Goal: Transaction & Acquisition: Purchase product/service

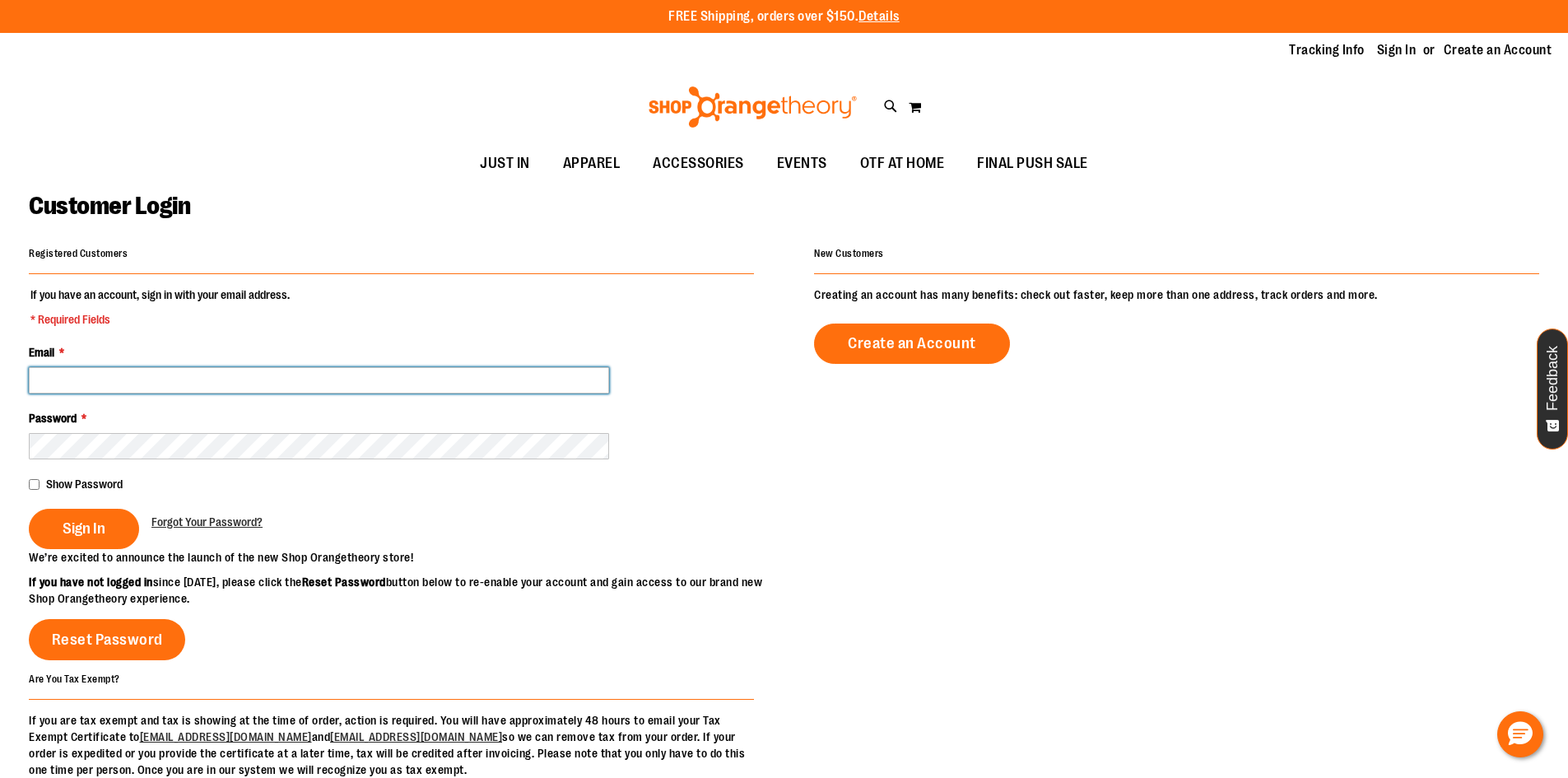
click at [324, 373] on input "Email *" at bounding box center [319, 381] width 580 height 27
paste input "**********"
type input "**********"
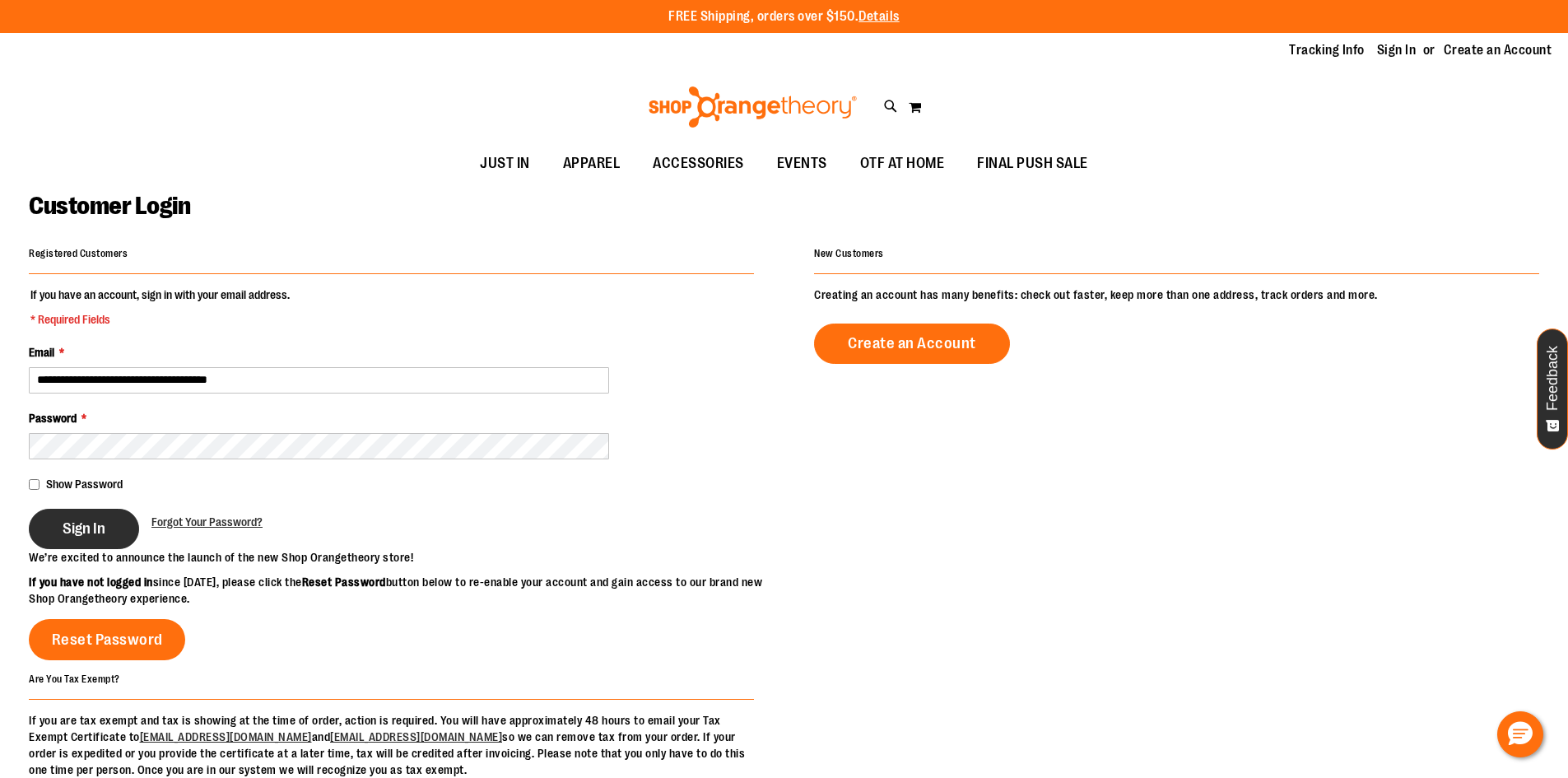
click at [83, 523] on span "Sign In" at bounding box center [83, 528] width 43 height 18
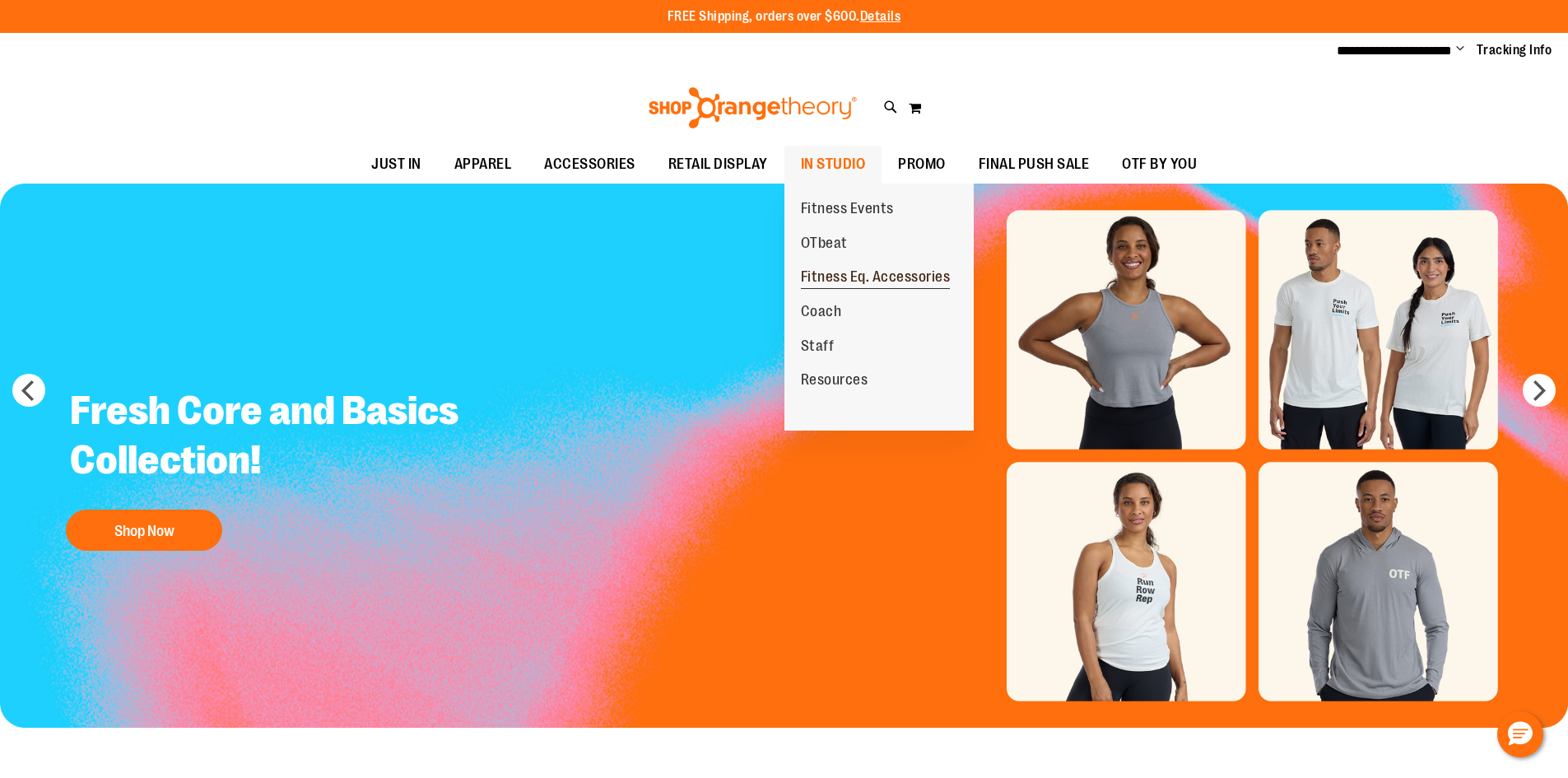
click at [829, 271] on span "Fitness Eq. Accessories" at bounding box center [876, 279] width 150 height 21
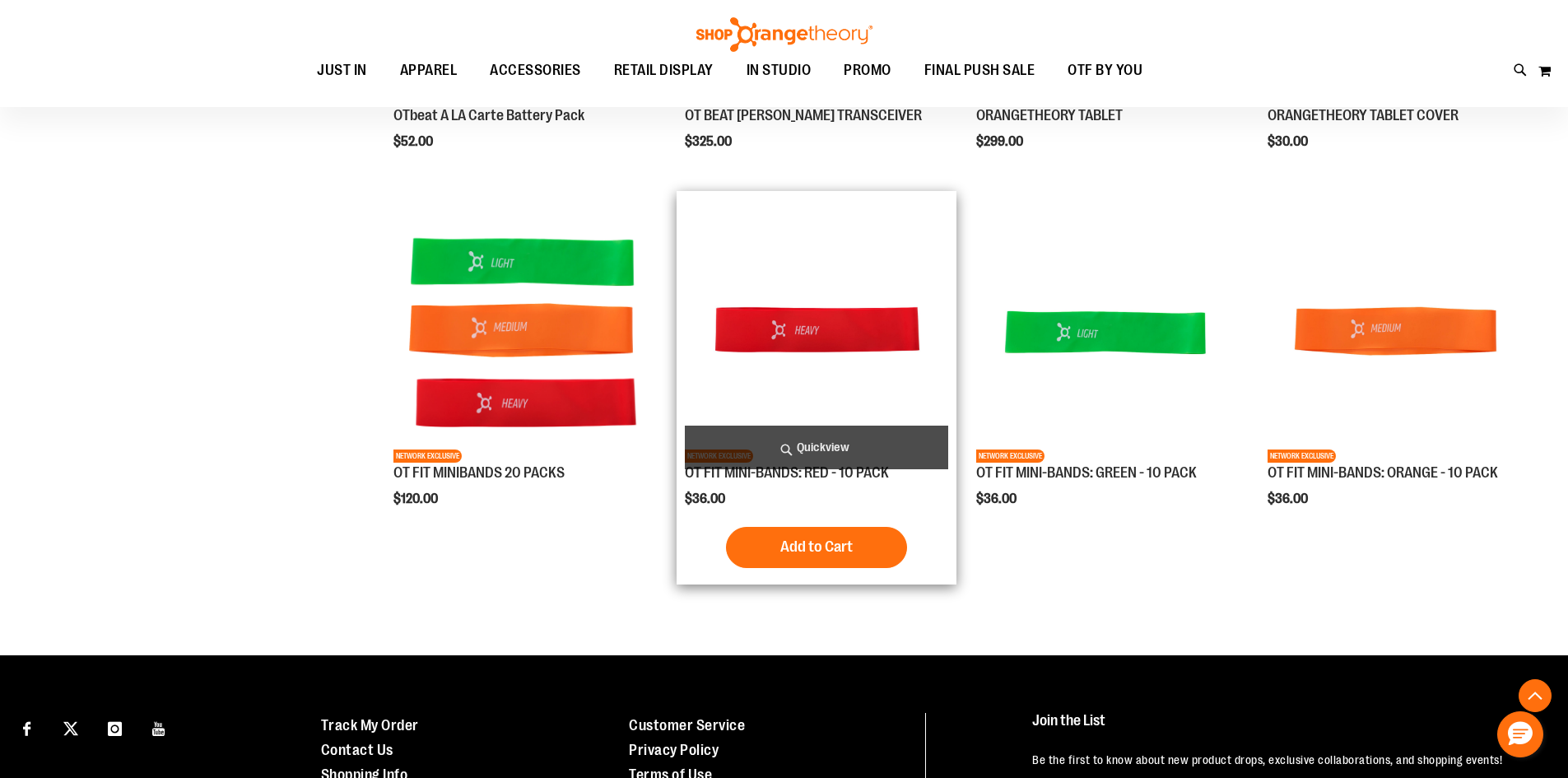
scroll to position [493, 0]
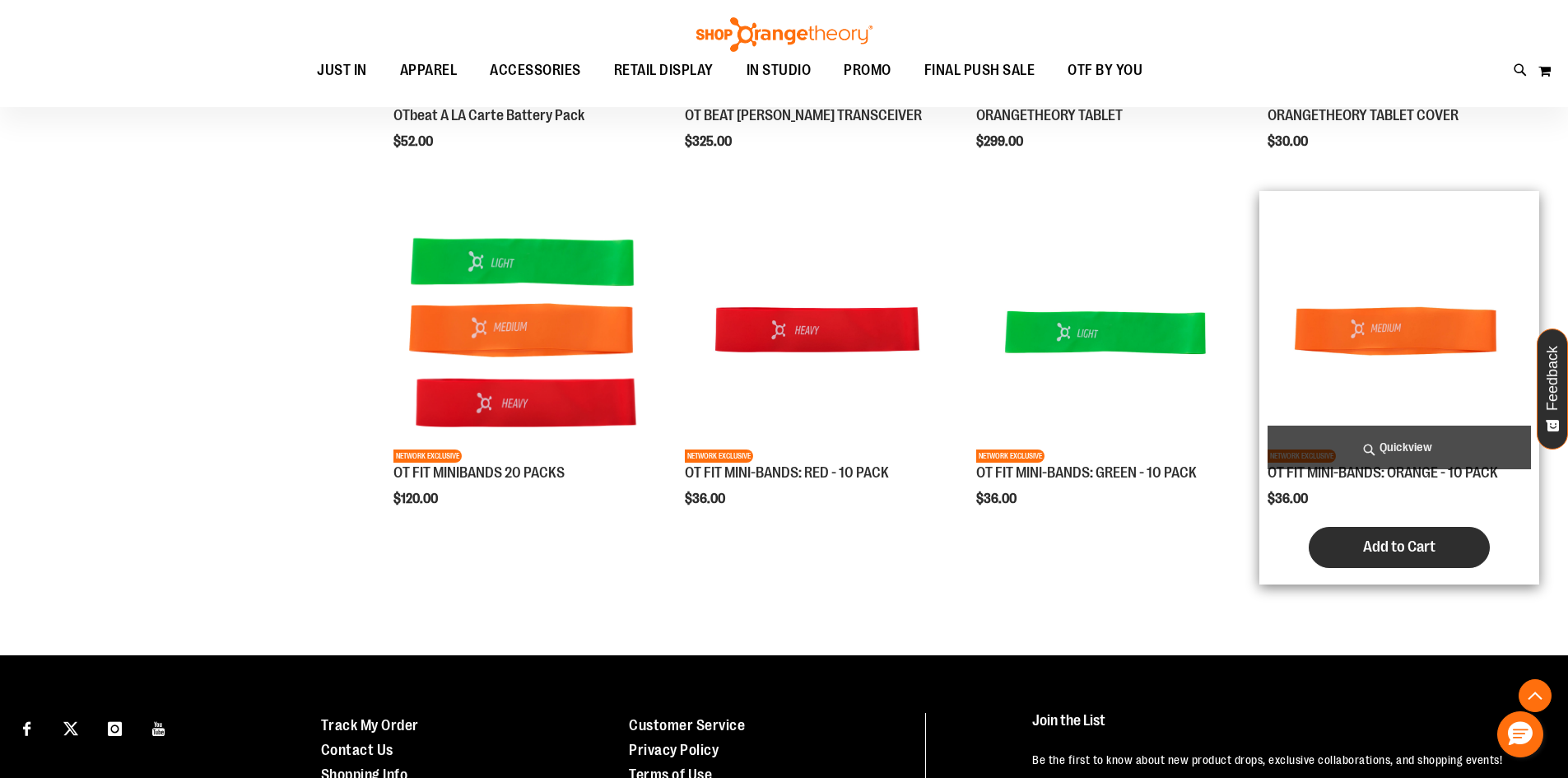
click at [1343, 553] on button "Add to Cart" at bounding box center [1399, 547] width 181 height 41
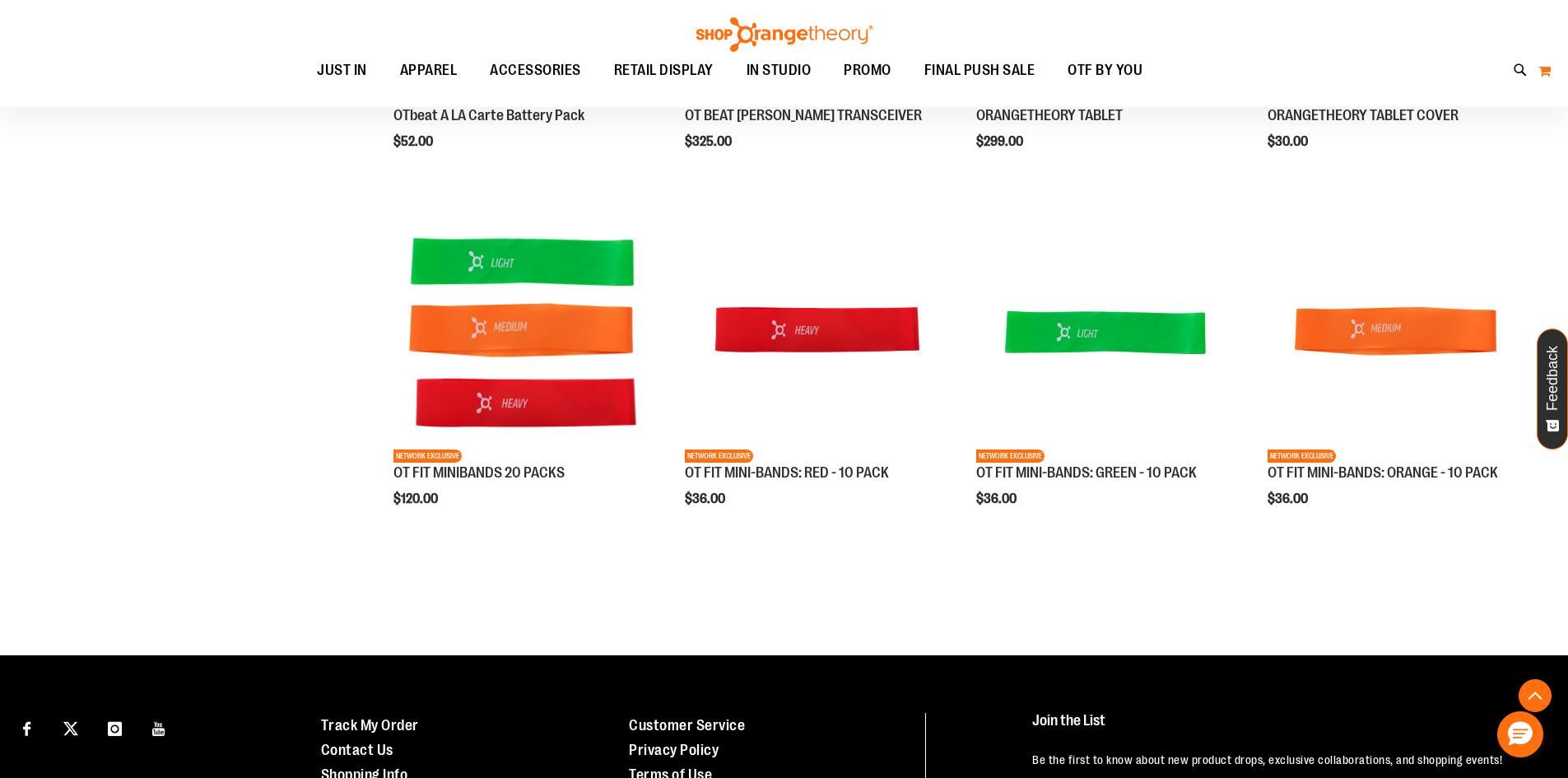
click at [1549, 64] on button "My Cart 0" at bounding box center [1545, 71] width 14 height 27
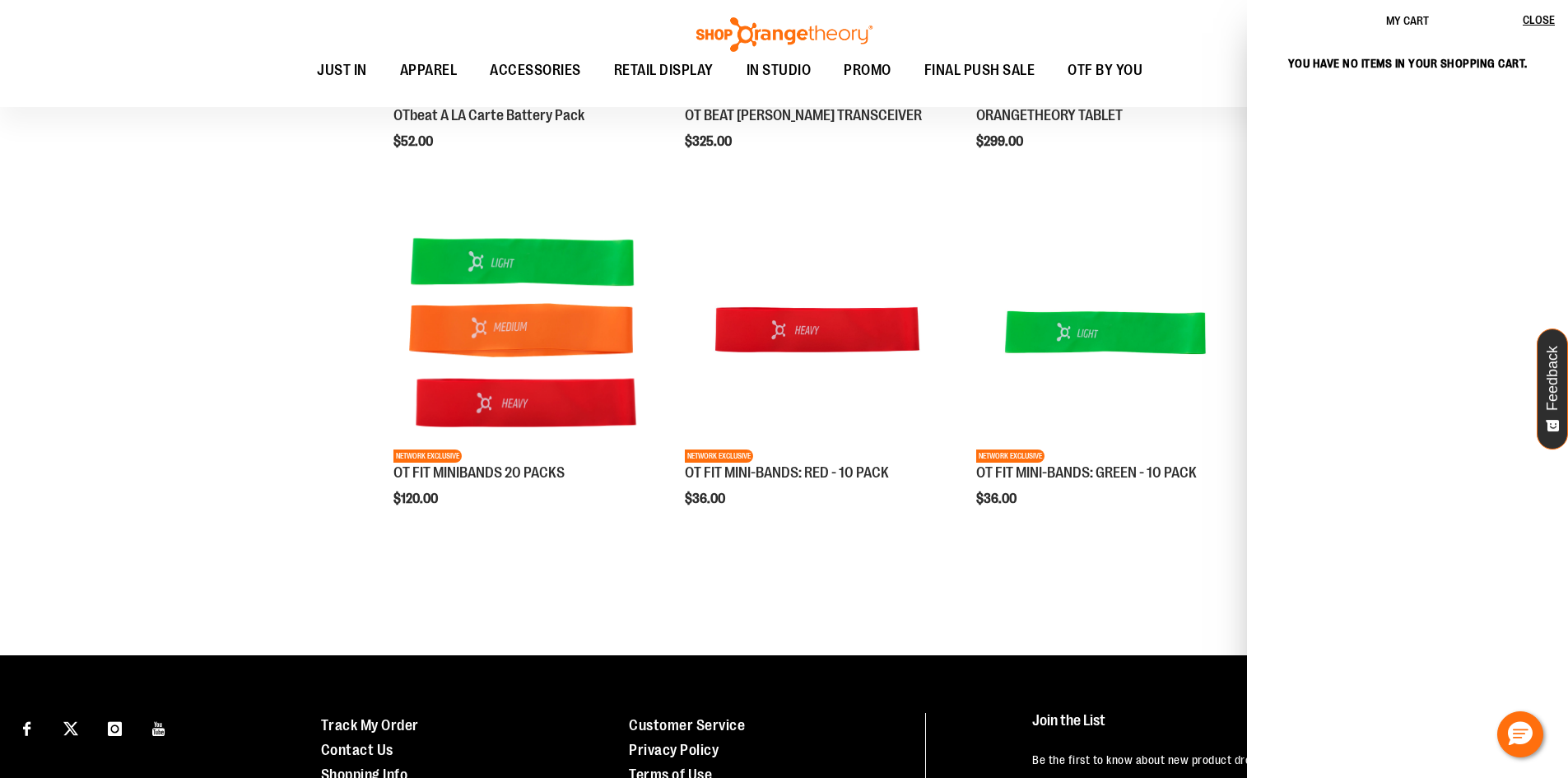
click at [1196, 20] on div "Toggle Nav Search Popular Suggestions Advanced Search" at bounding box center [784, 53] width 1568 height 107
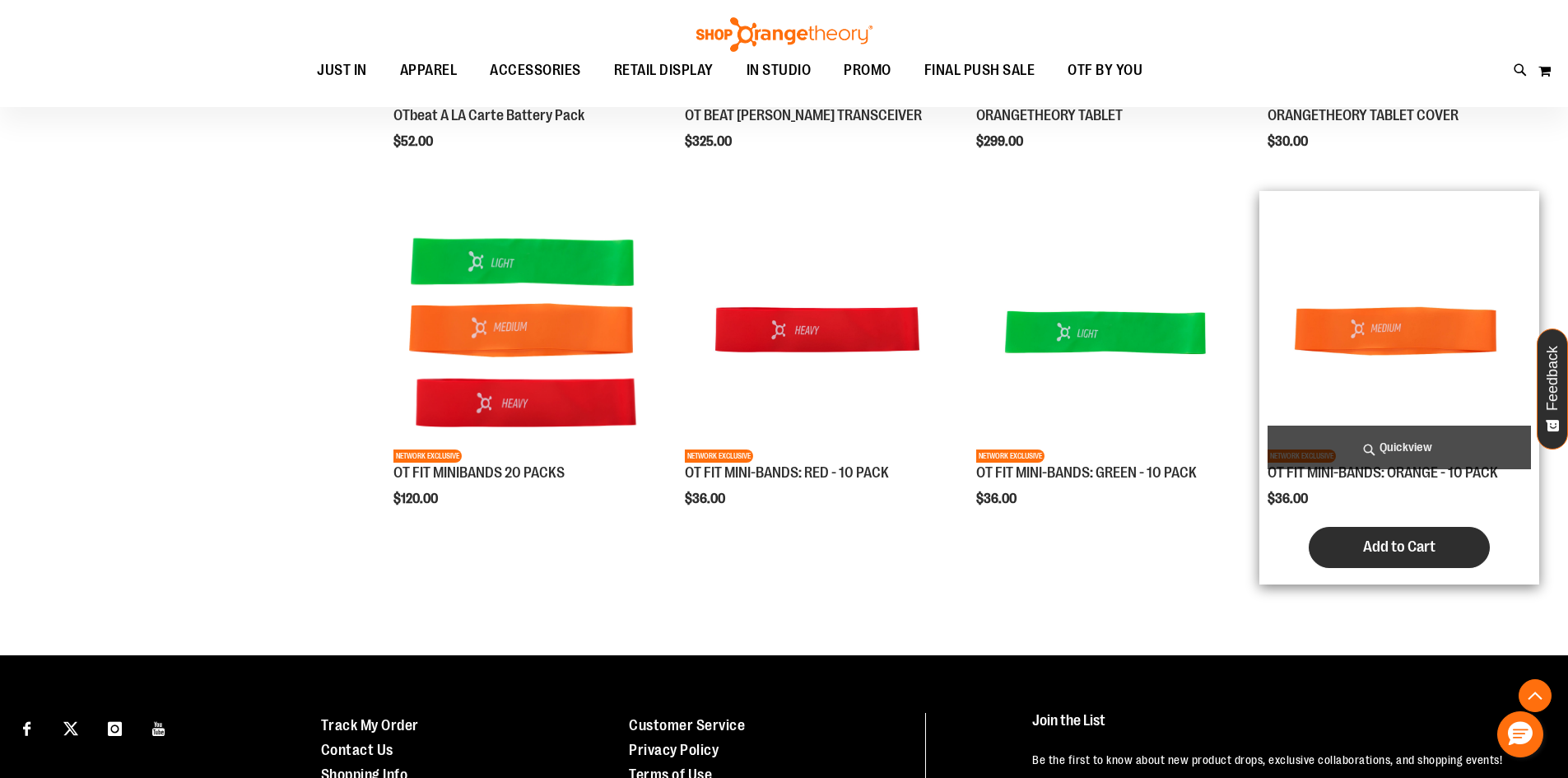
click at [1348, 541] on button "Add to Cart" at bounding box center [1399, 547] width 181 height 41
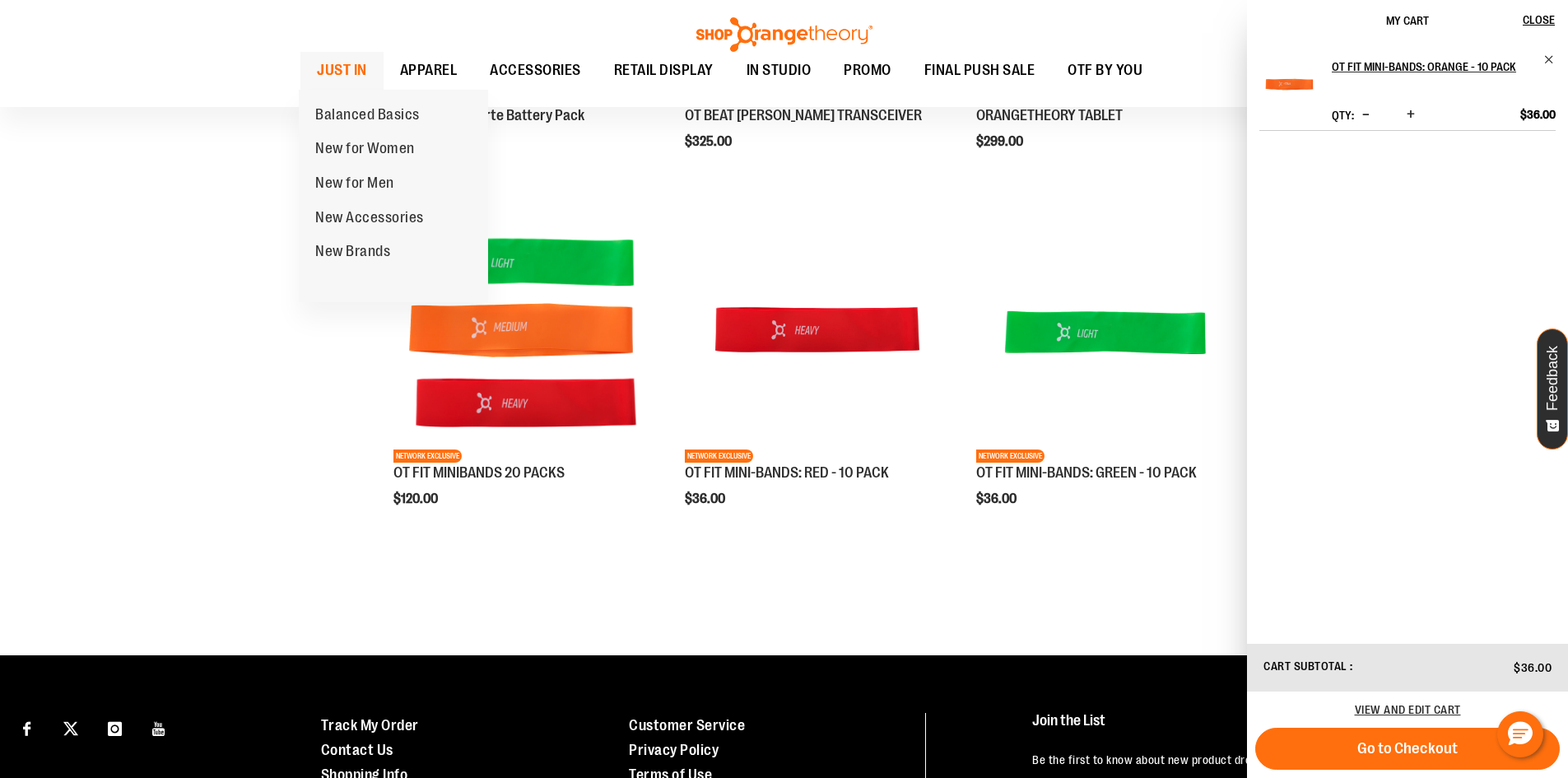
click at [364, 69] on span "JUST IN" at bounding box center [342, 70] width 50 height 37
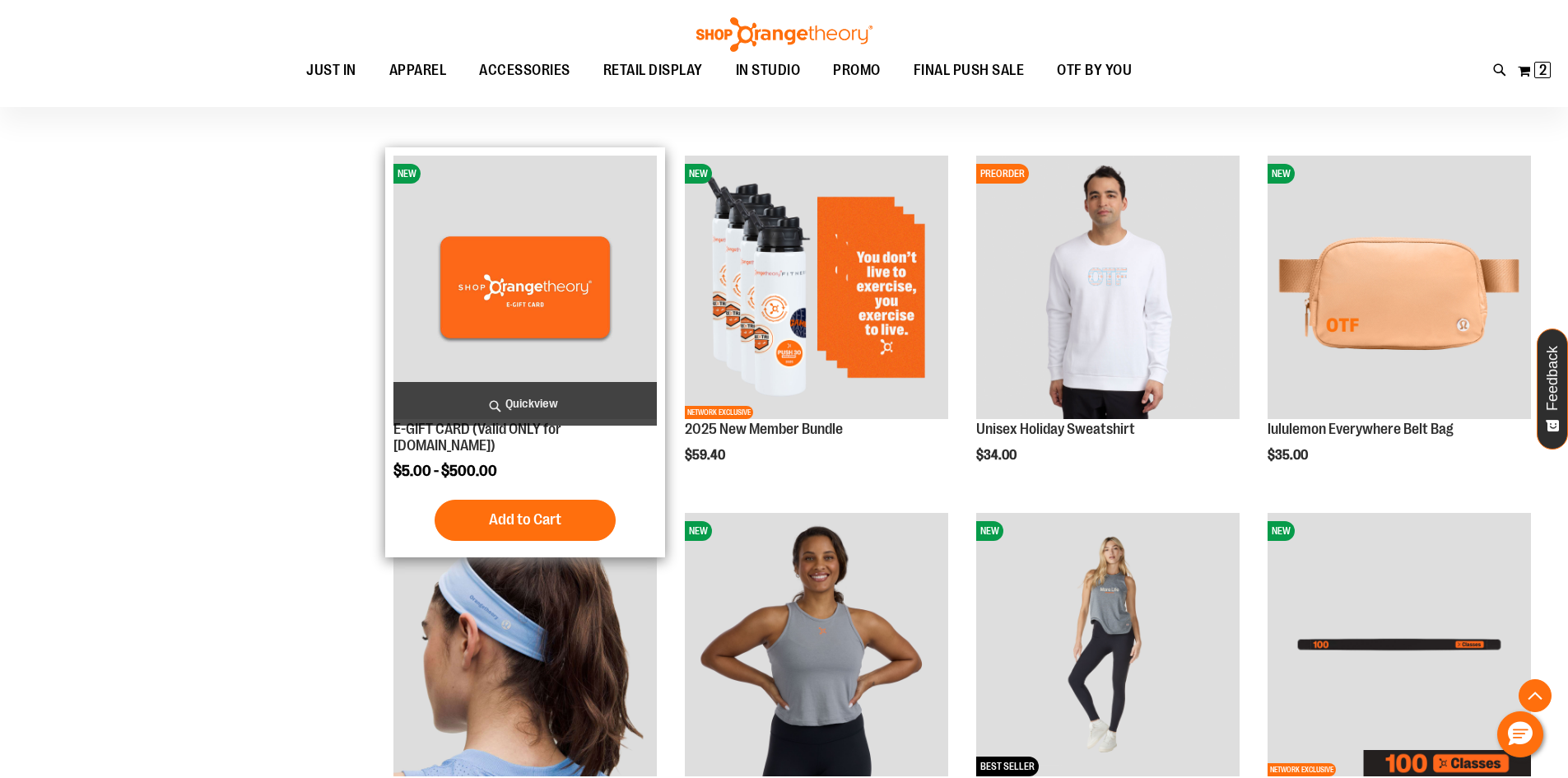
scroll to position [576, 0]
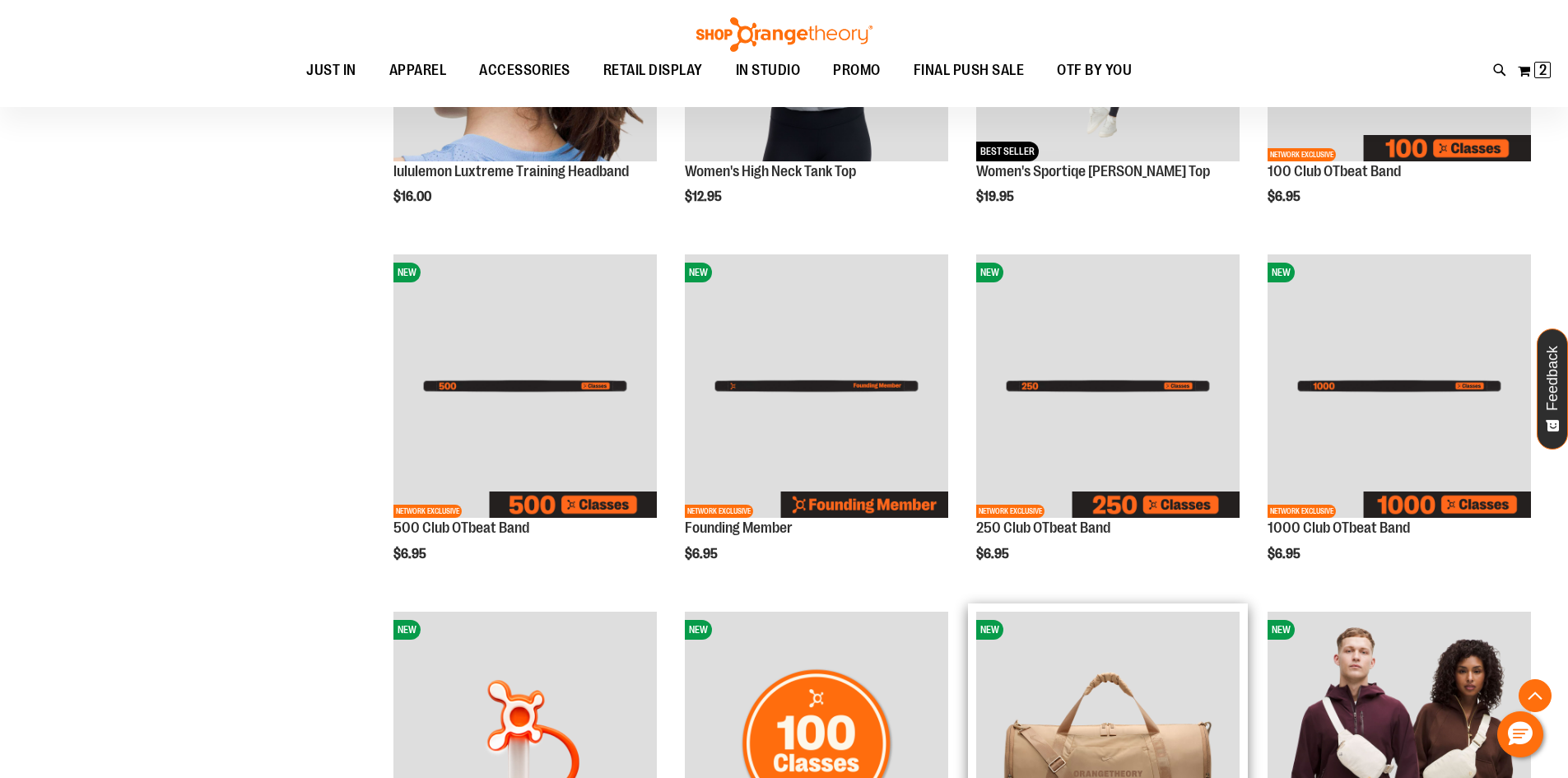
scroll to position [1482, 0]
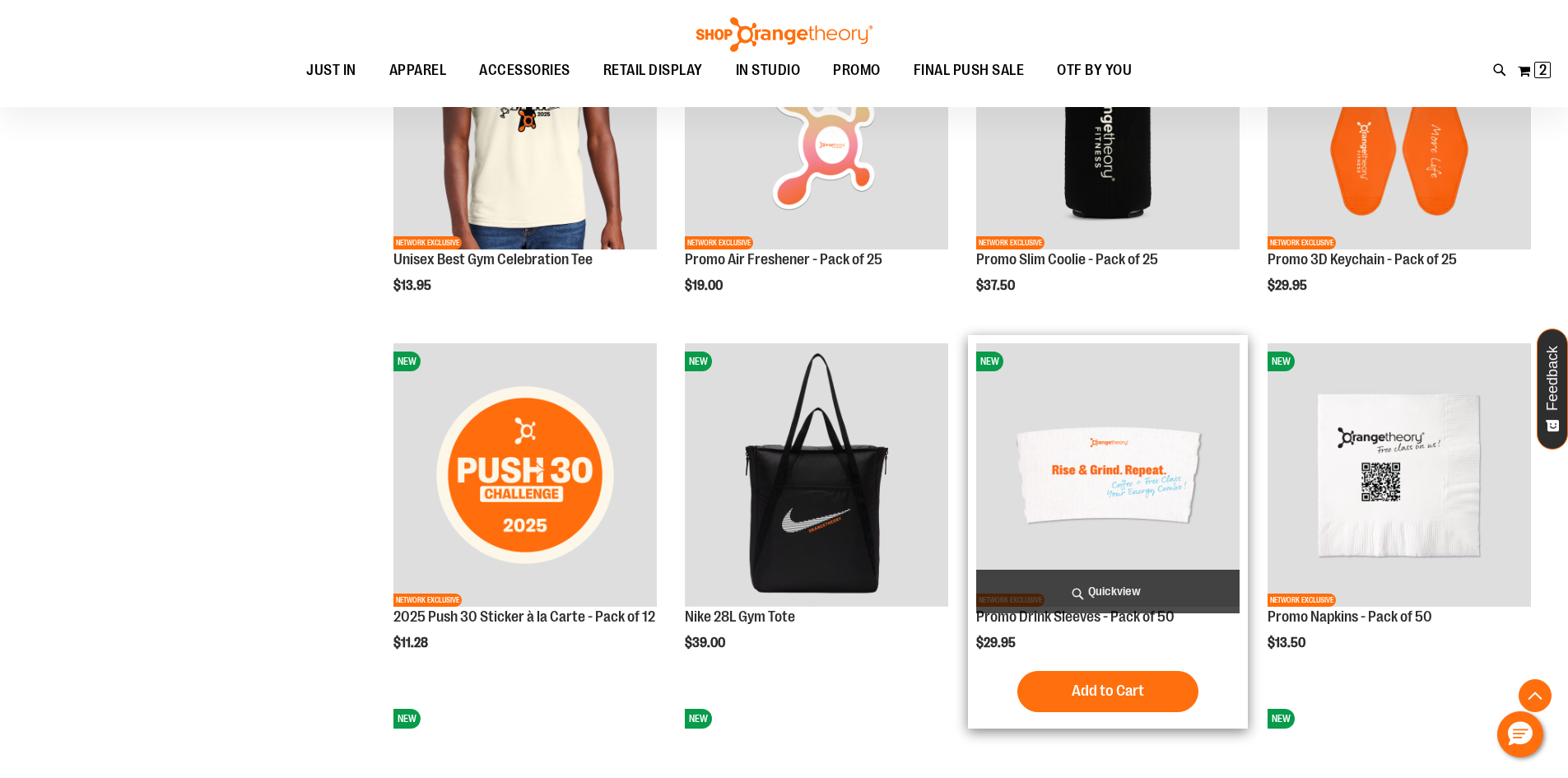
scroll to position [2140, 0]
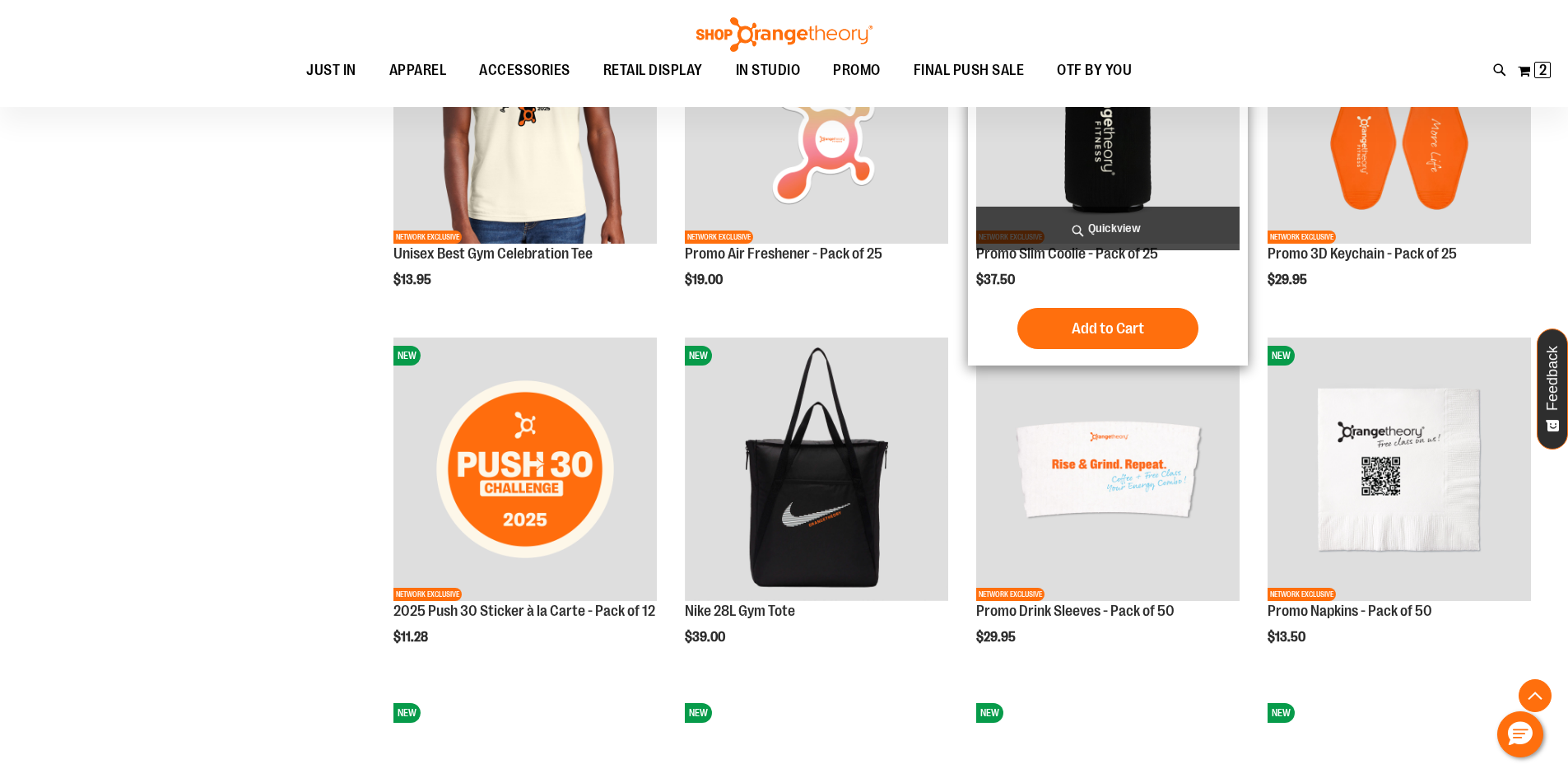
click at [1132, 339] on button "Add to Cart" at bounding box center [1107, 328] width 181 height 41
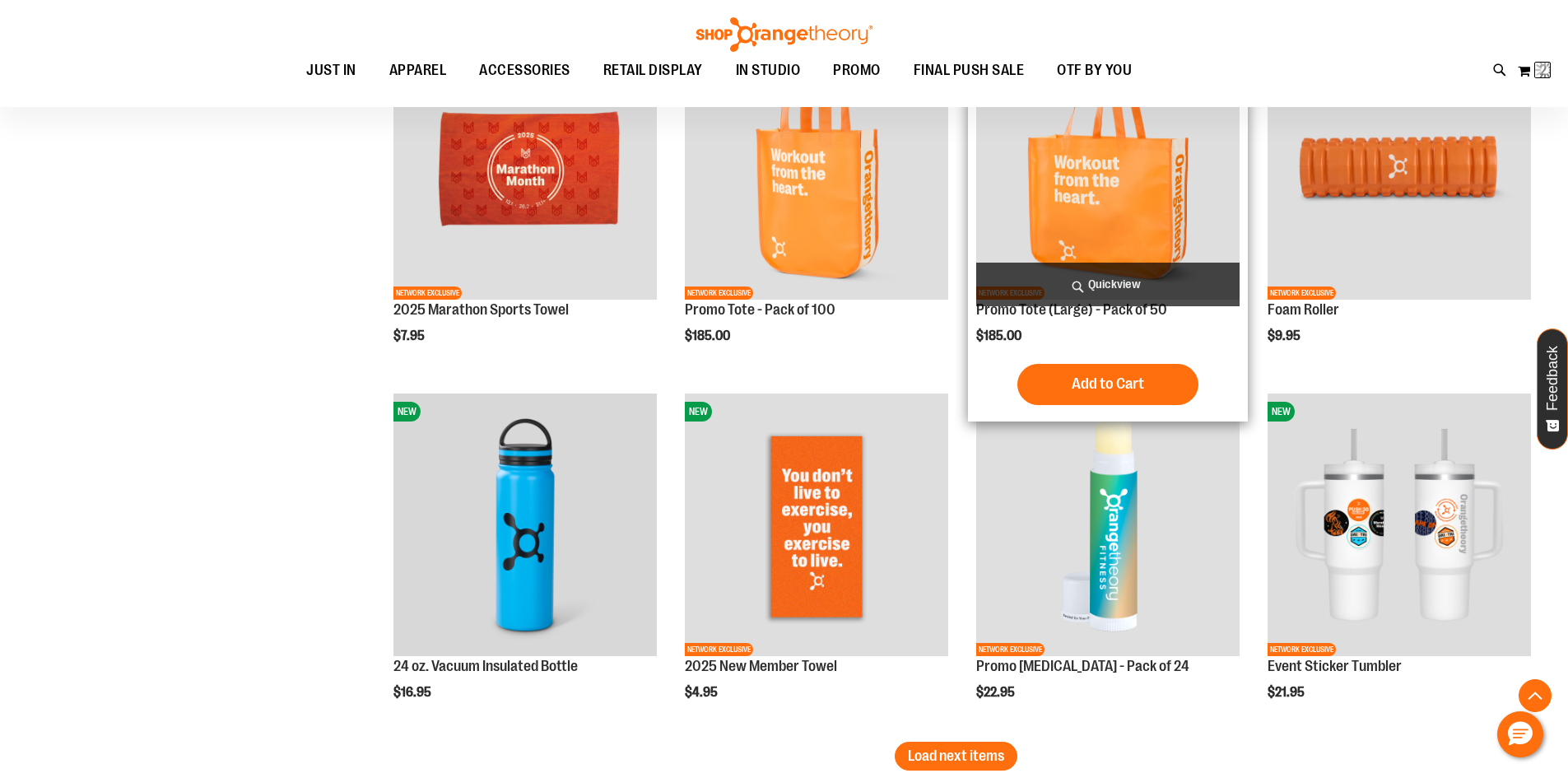
scroll to position [2073, 0]
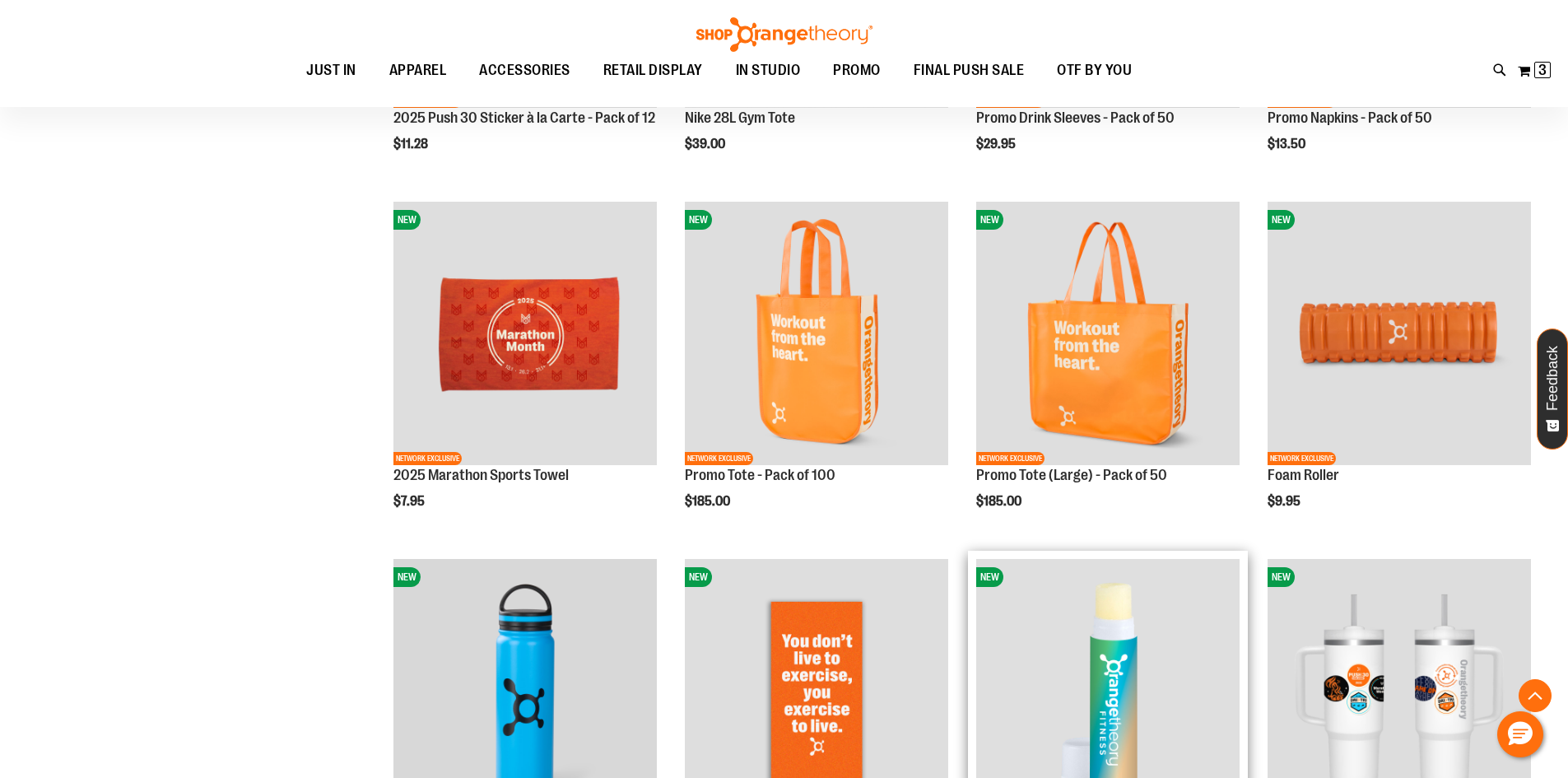
scroll to position [2897, 0]
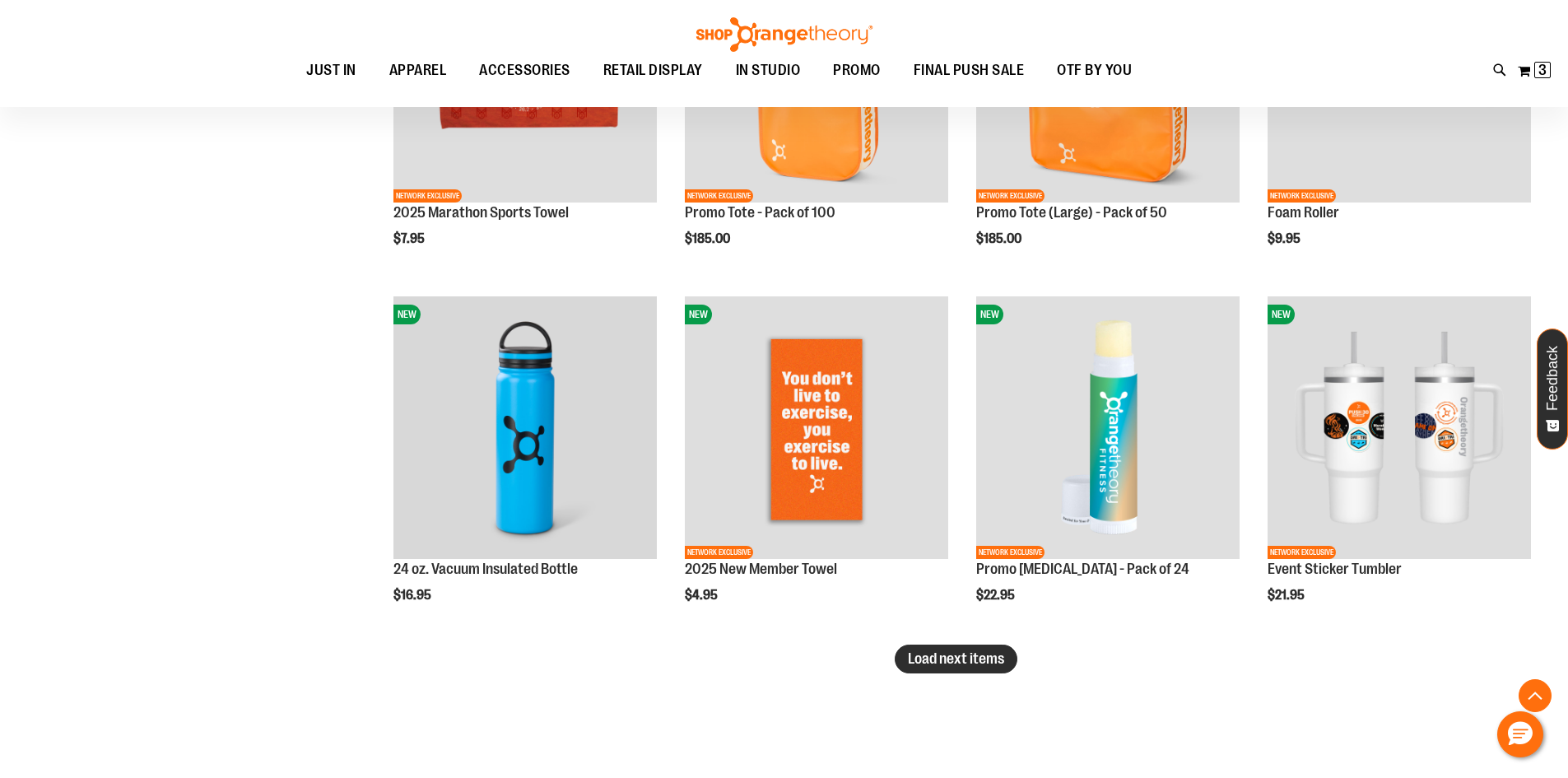
click at [949, 664] on span "Load next items" at bounding box center [955, 659] width 96 height 17
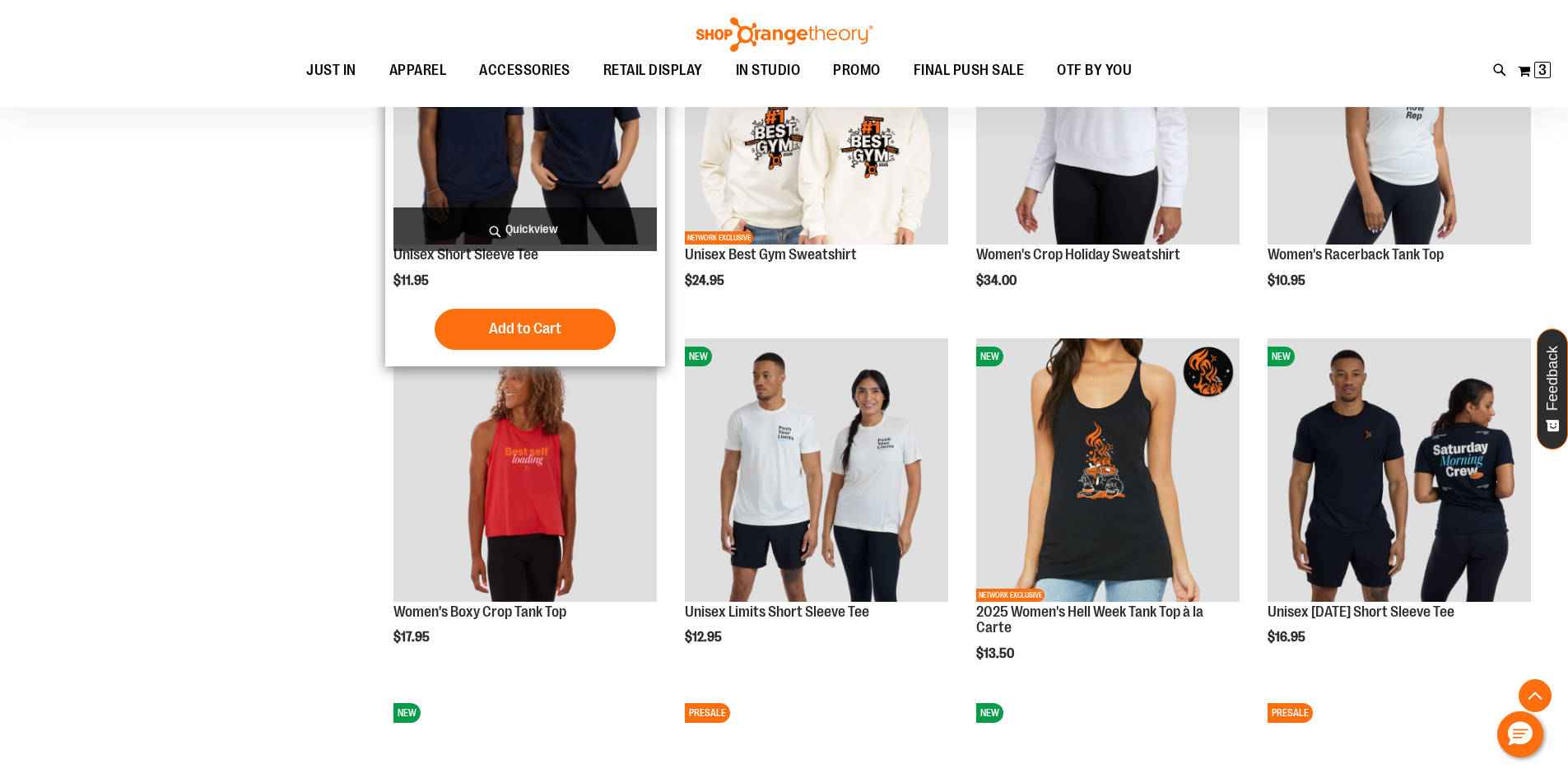
scroll to position [3720, 0]
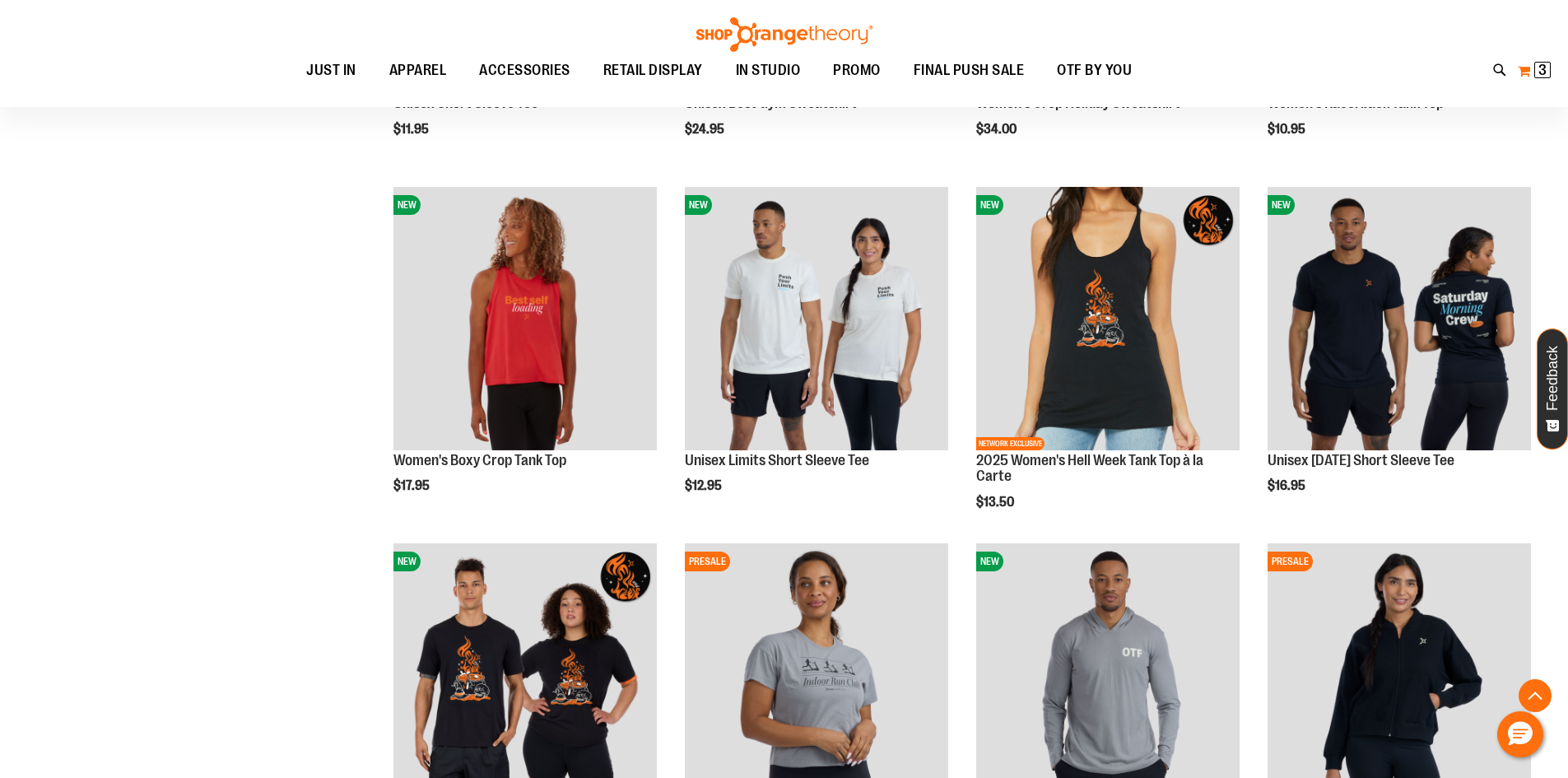
click at [1535, 73] on span "3 3 items" at bounding box center [1543, 70] width 17 height 17
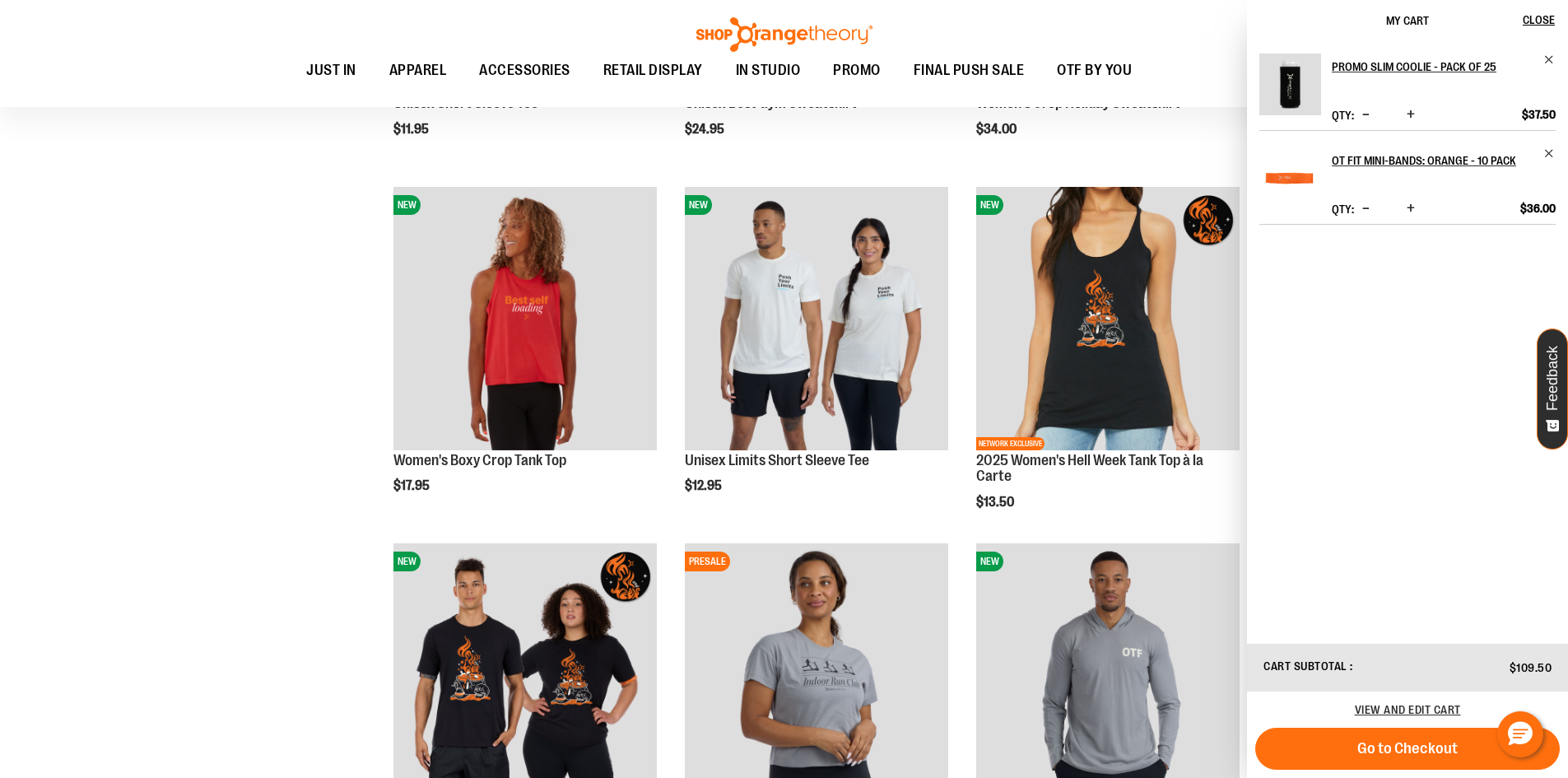
click at [1364, 205] on span "Decrease product quantity" at bounding box center [1366, 209] width 8 height 17
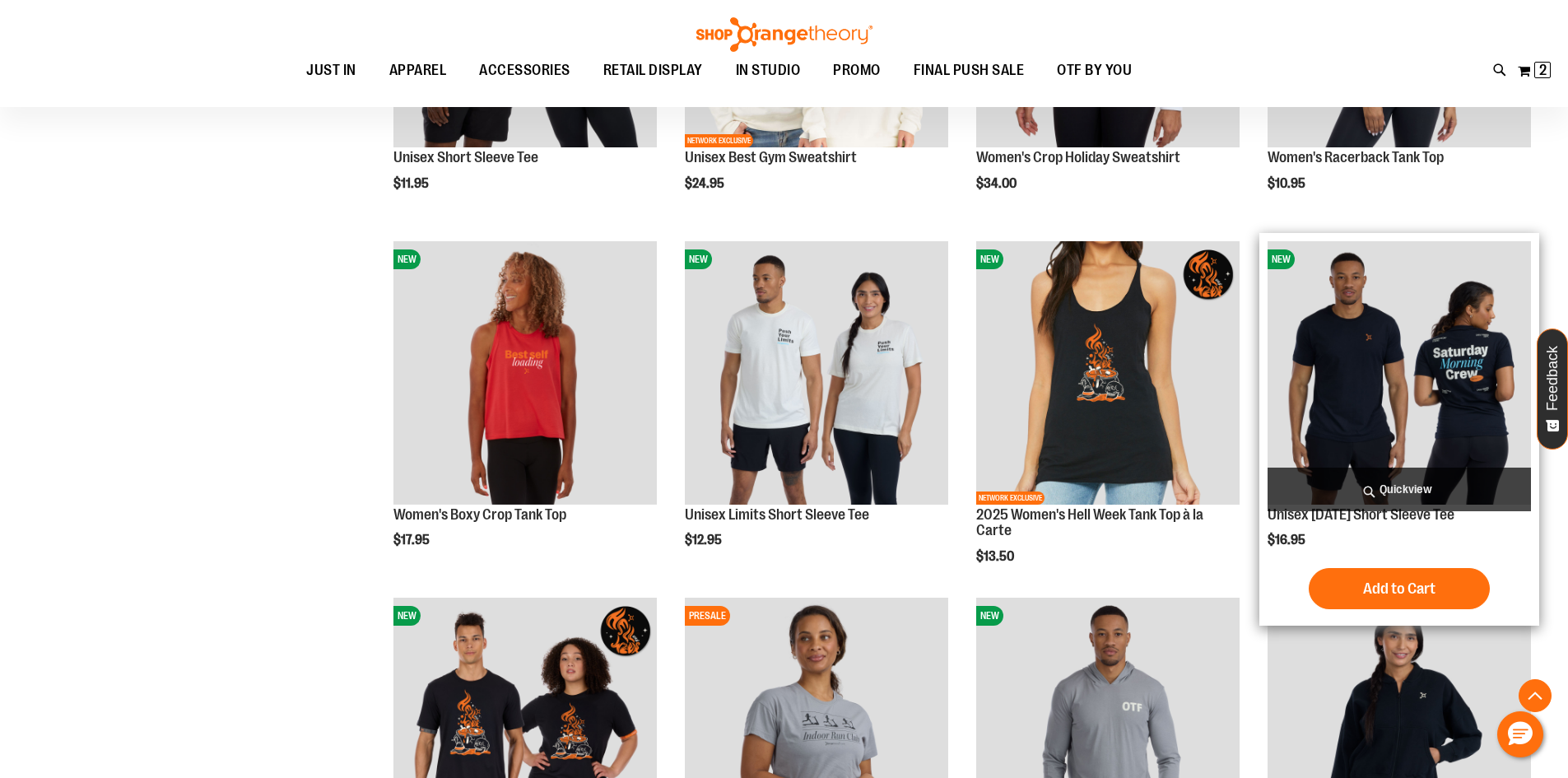
scroll to position [3637, 0]
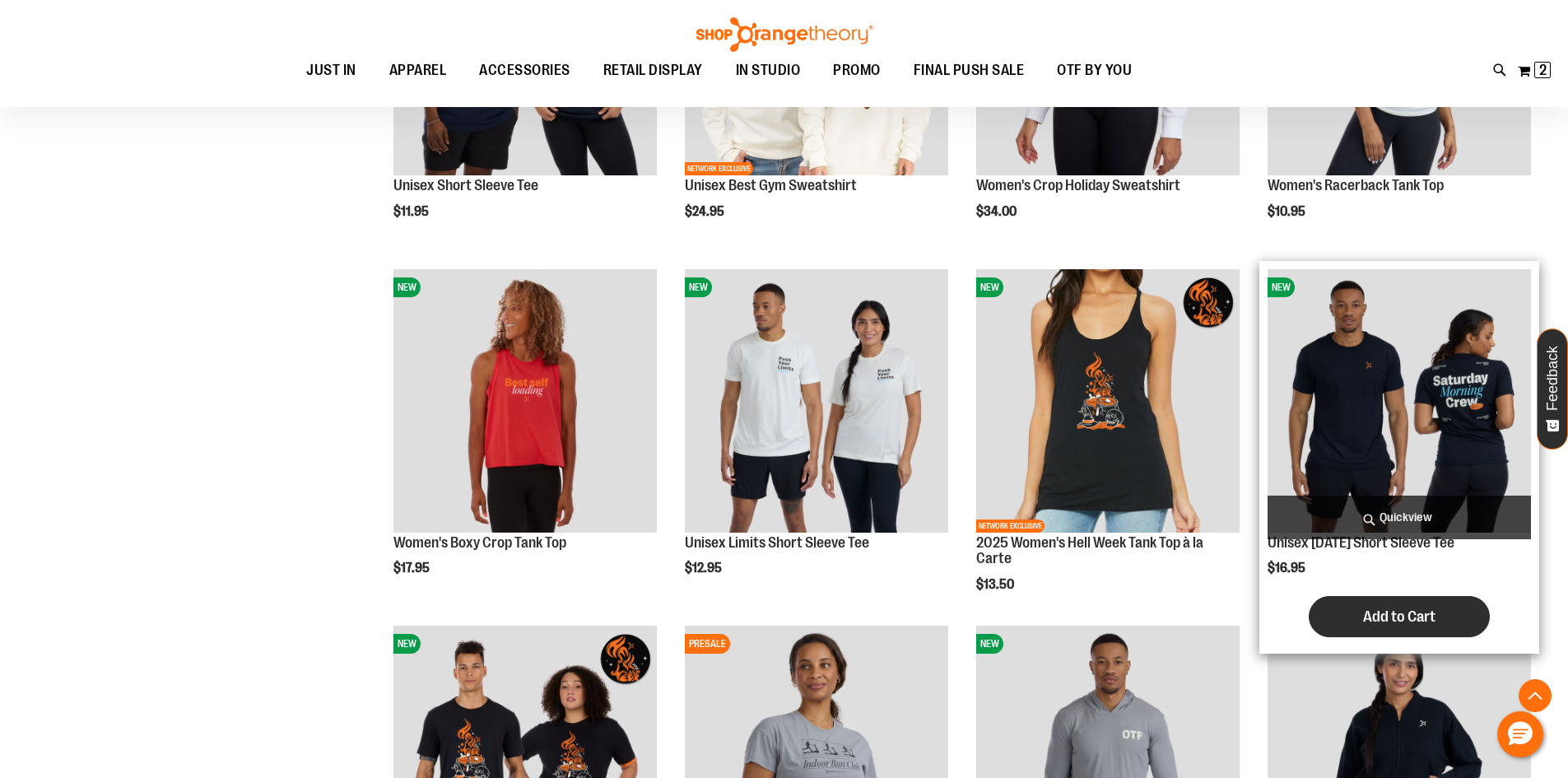
click at [1397, 611] on span "Add to Cart" at bounding box center [1399, 617] width 73 height 18
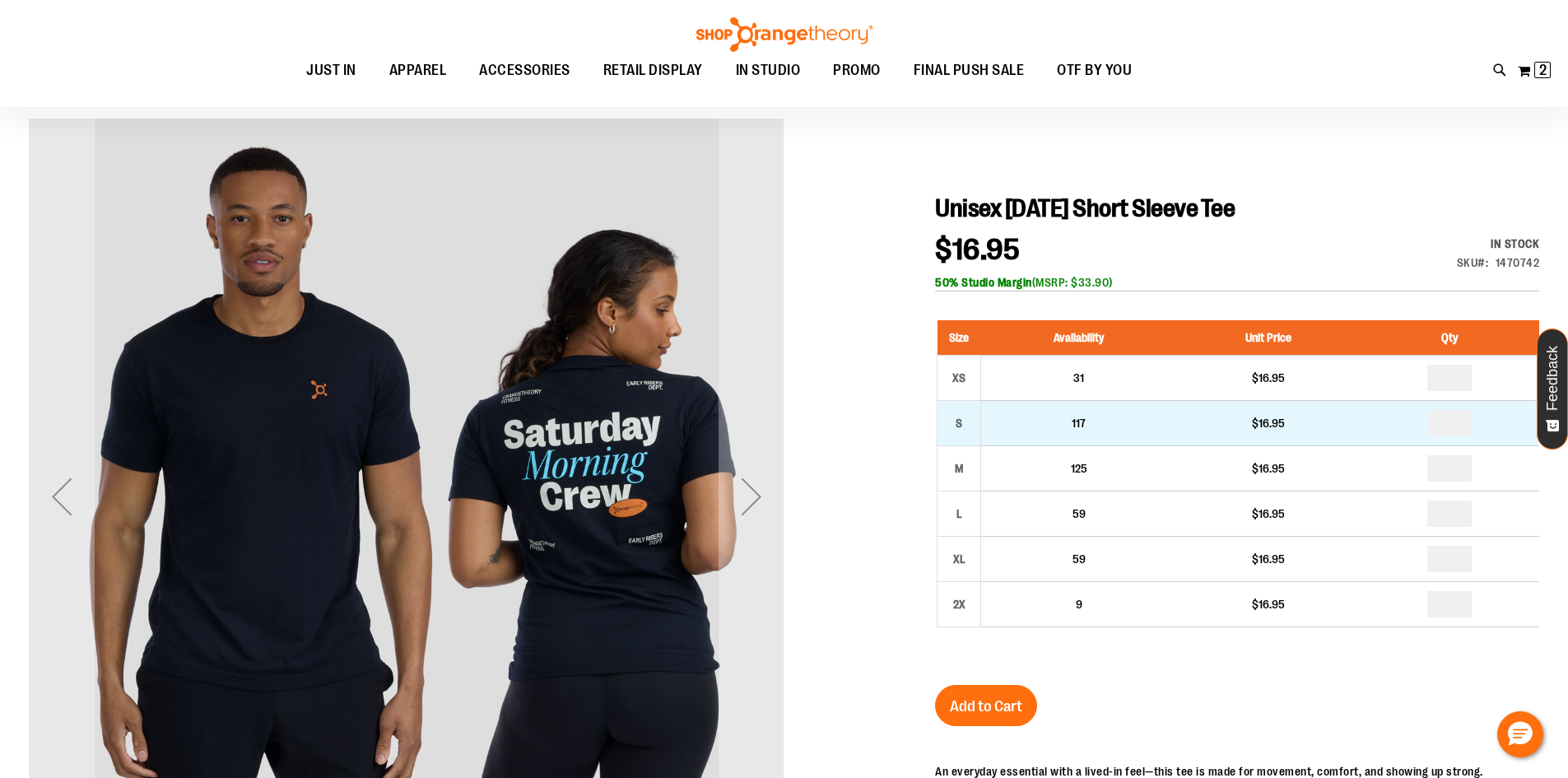
scroll to position [164, 0]
click at [1467, 435] on input "number" at bounding box center [1450, 423] width 44 height 27
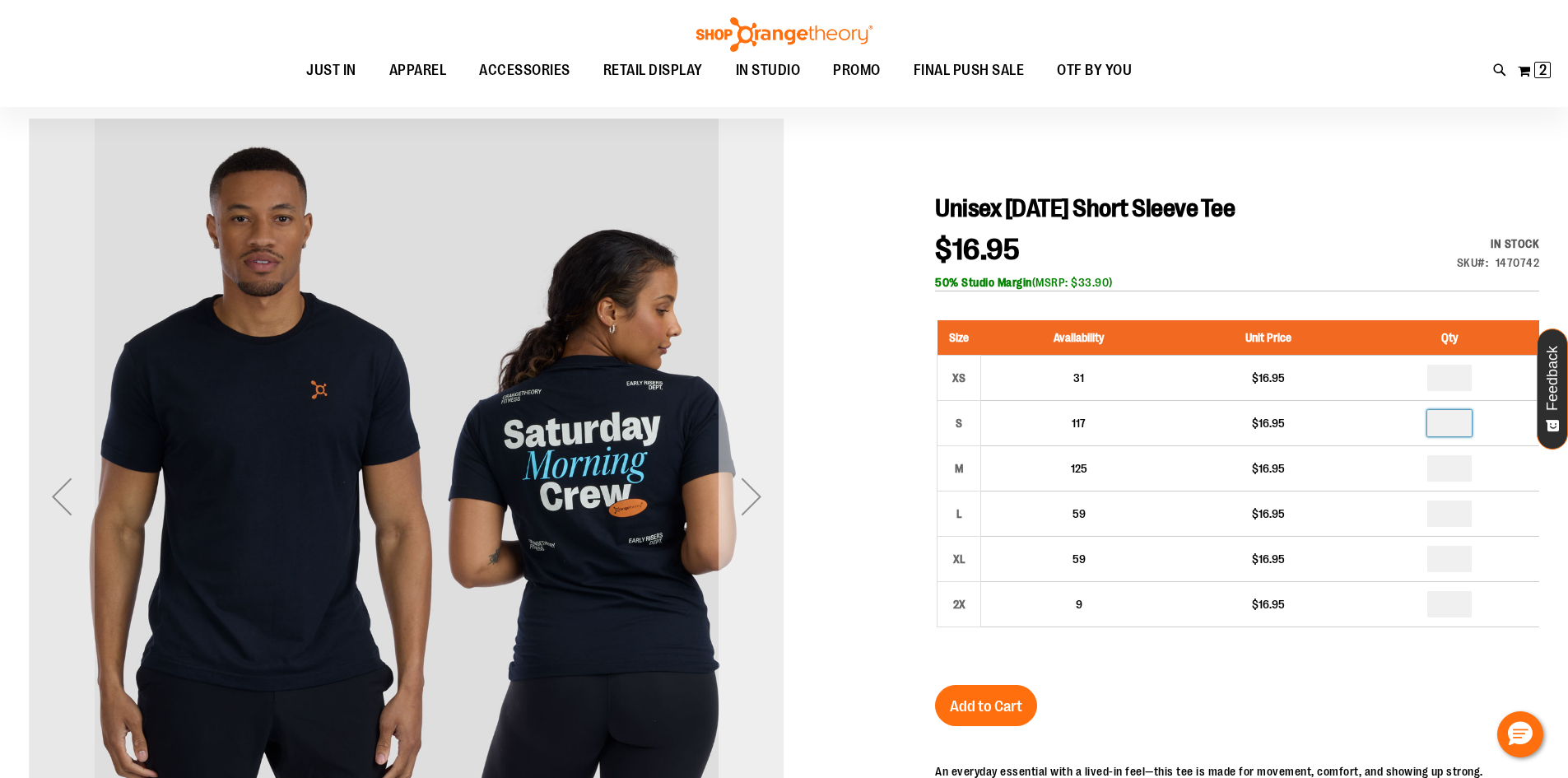
click at [754, 497] on div "Next" at bounding box center [751, 496] width 66 height 66
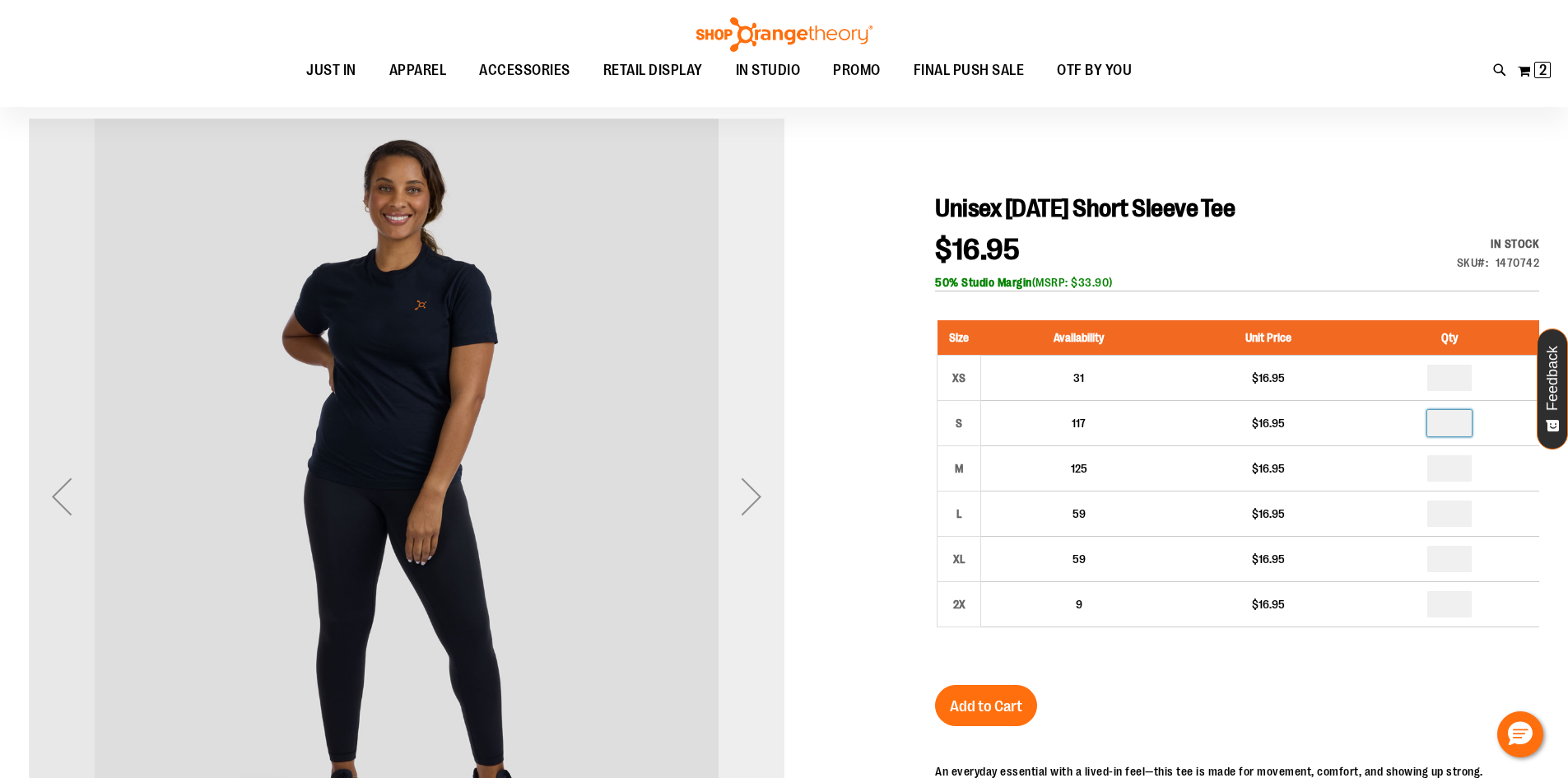
click at [754, 497] on div "Next" at bounding box center [751, 496] width 66 height 66
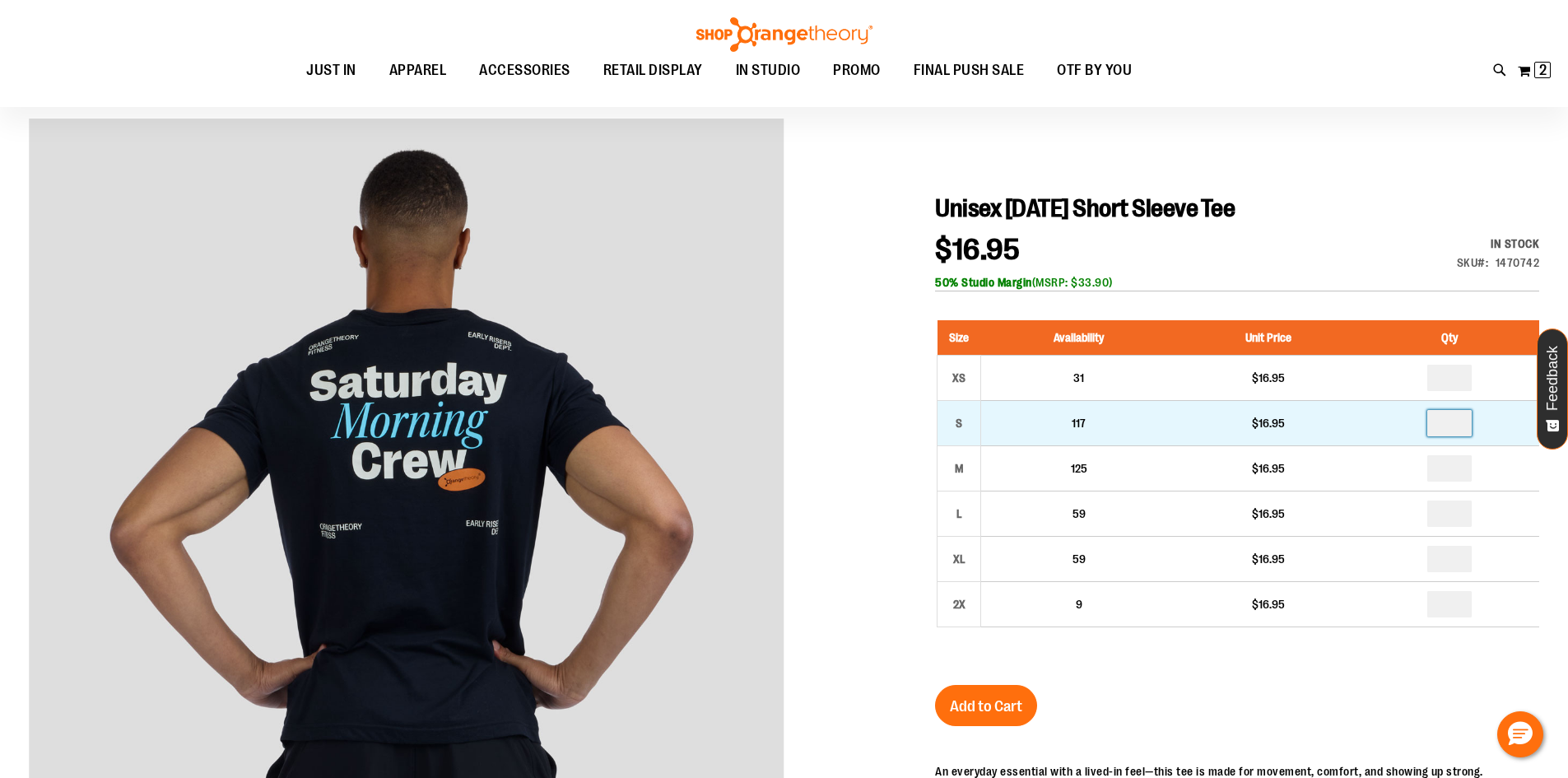
click at [1457, 422] on input "number" at bounding box center [1450, 423] width 44 height 27
type input "*"
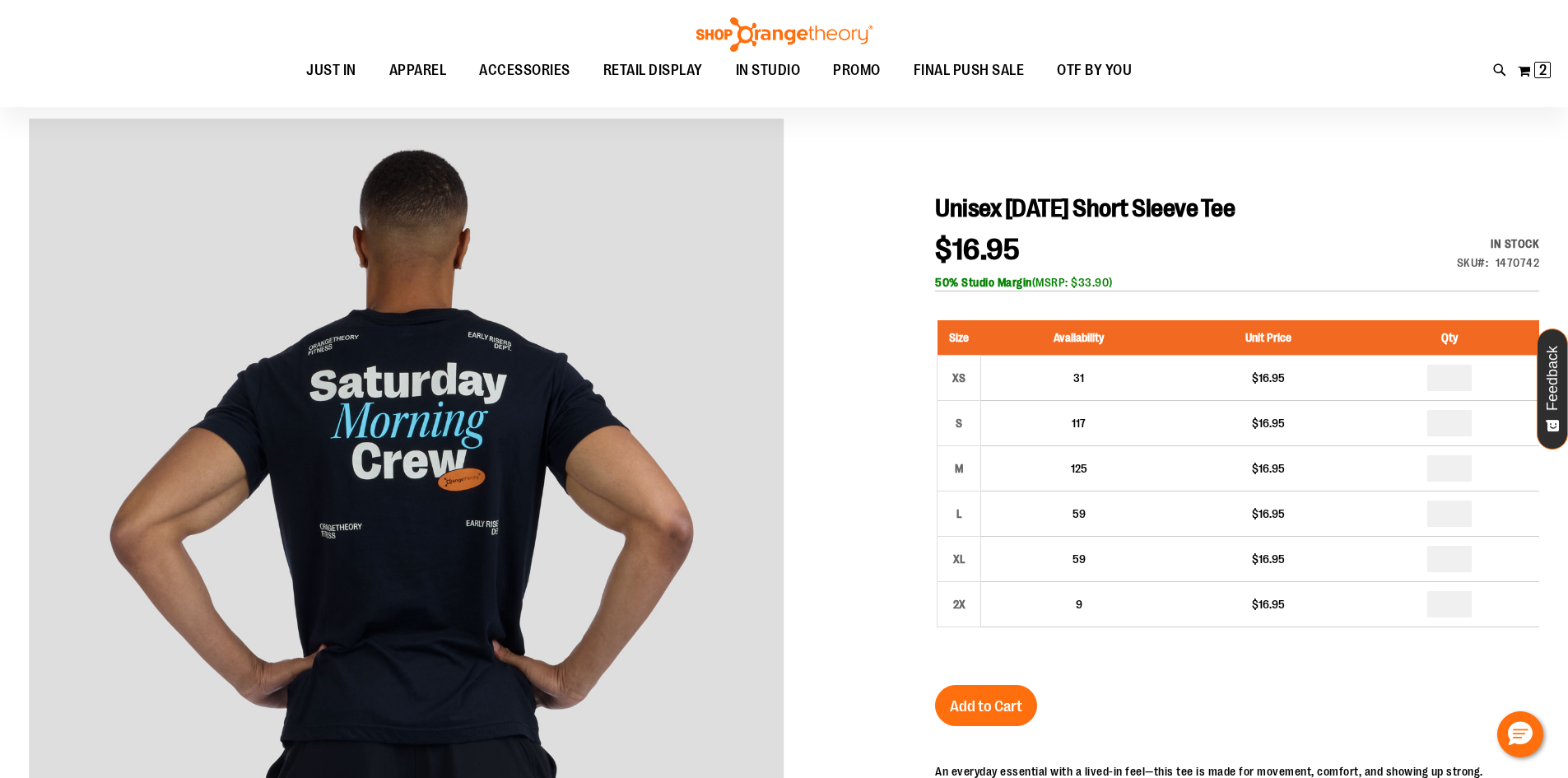
click at [1450, 474] on input "number" at bounding box center [1450, 469] width 44 height 27
type input "*"
click at [946, 716] on button "Add to Cart" at bounding box center [986, 705] width 102 height 41
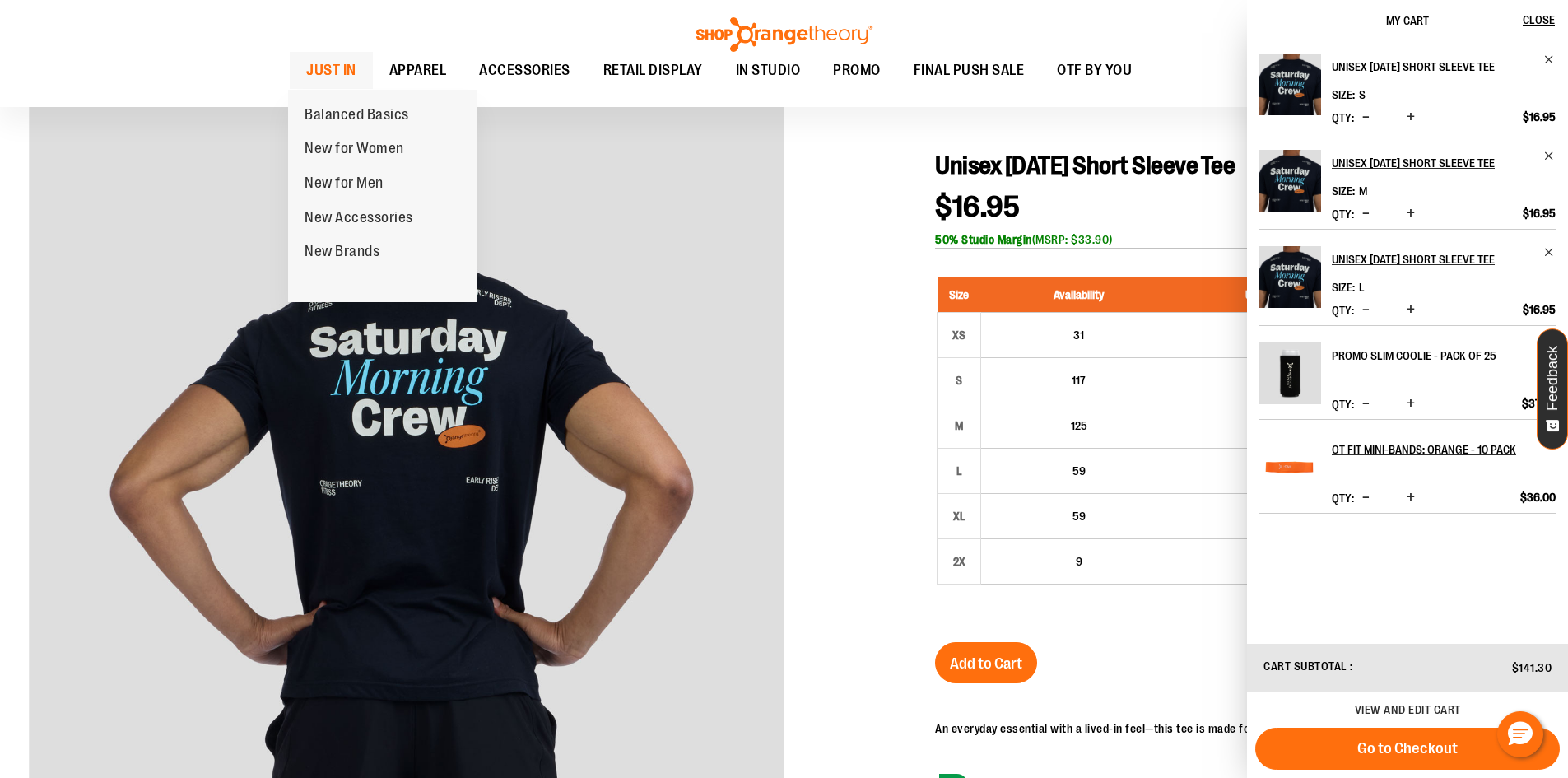
click at [354, 69] on span "JUST IN" at bounding box center [331, 70] width 50 height 37
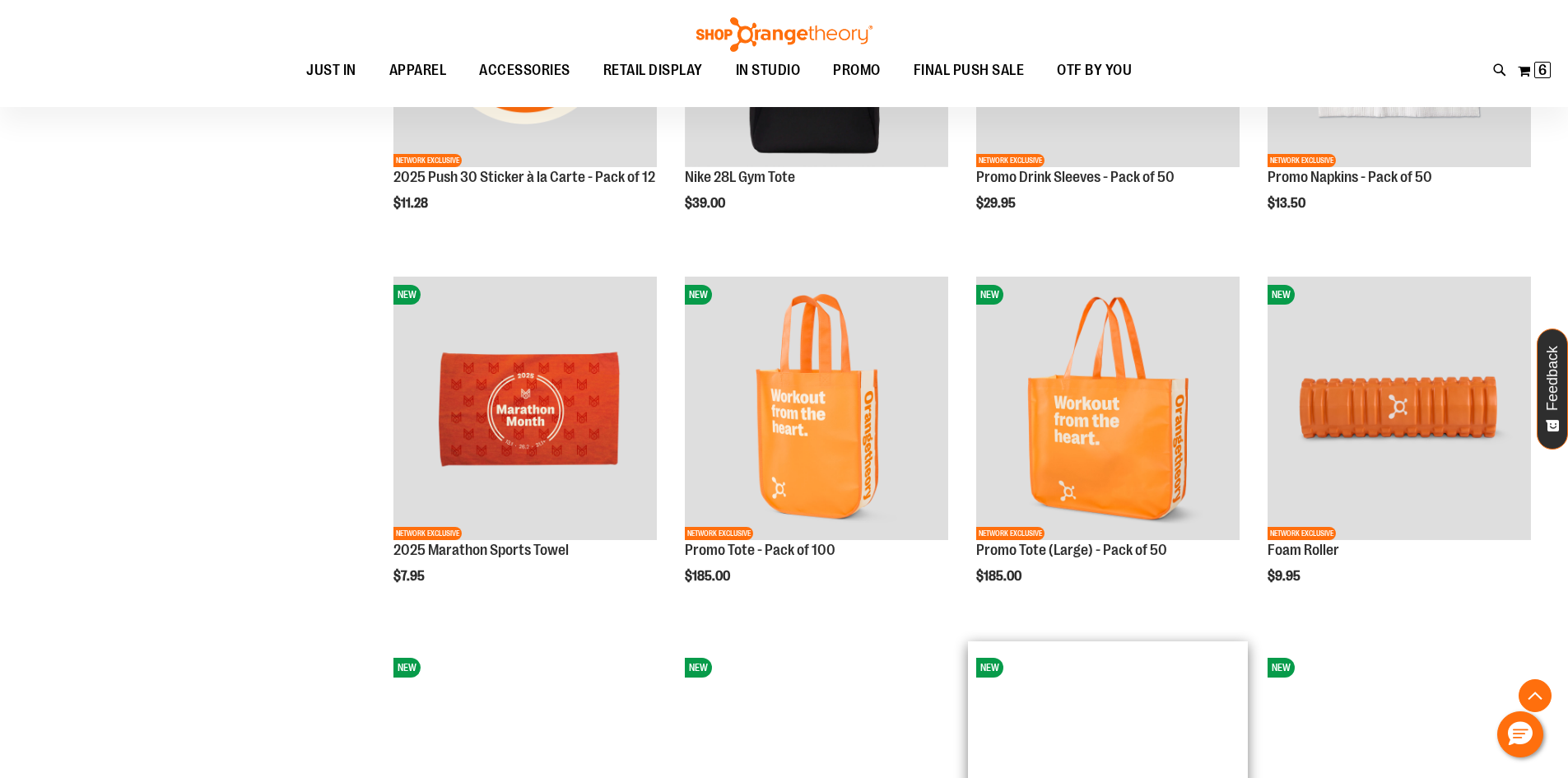
scroll to position [2976, 0]
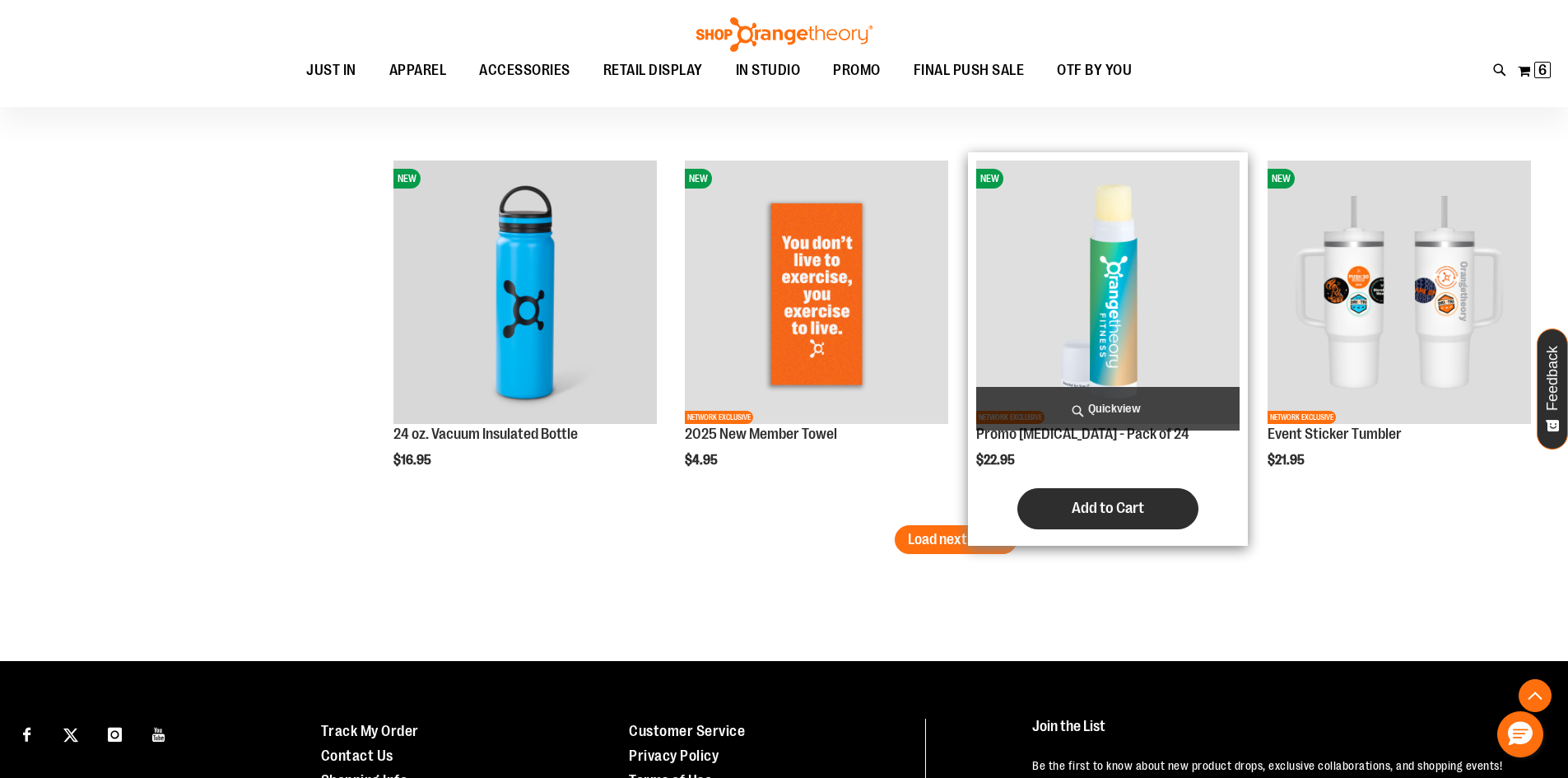
click at [1132, 504] on span "Add to Cart" at bounding box center [1107, 508] width 73 height 18
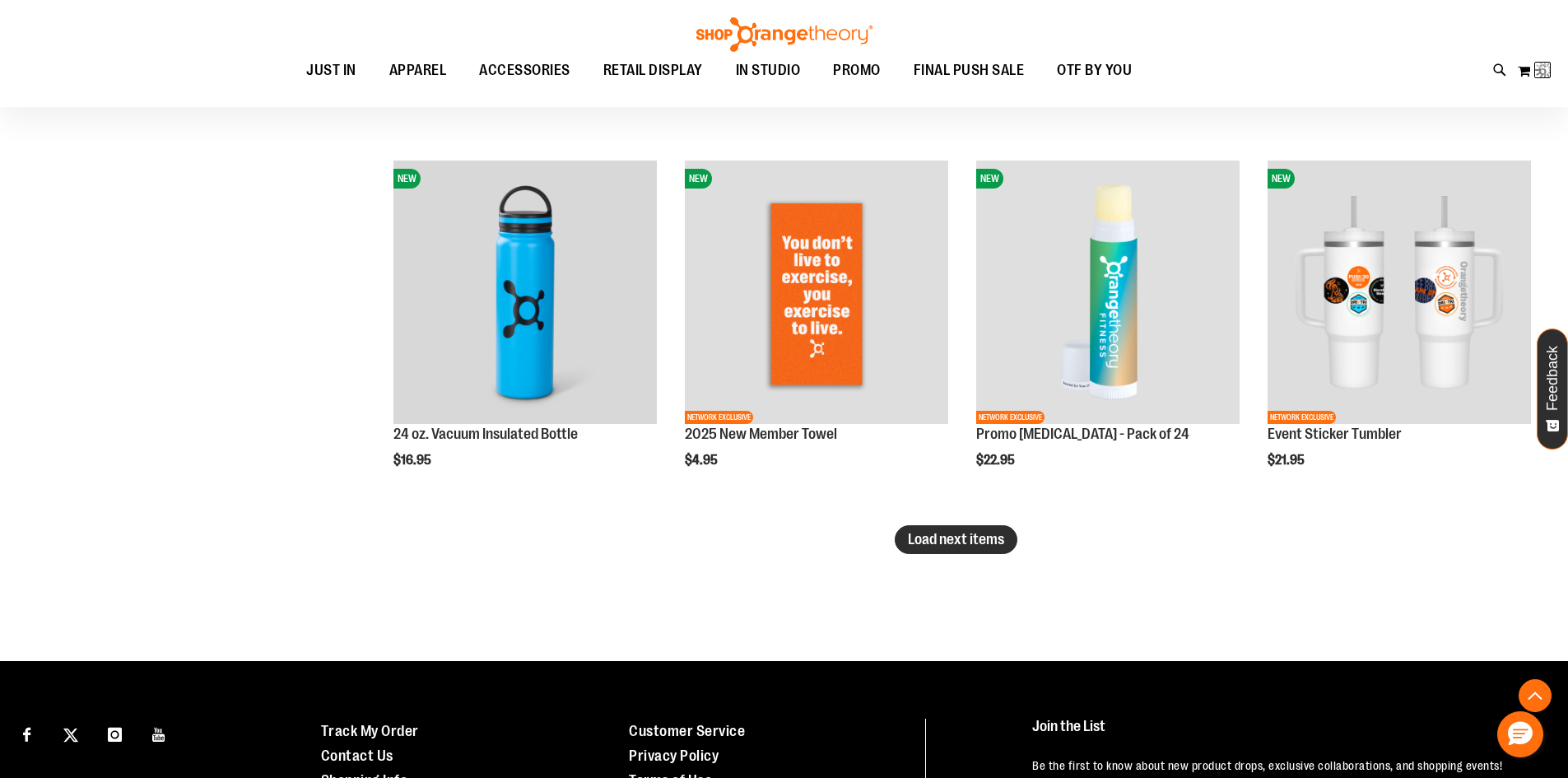
click at [996, 542] on span "Load next items" at bounding box center [955, 539] width 96 height 17
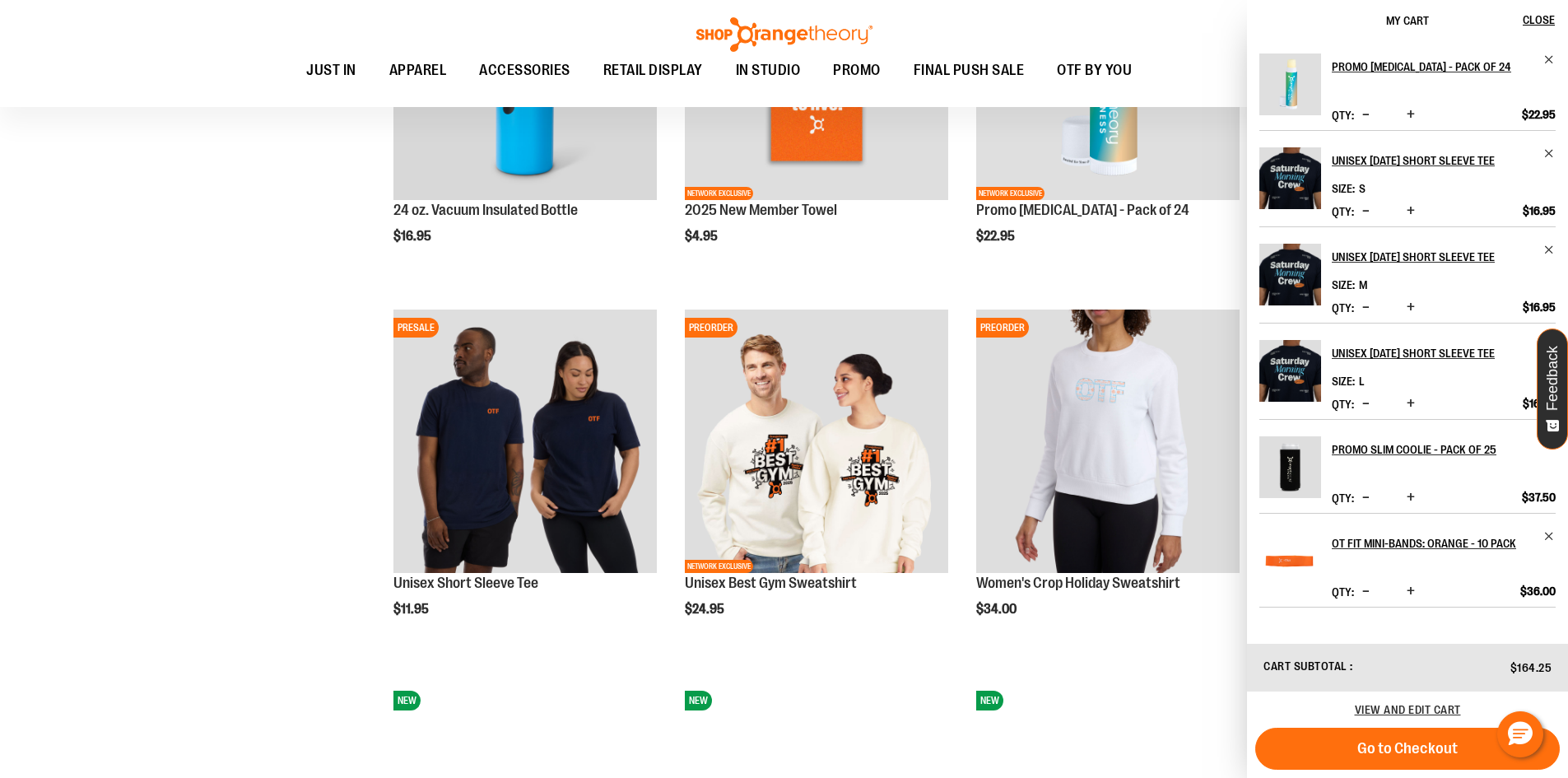
scroll to position [3223, 0]
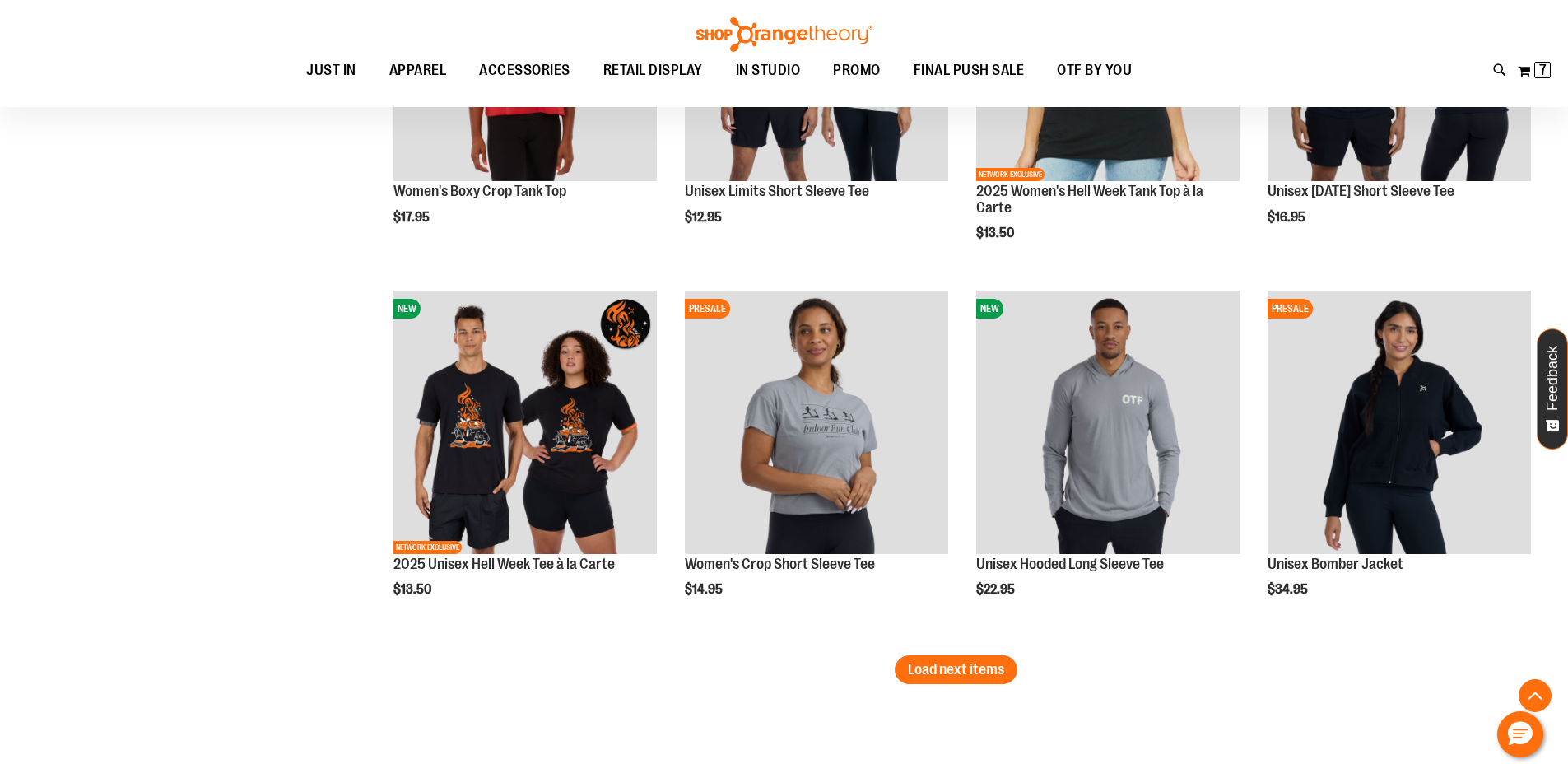
scroll to position [4047, 0]
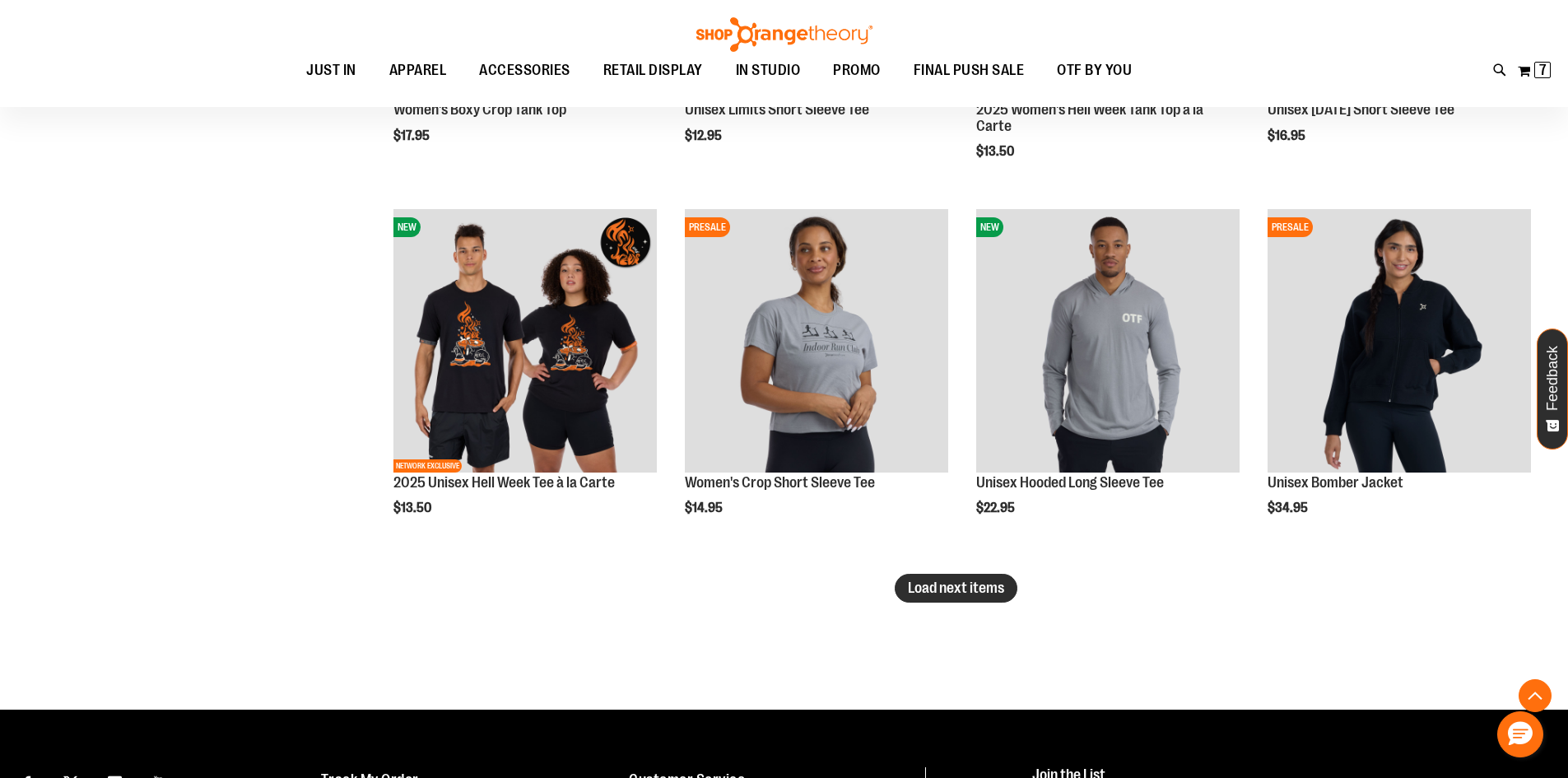
click at [960, 583] on span "Load next items" at bounding box center [955, 589] width 96 height 17
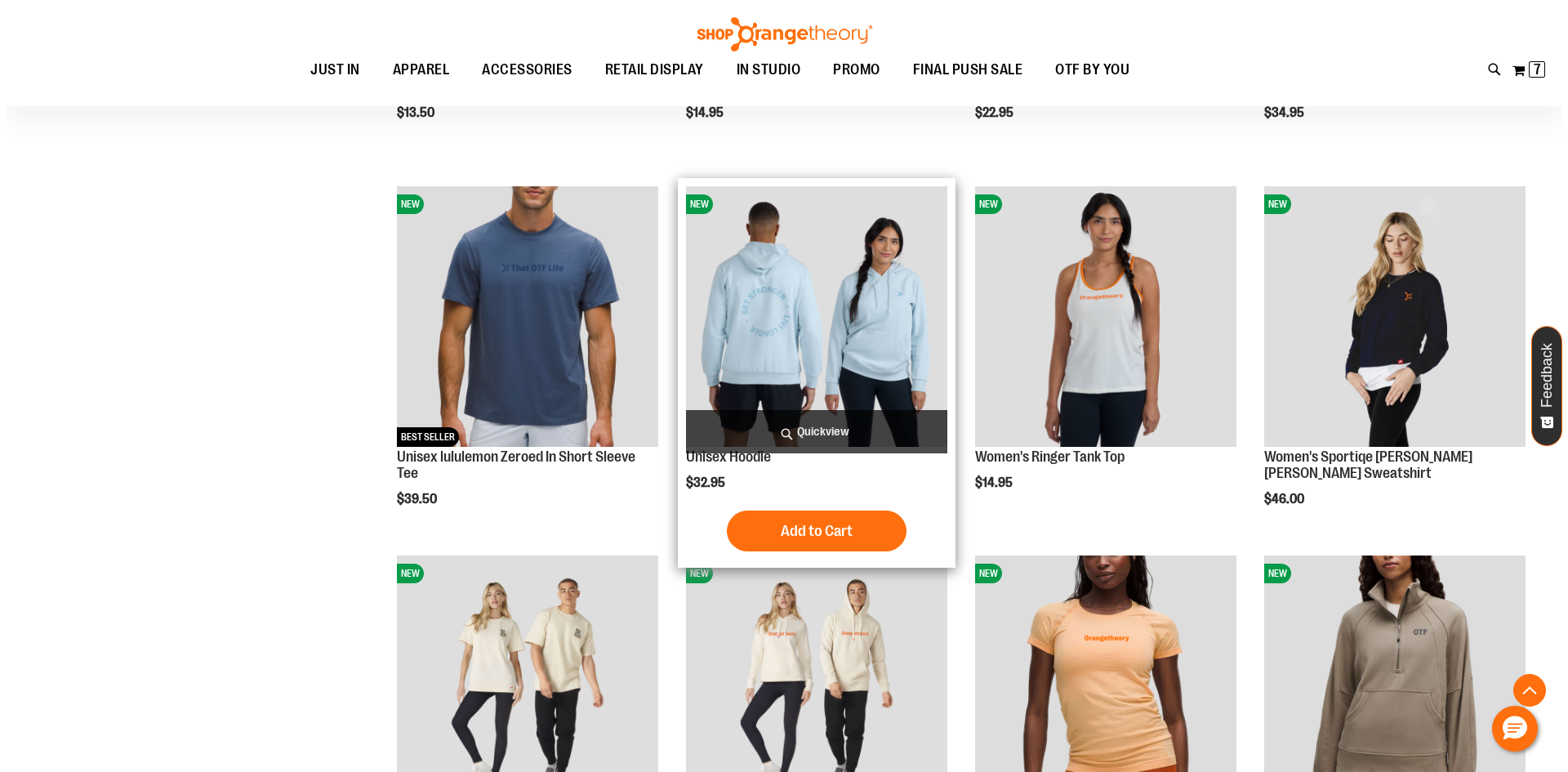
scroll to position [4342, 0]
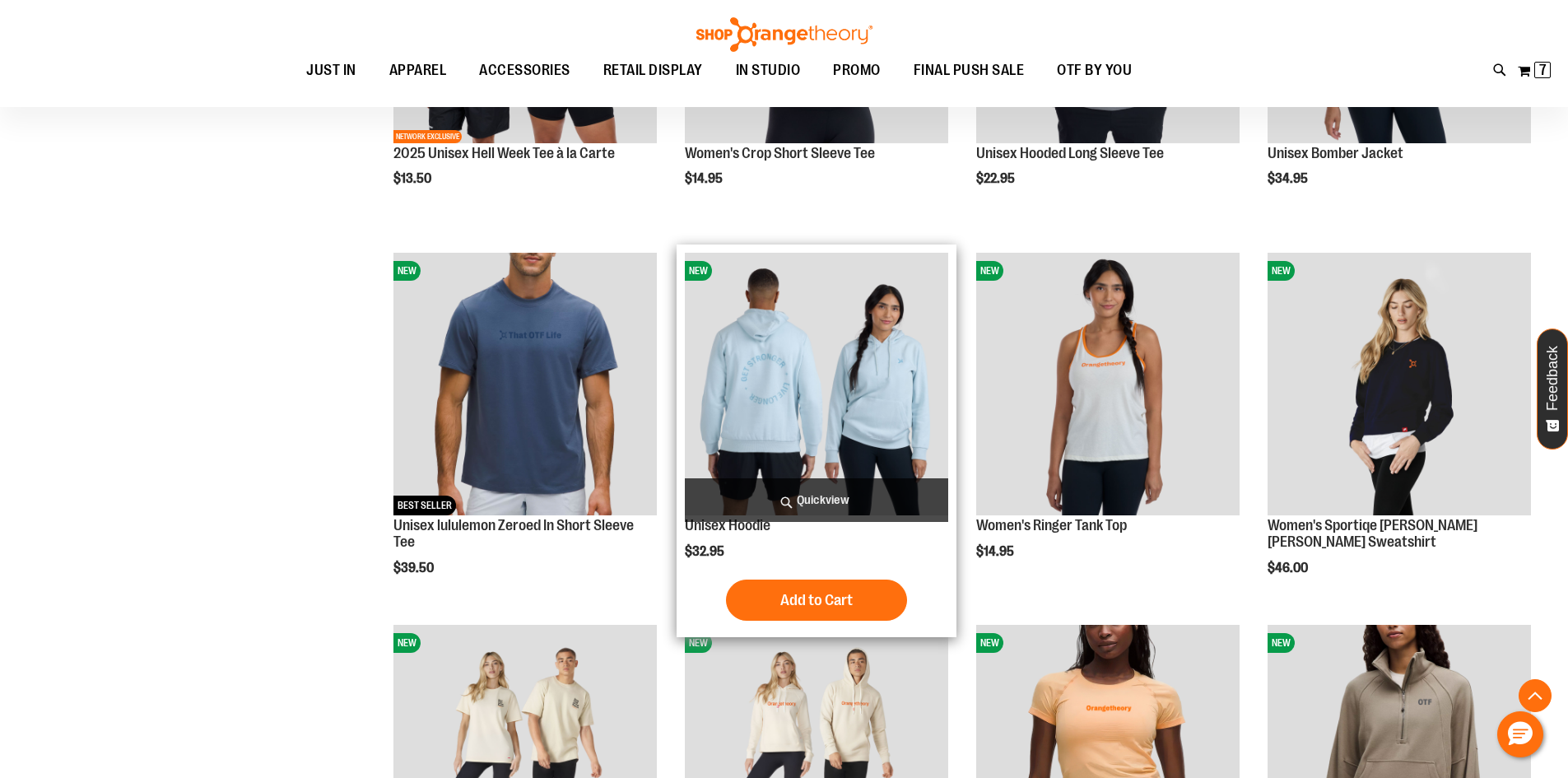
click at [835, 498] on span "Quickview" at bounding box center [817, 500] width 264 height 43
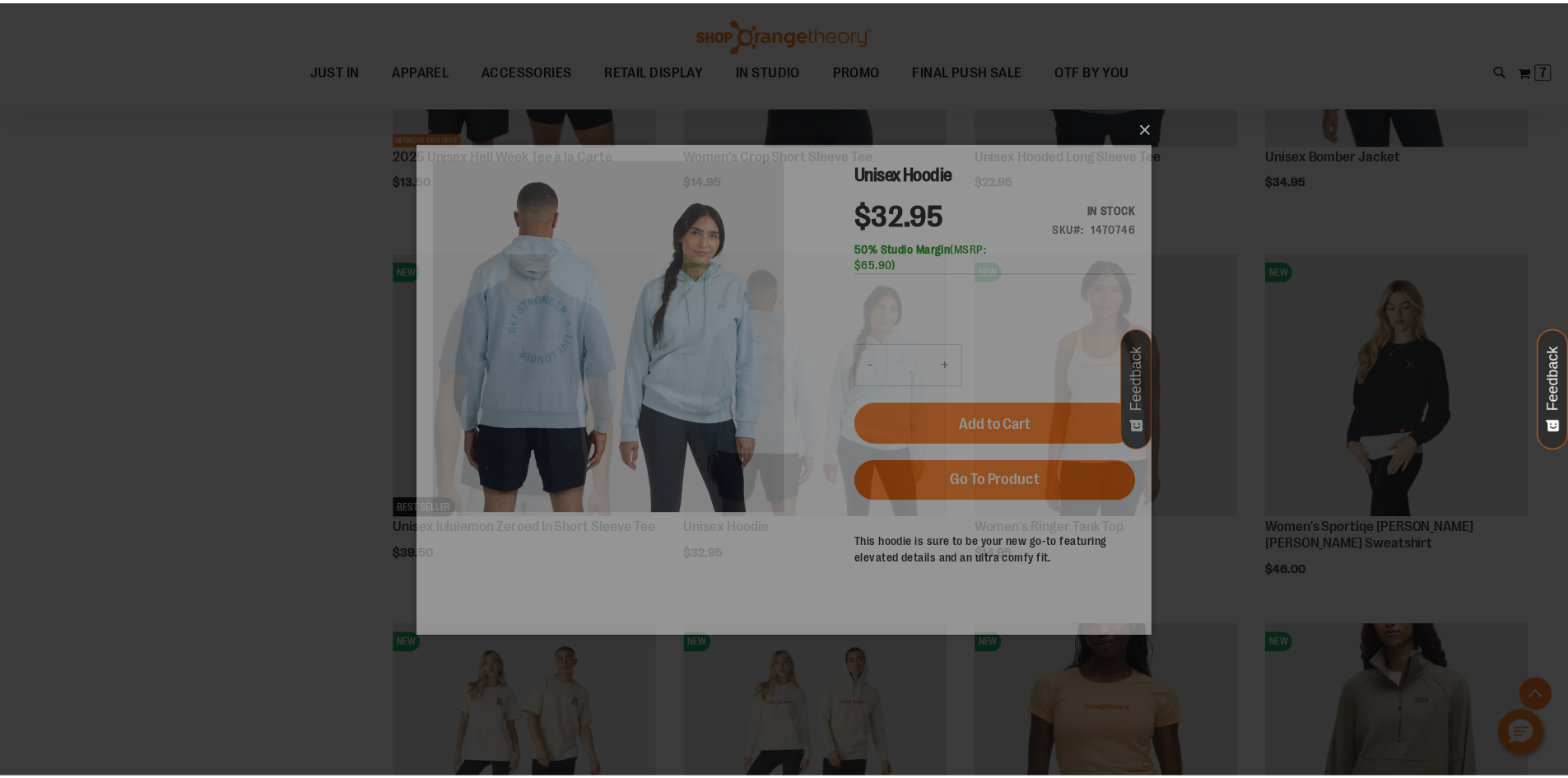
scroll to position [0, 0]
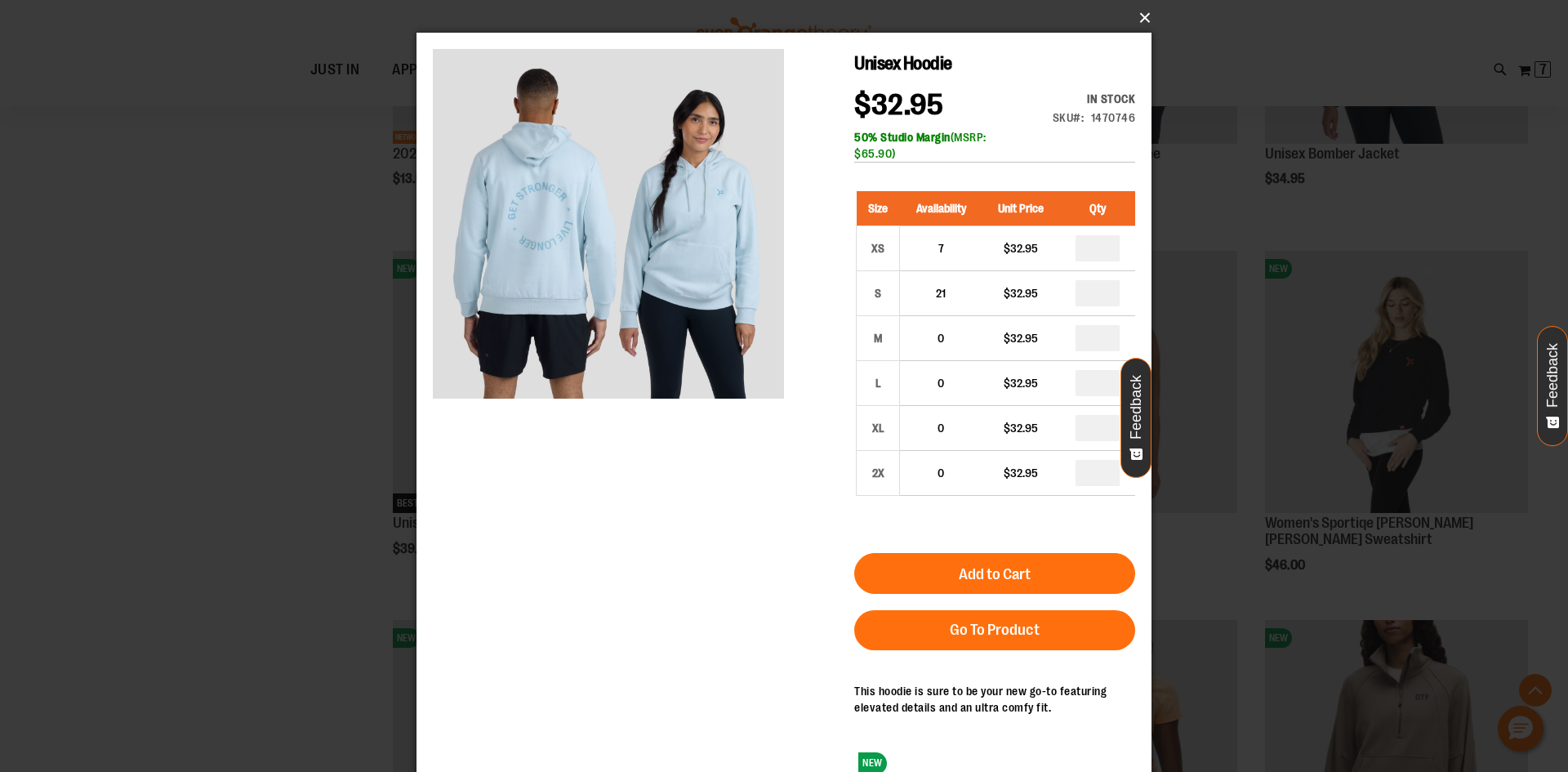
click at [1140, 17] on button "×" at bounding box center [789, 17] width 735 height 36
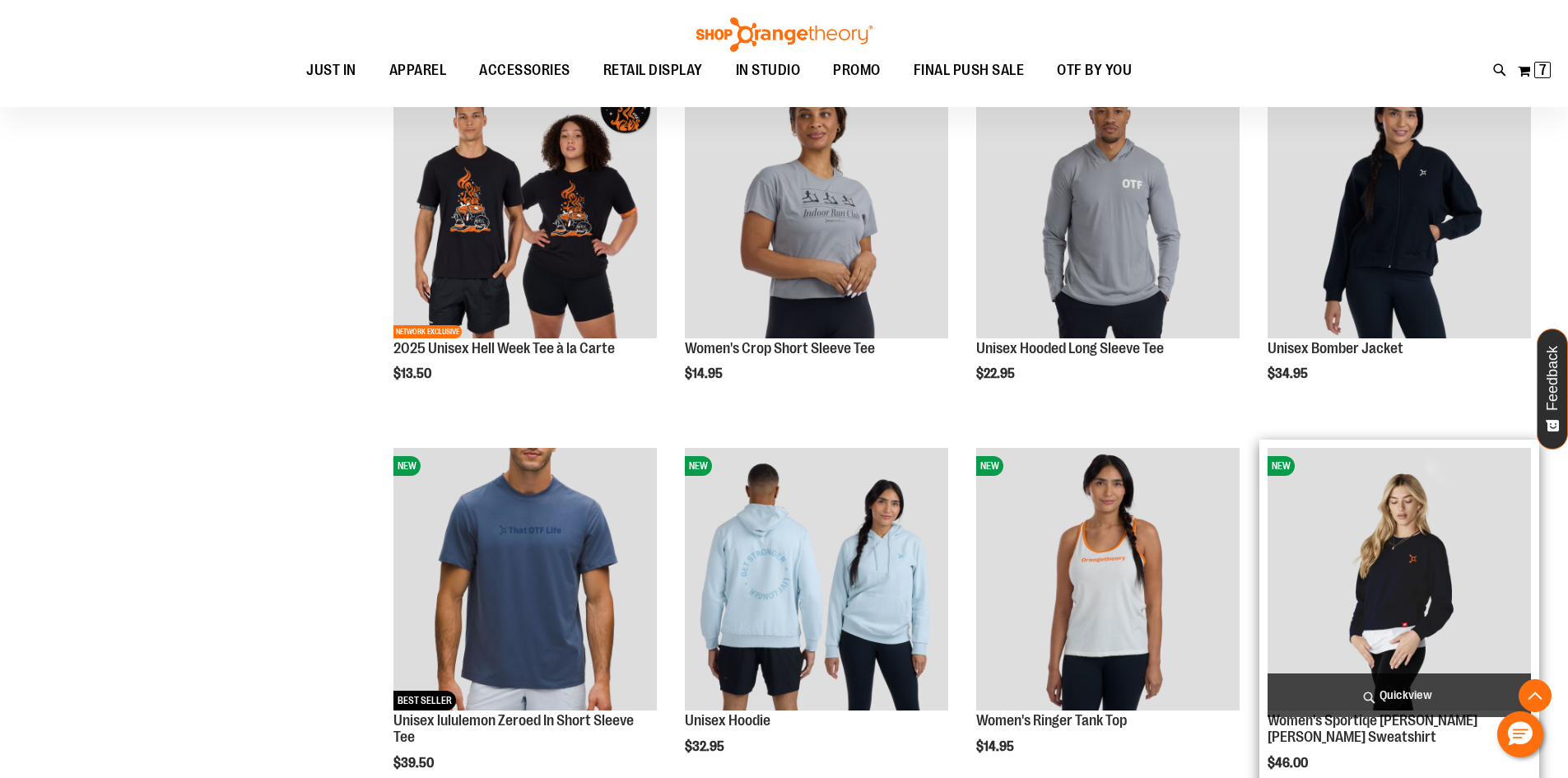
scroll to position [4376, 0]
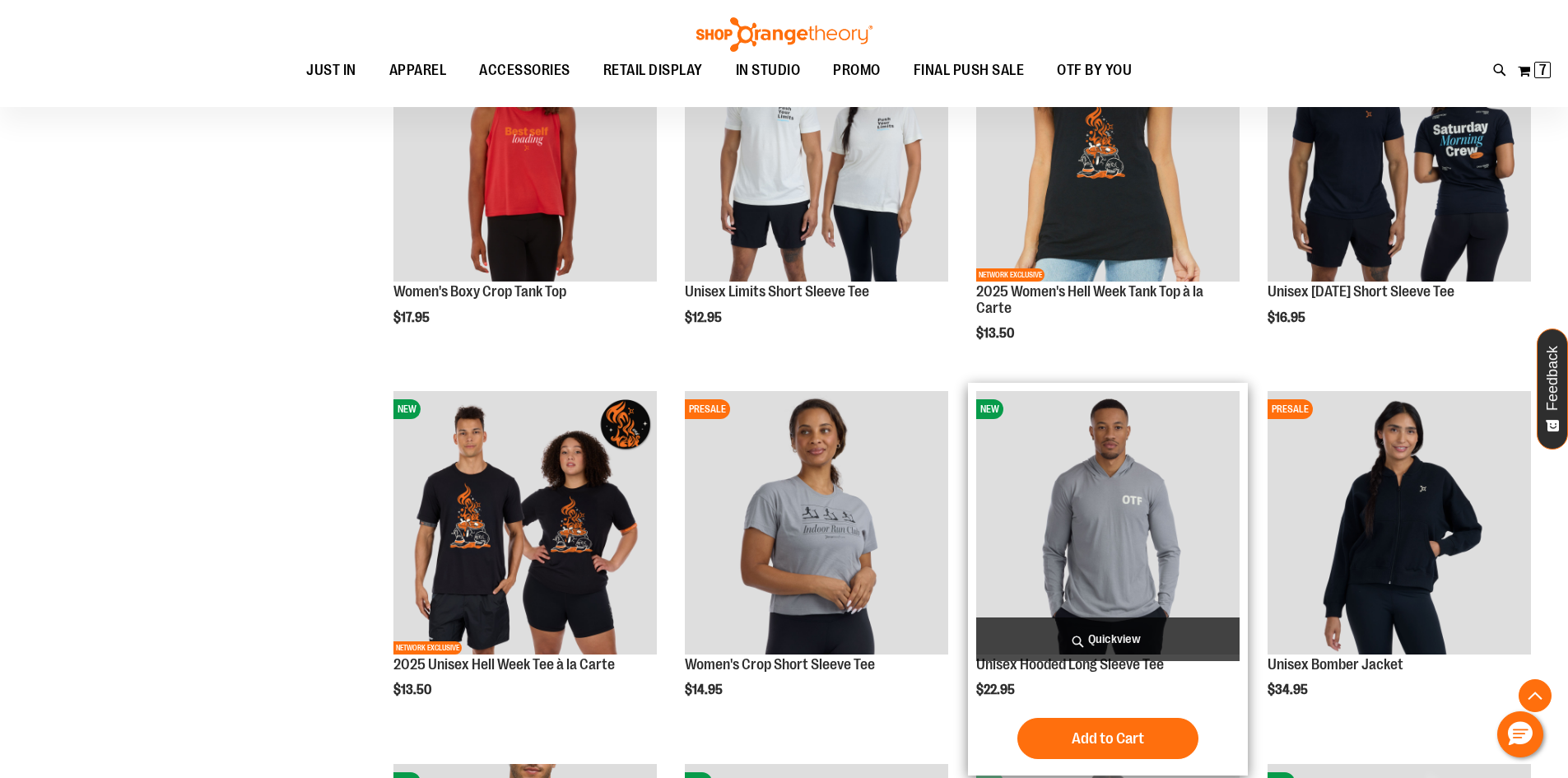
scroll to position [3882, 0]
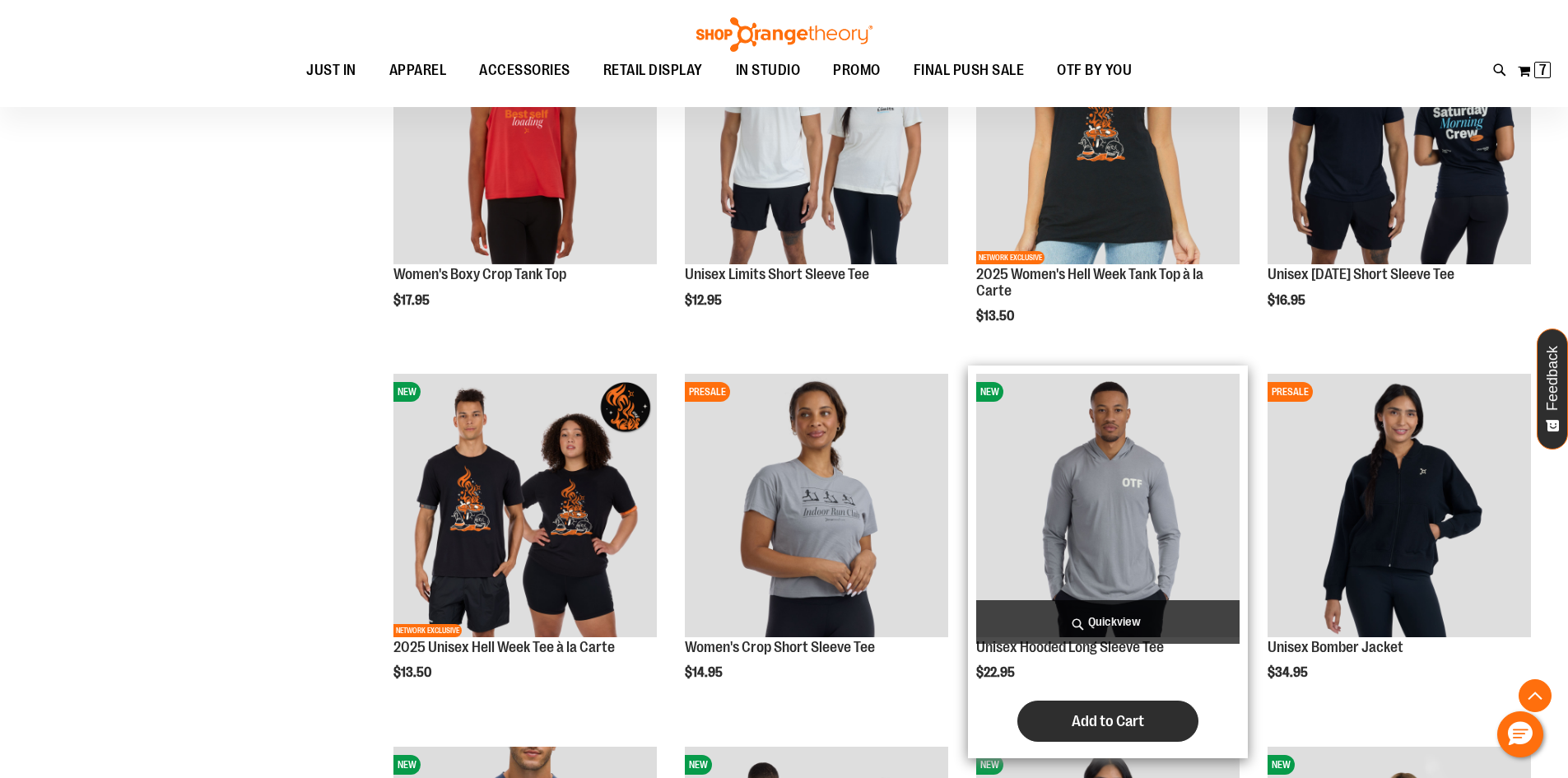
click at [1114, 722] on span "Add to Cart" at bounding box center [1107, 721] width 73 height 18
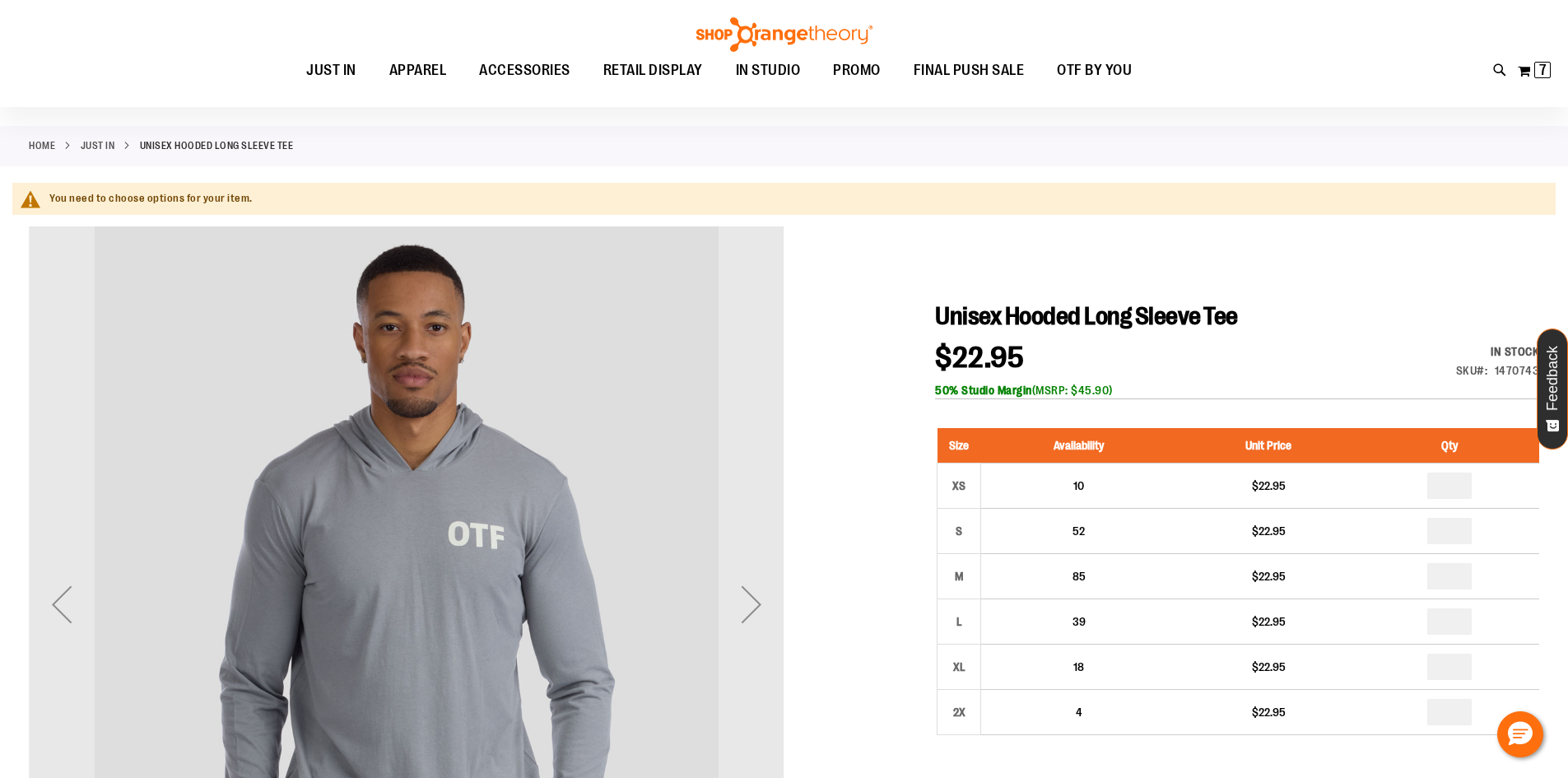
scroll to position [164, 0]
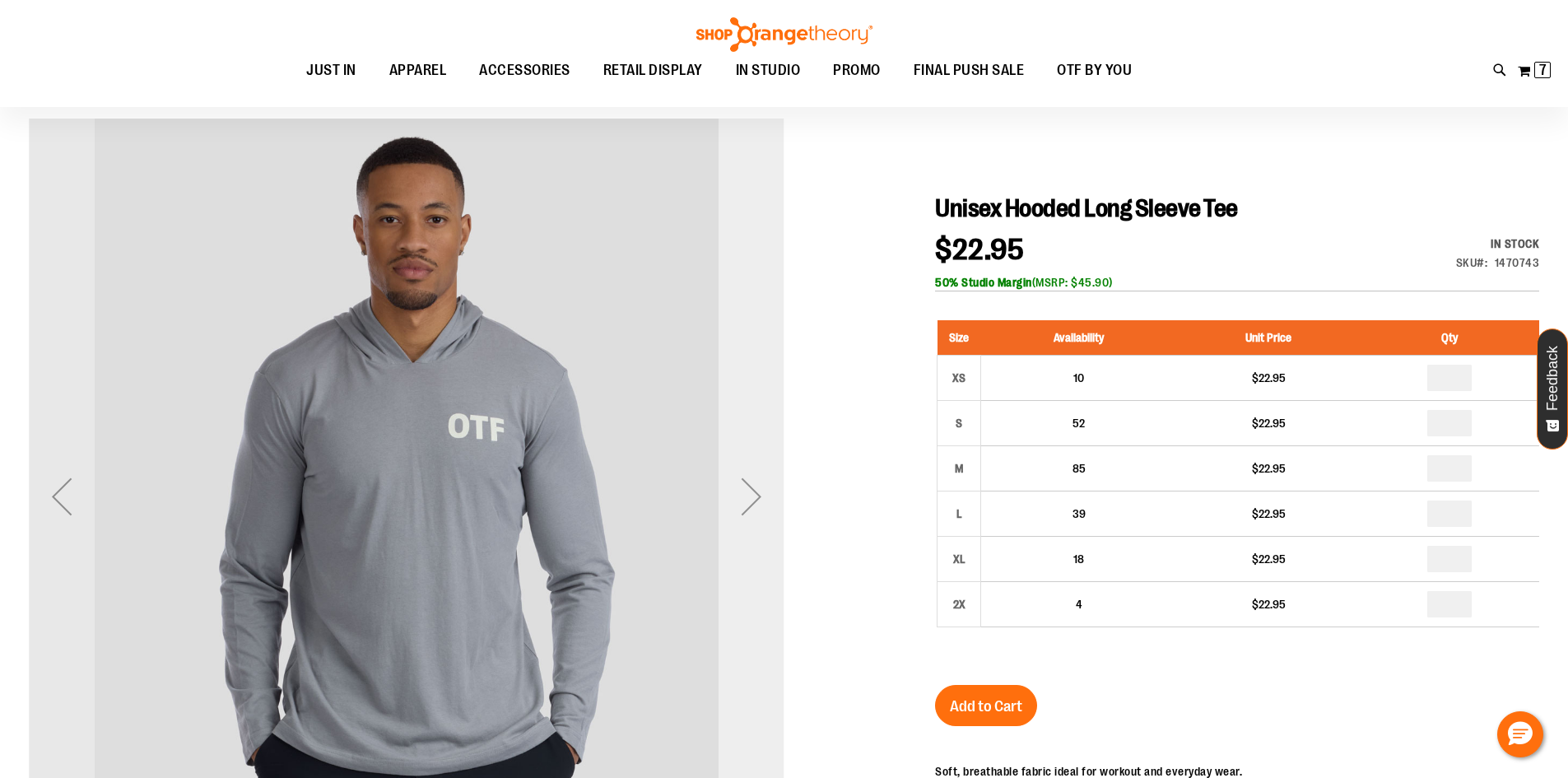
click at [749, 488] on div "Next" at bounding box center [751, 496] width 66 height 66
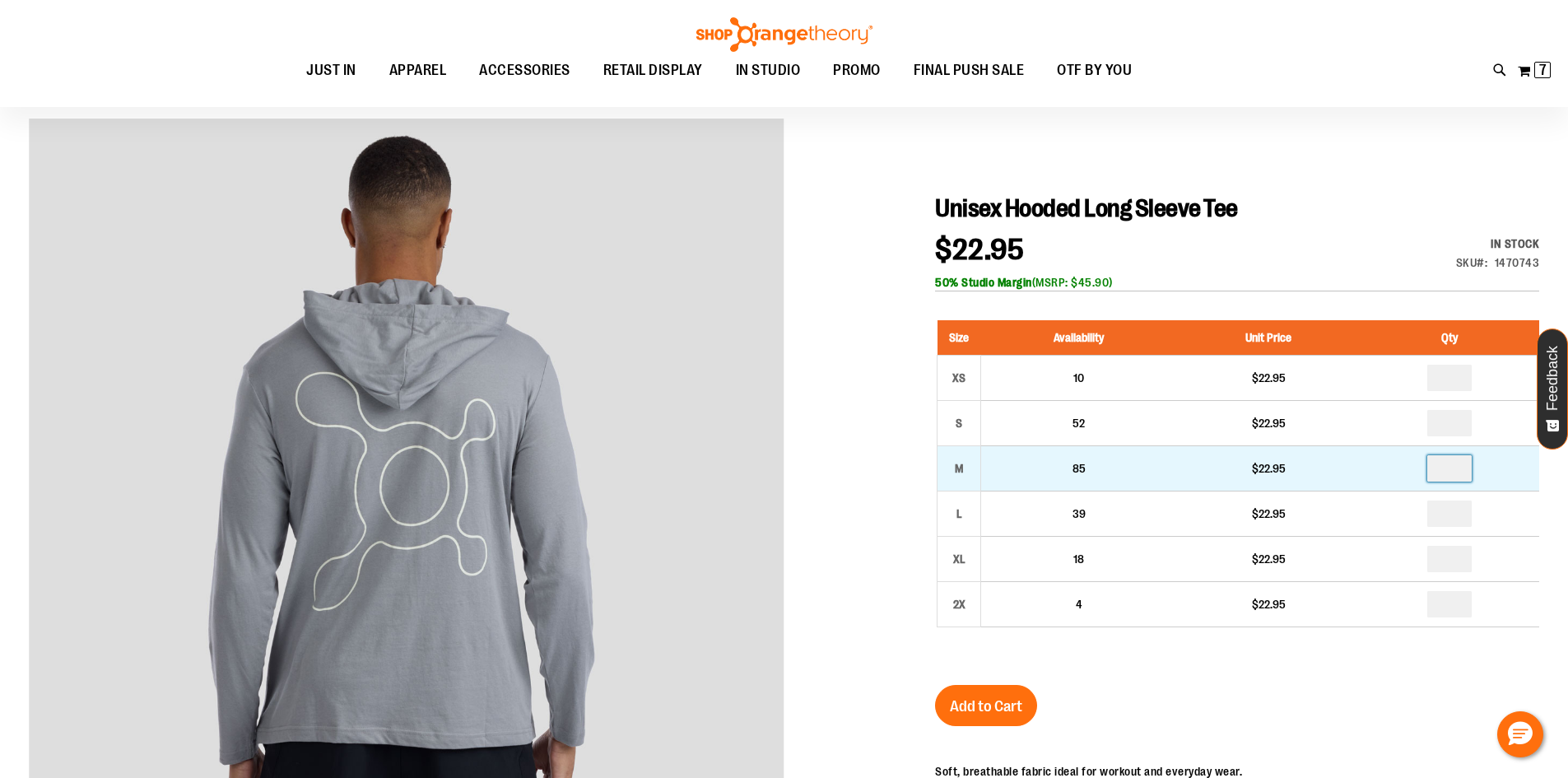
click at [1459, 462] on input "number" at bounding box center [1450, 469] width 44 height 27
type input "*"
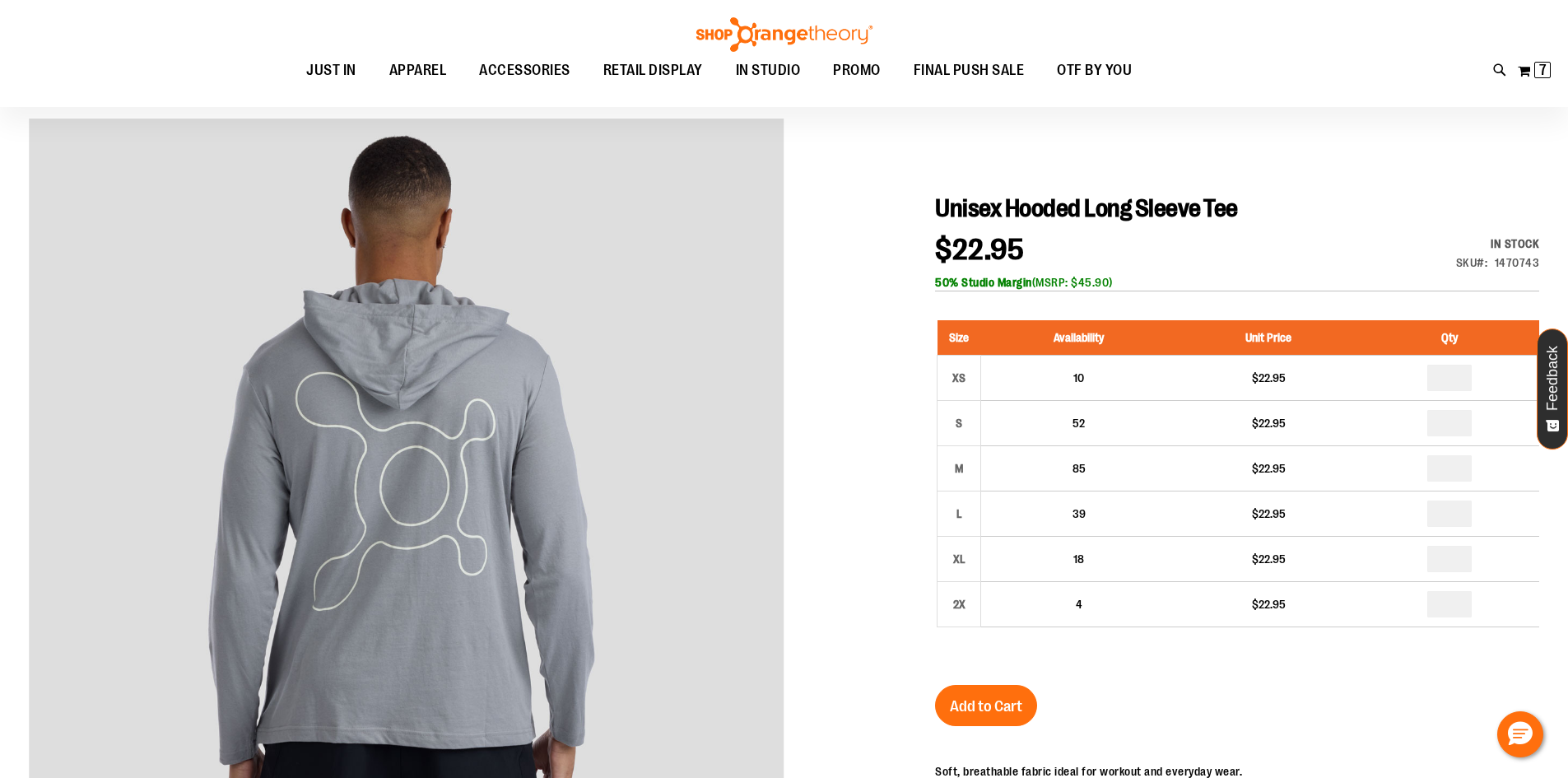
click at [1452, 514] on input "number" at bounding box center [1450, 514] width 44 height 27
type input "*"
drag, startPoint x: 991, startPoint y: 711, endPoint x: 1031, endPoint y: 703, distance: 40.8
click at [991, 711] on span "Add to Cart" at bounding box center [986, 707] width 73 height 18
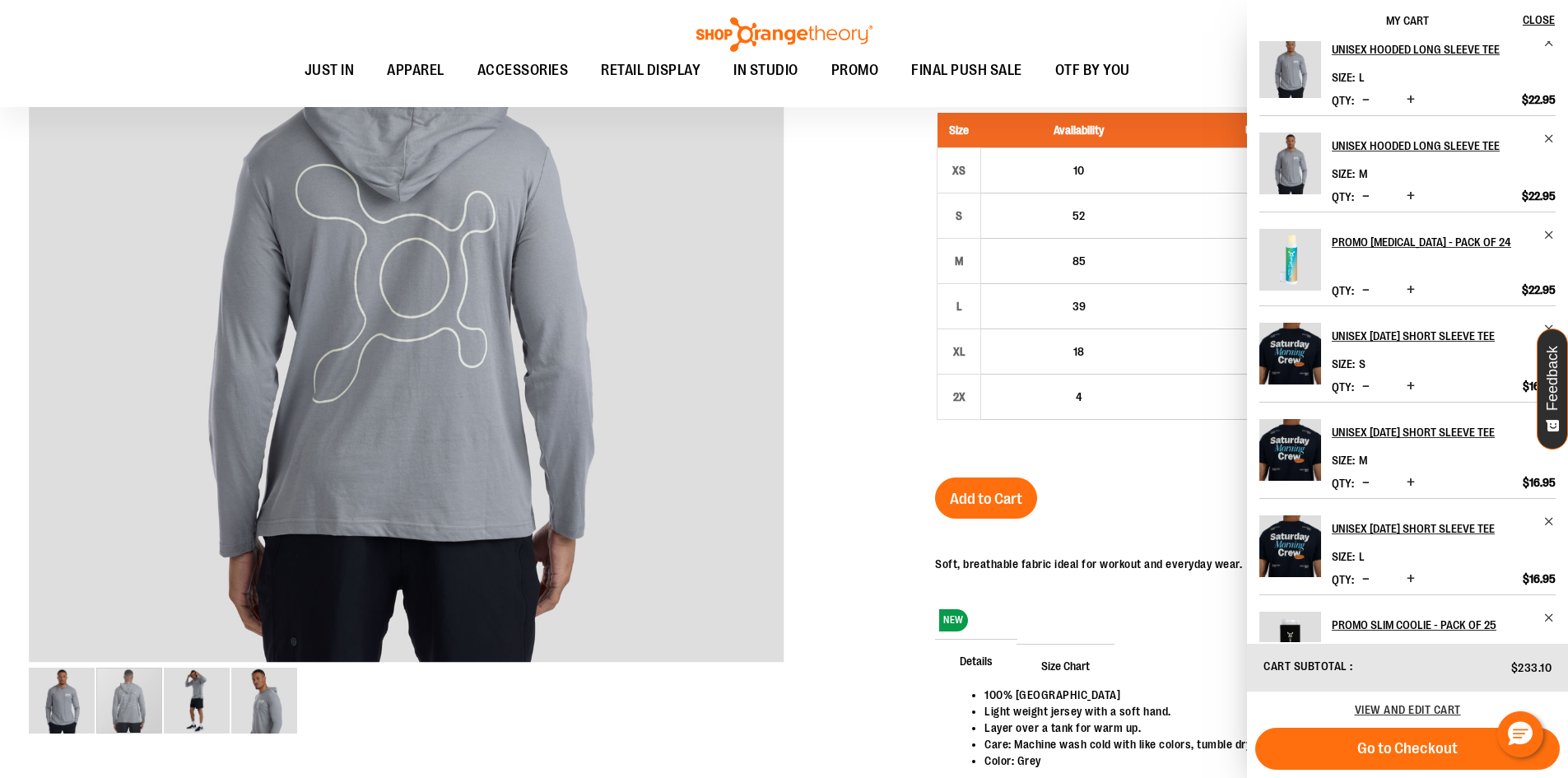
scroll to position [0, 0]
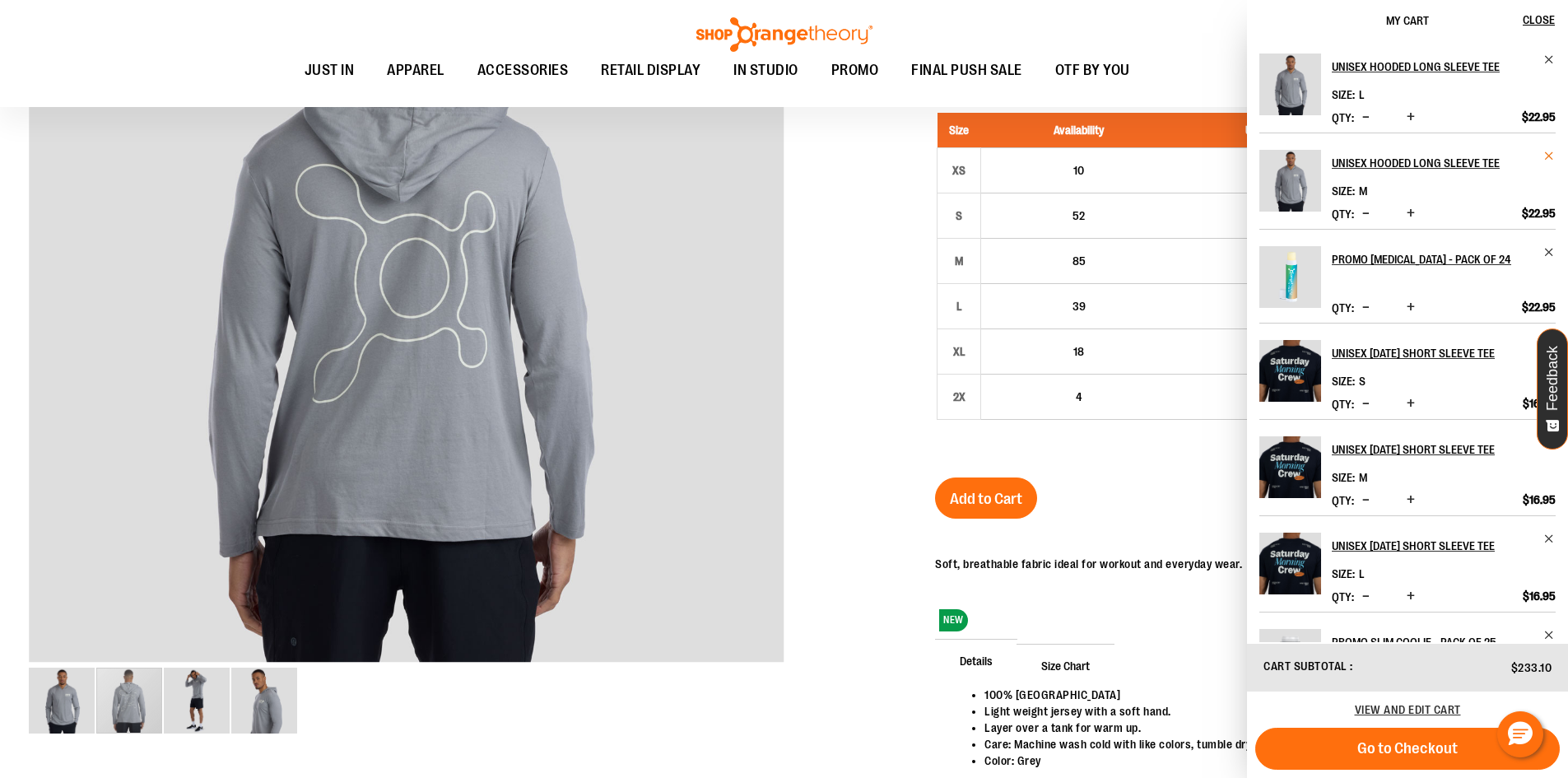
click at [1547, 154] on span "Remove item" at bounding box center [1550, 156] width 13 height 13
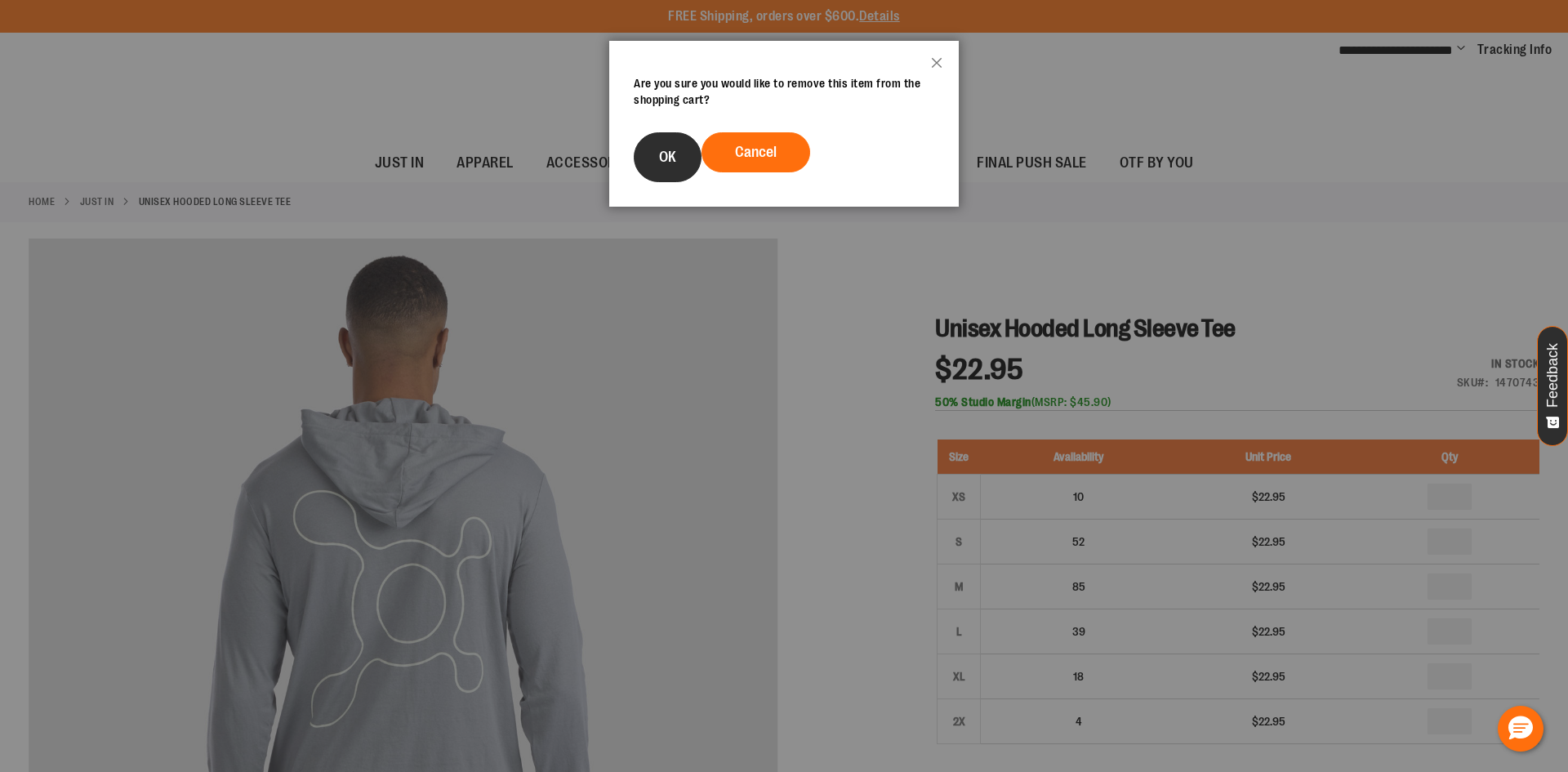
click at [672, 158] on span "OK" at bounding box center [667, 157] width 17 height 17
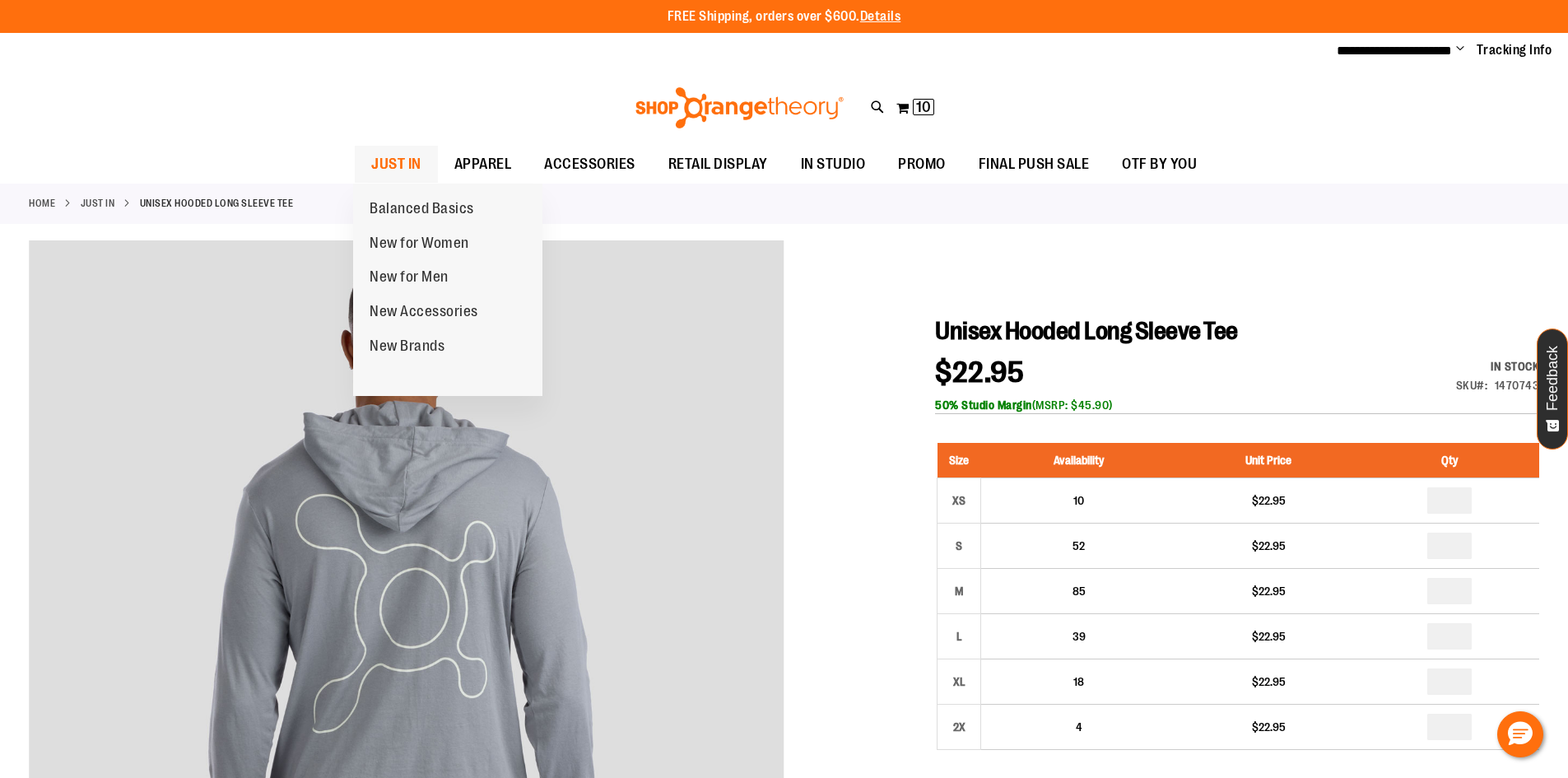
click at [383, 167] on span "JUST IN" at bounding box center [396, 164] width 50 height 37
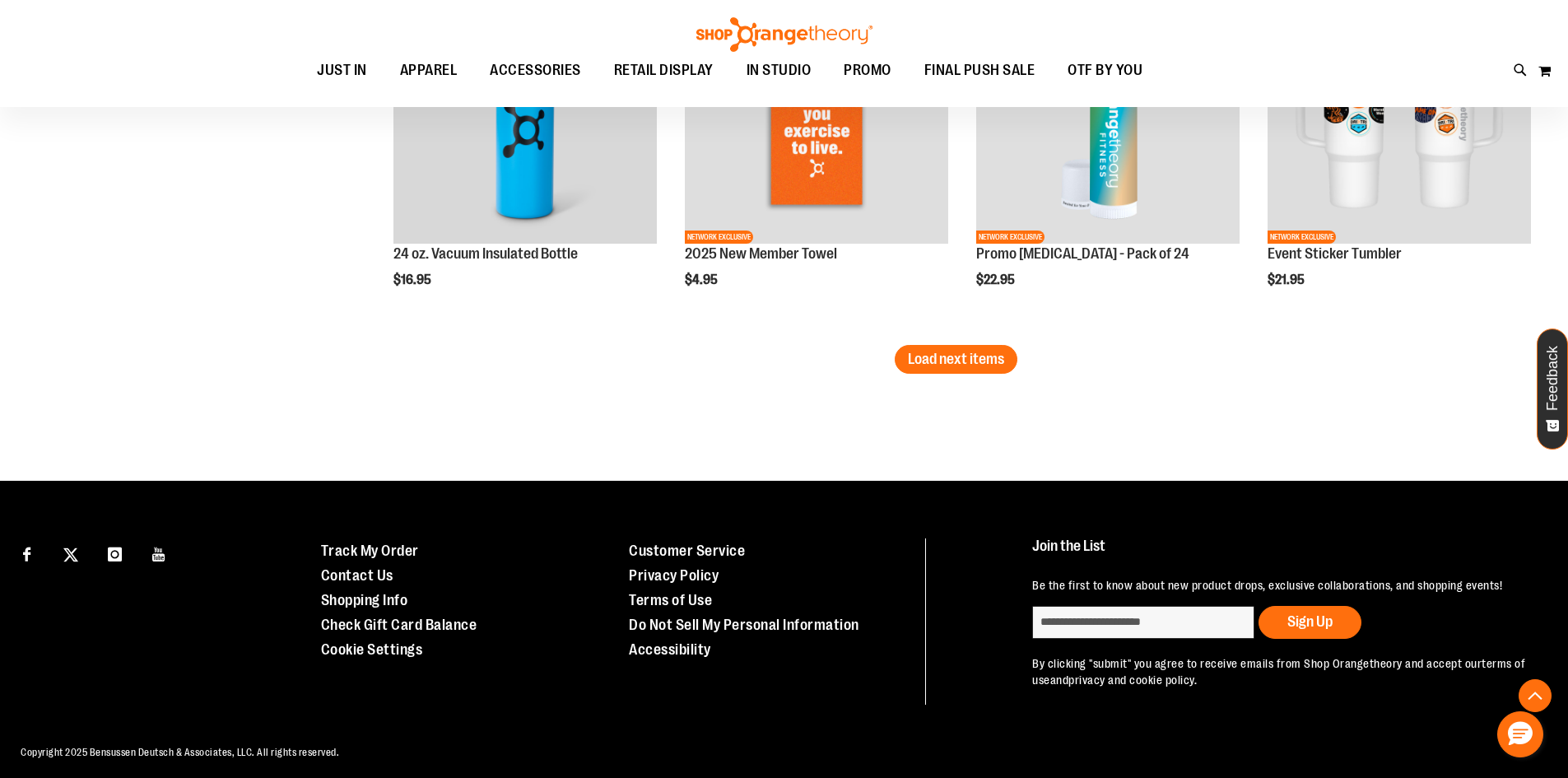
scroll to position [3349, 0]
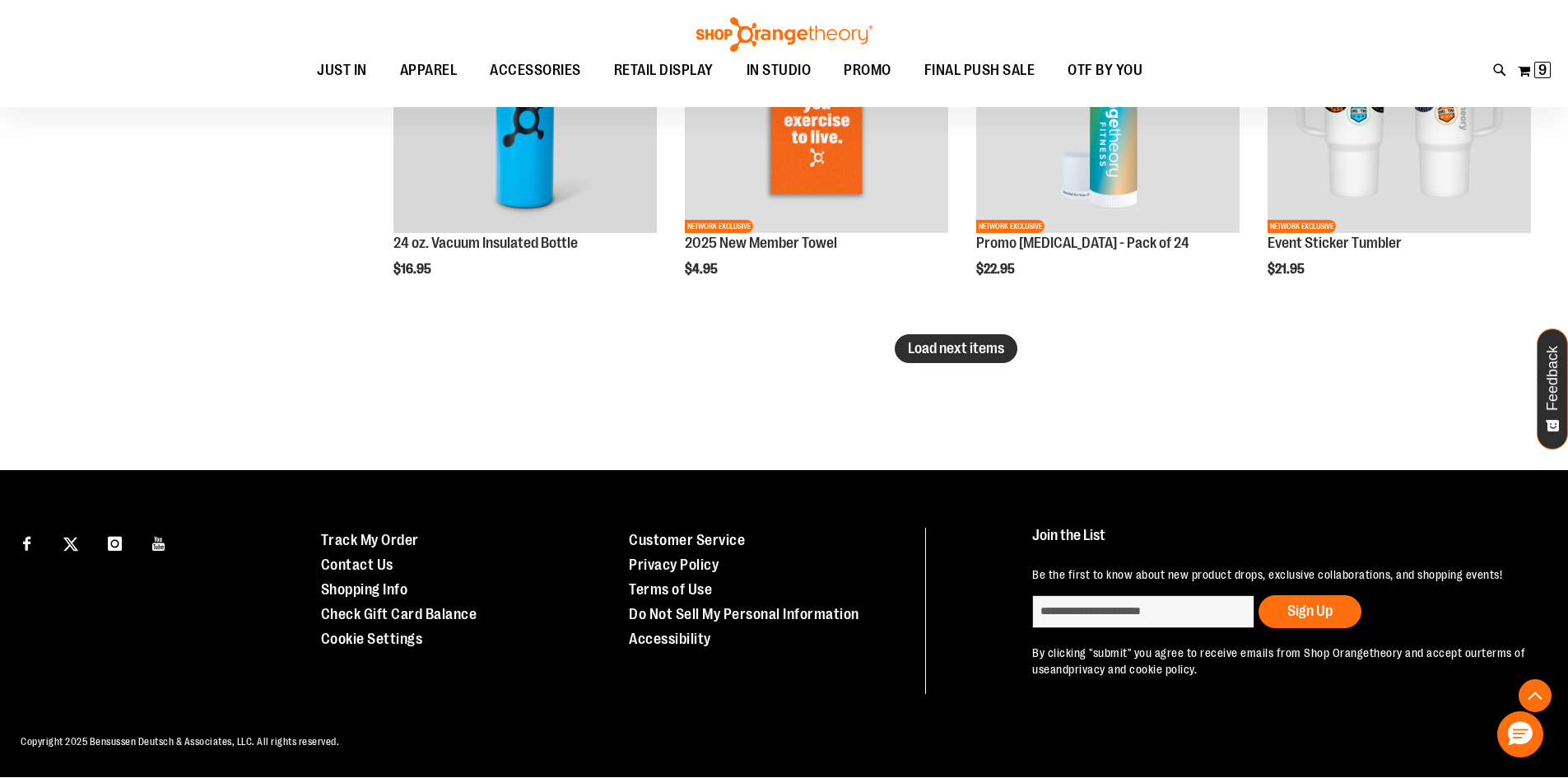
click at [969, 353] on span "Load next items" at bounding box center [955, 348] width 96 height 17
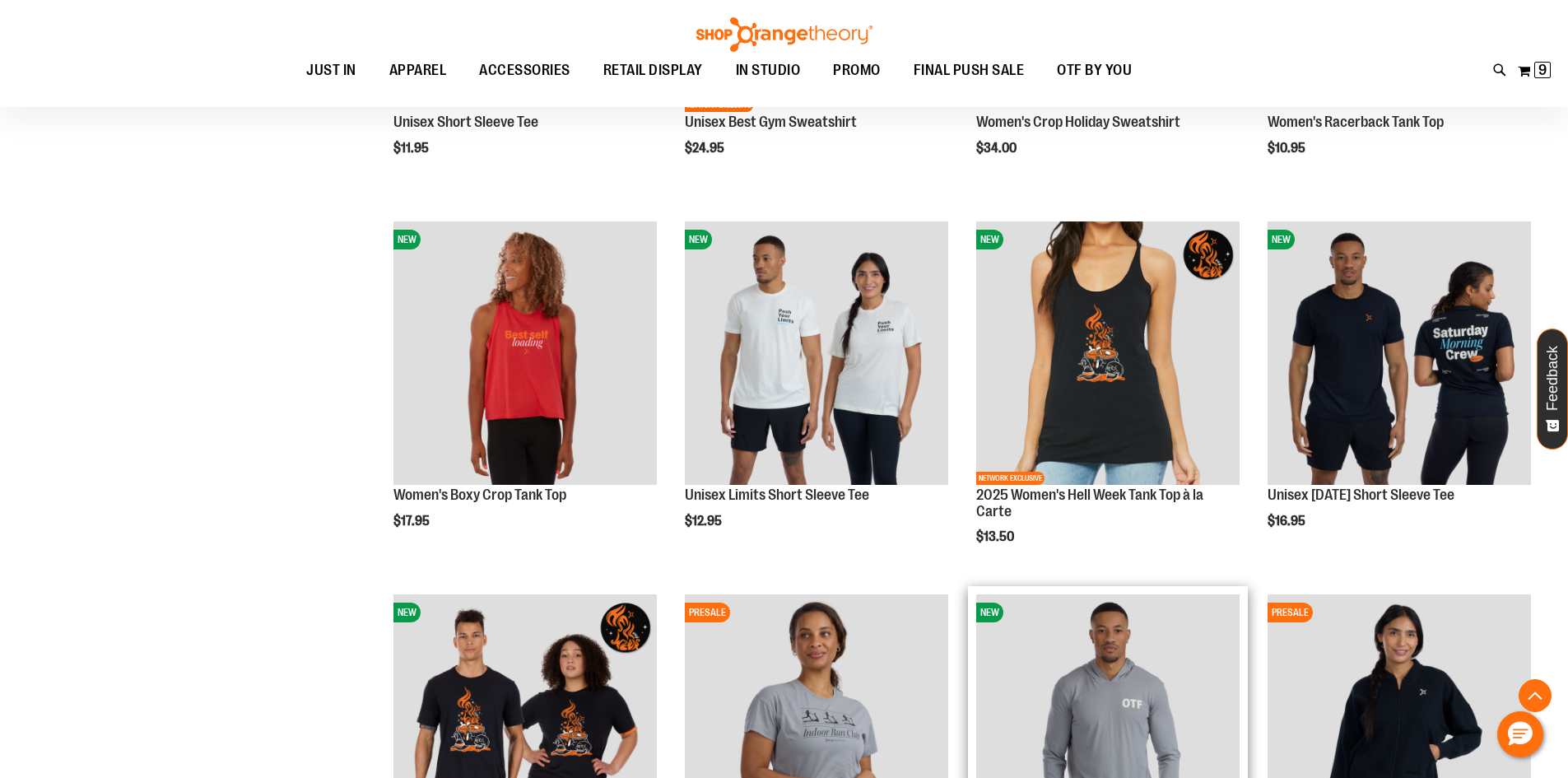
scroll to position [4337, 0]
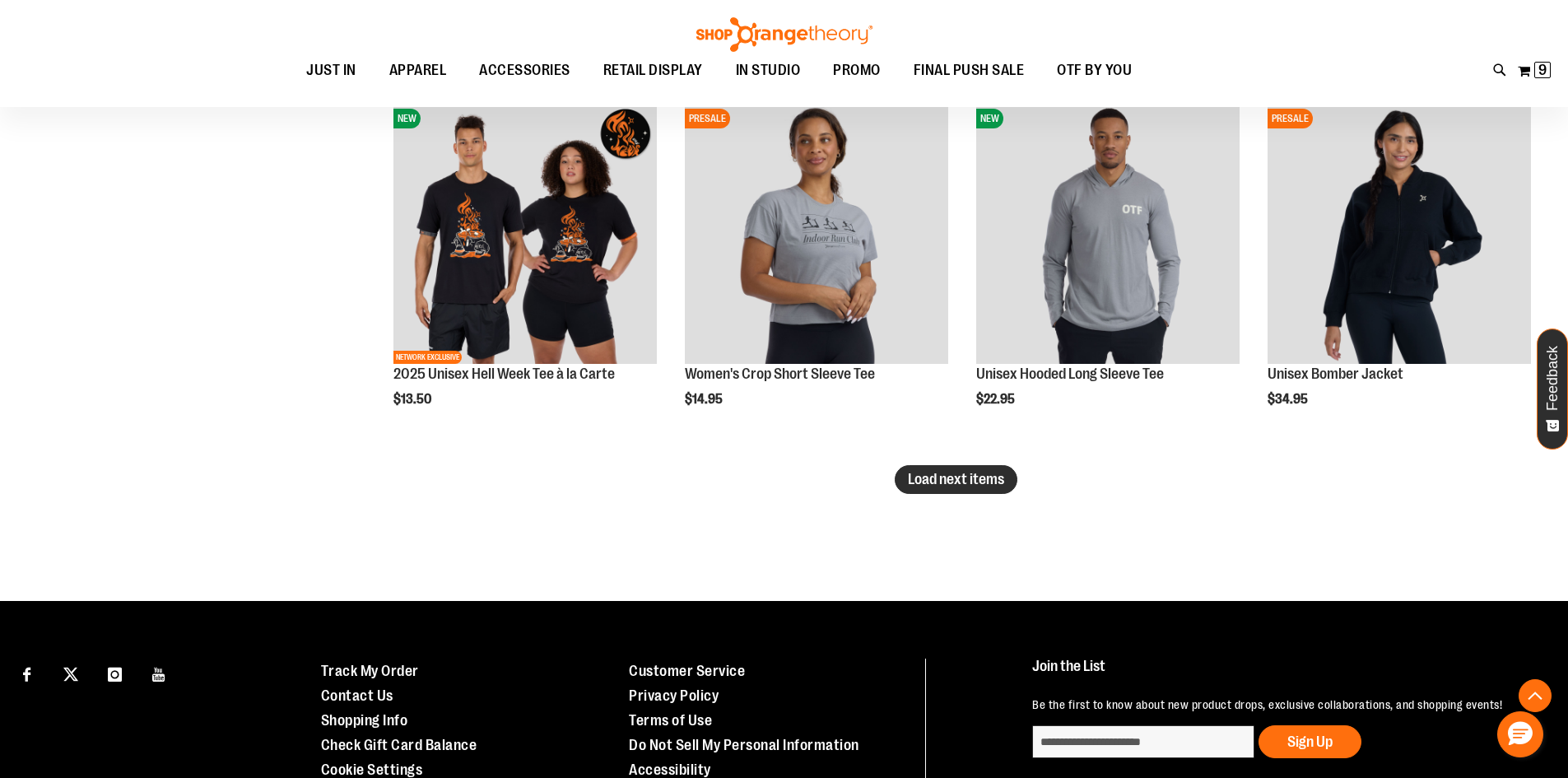
click at [927, 485] on span "Load next items" at bounding box center [955, 479] width 96 height 17
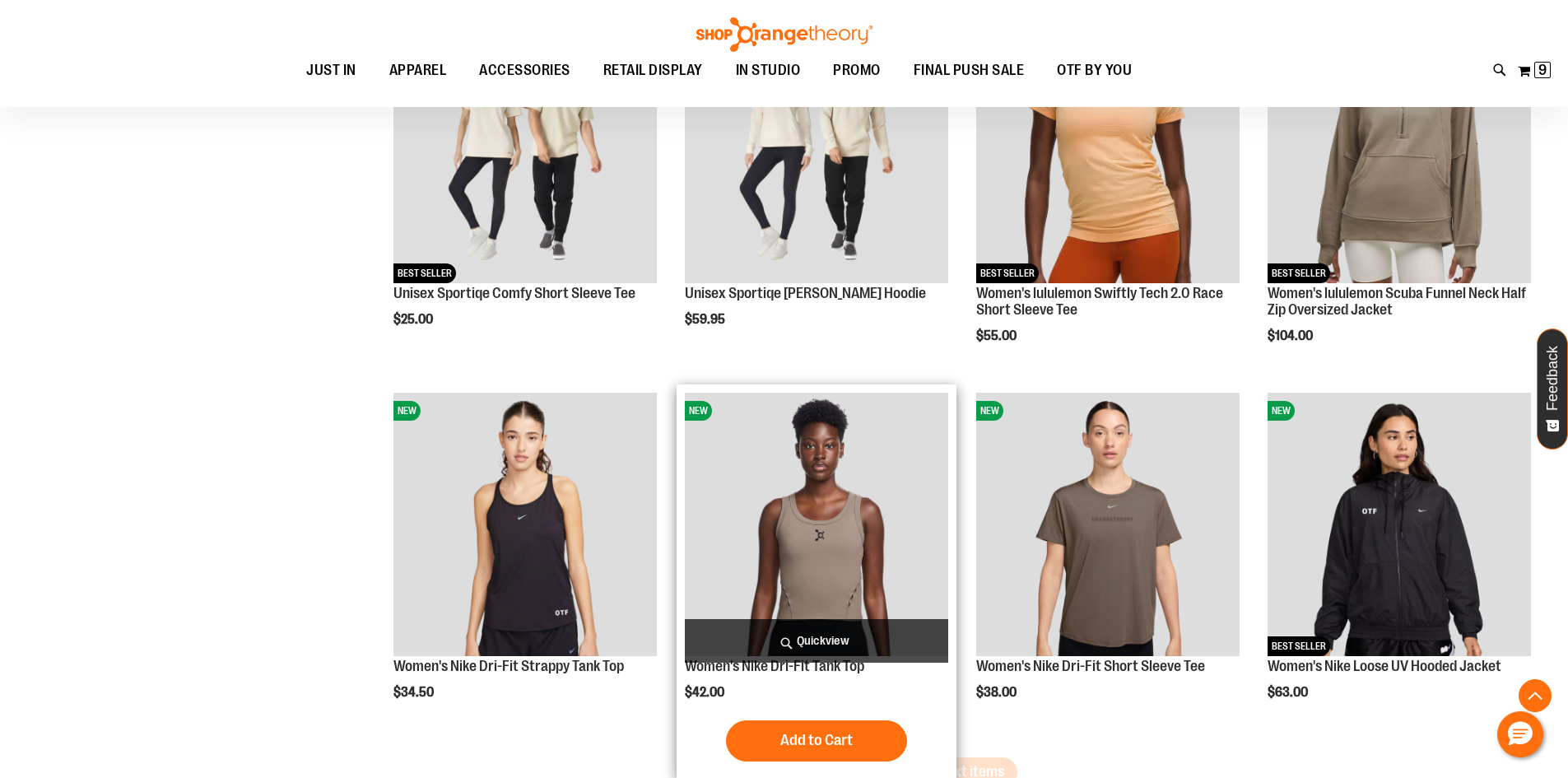
scroll to position [5408, 0]
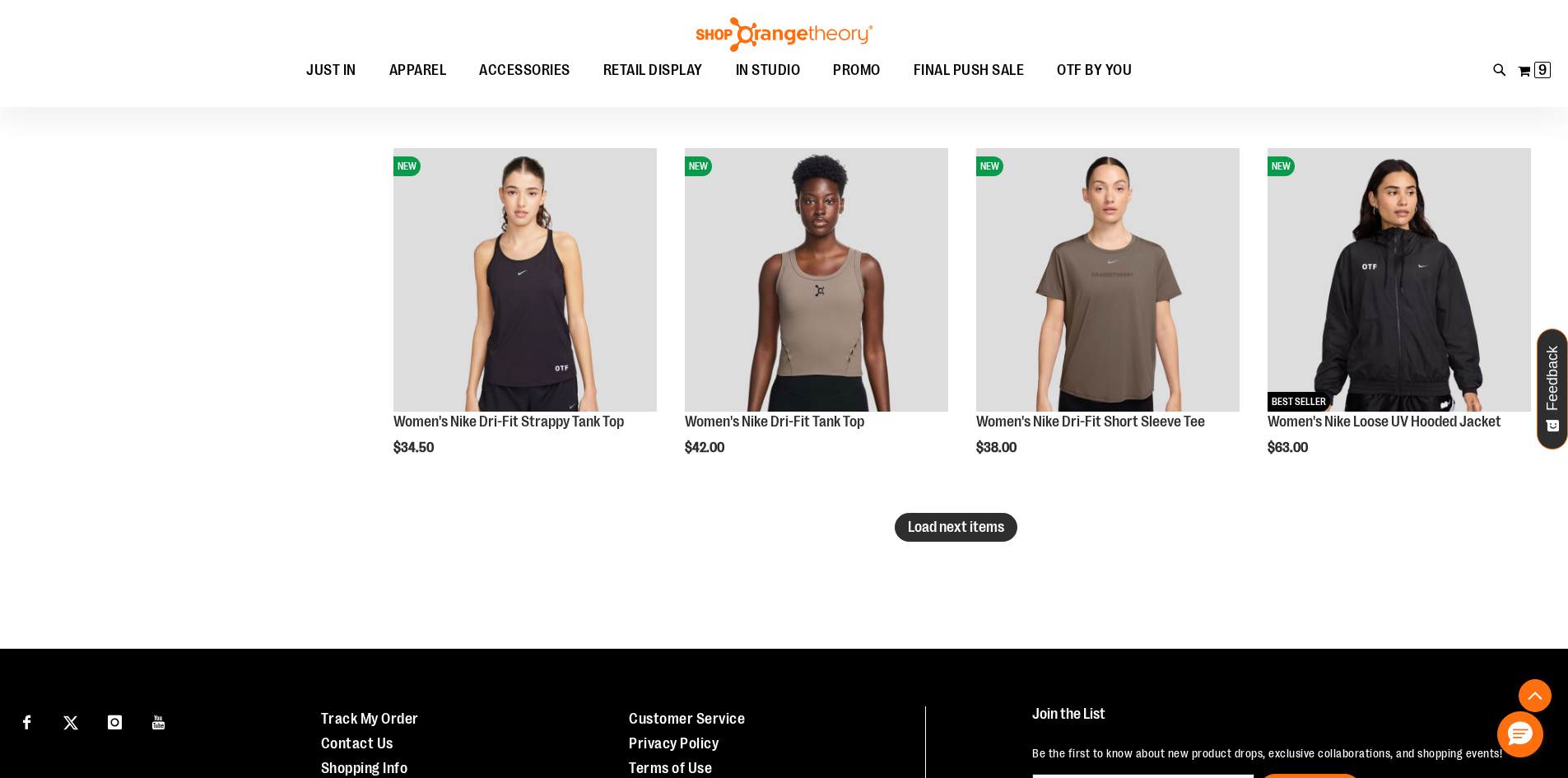
click at [967, 529] on span "Load next items" at bounding box center [955, 528] width 96 height 17
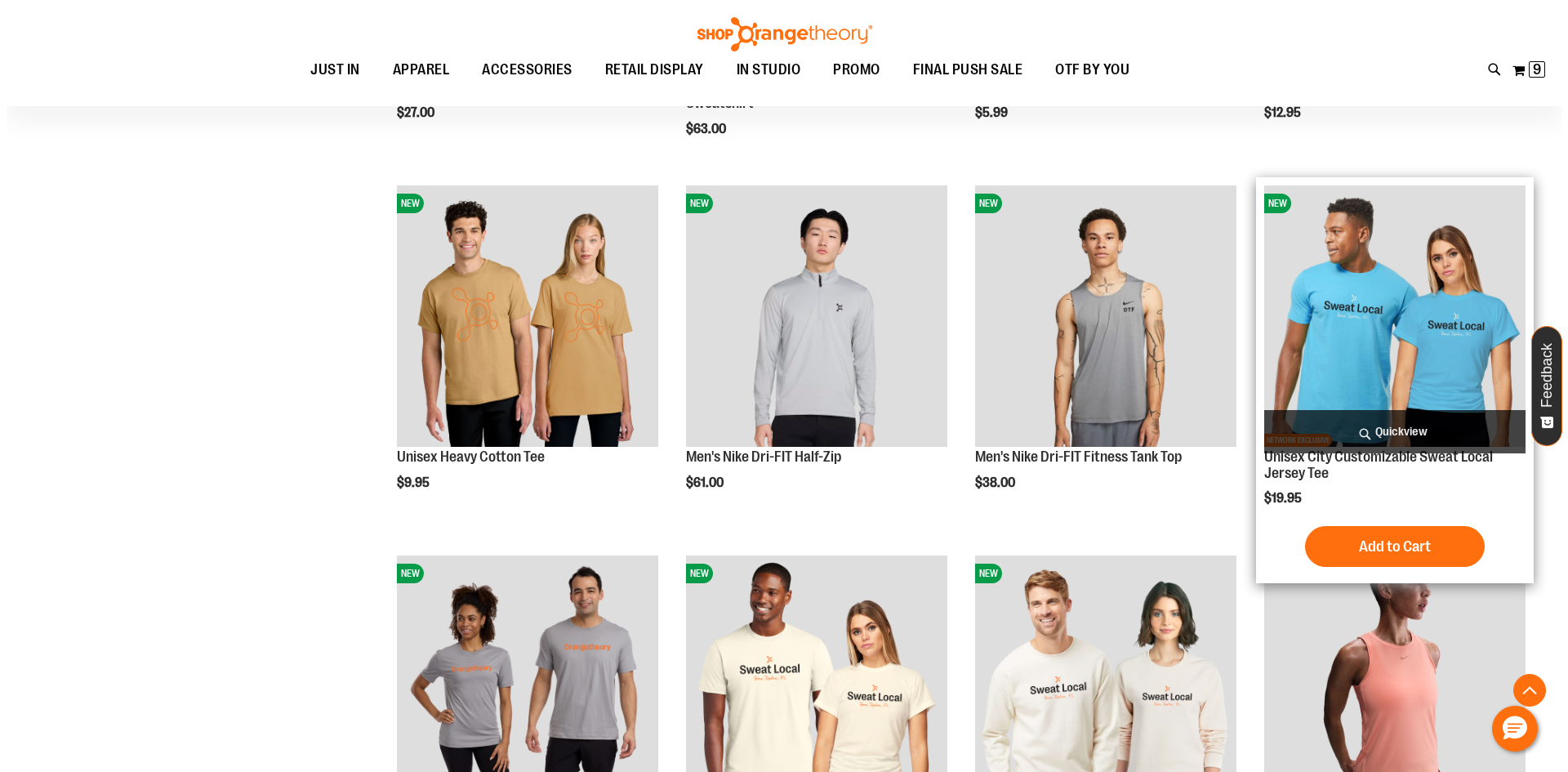
scroll to position [6020, 0]
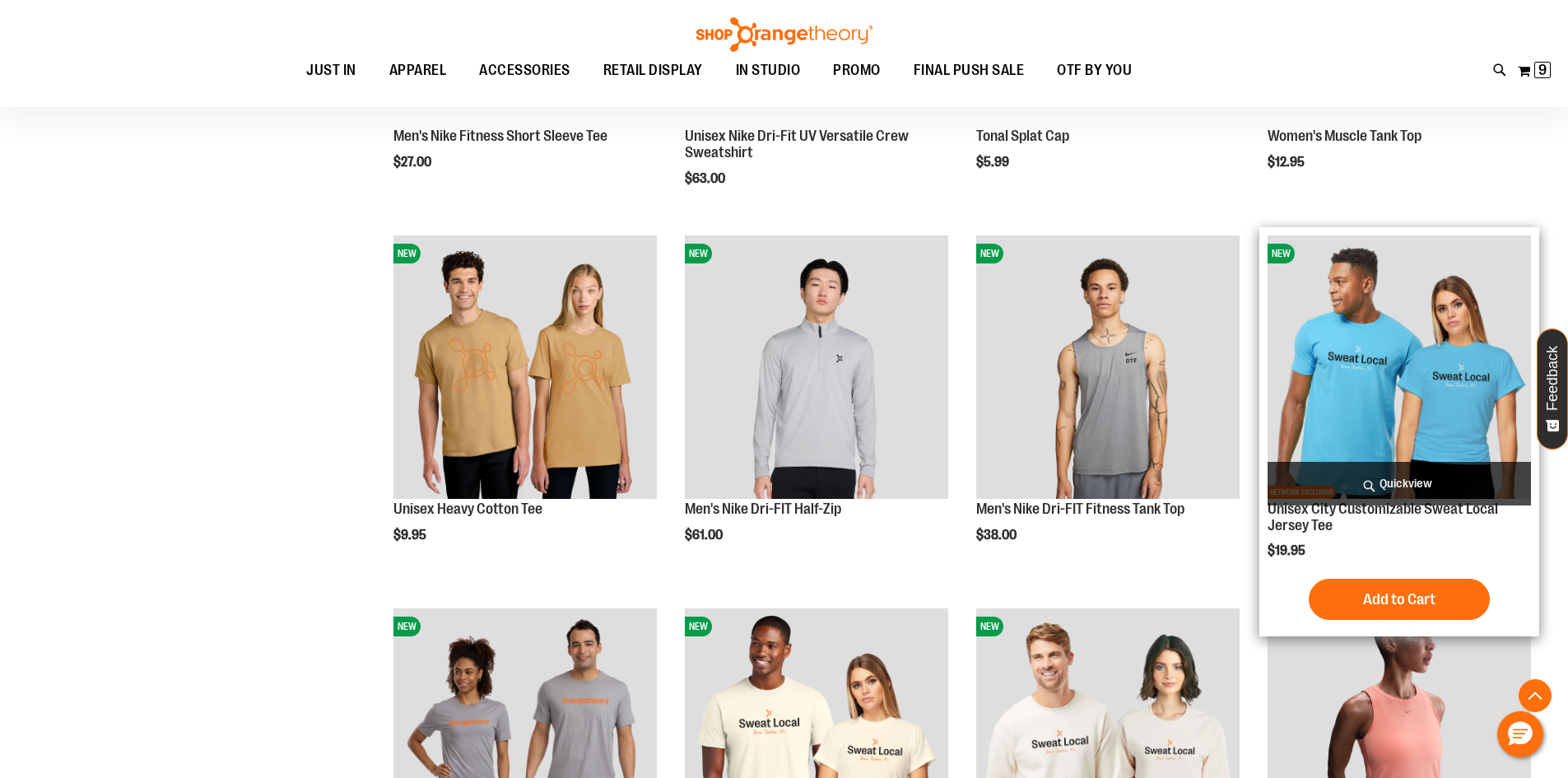
click at [1407, 465] on span "Quickview" at bounding box center [1399, 483] width 264 height 43
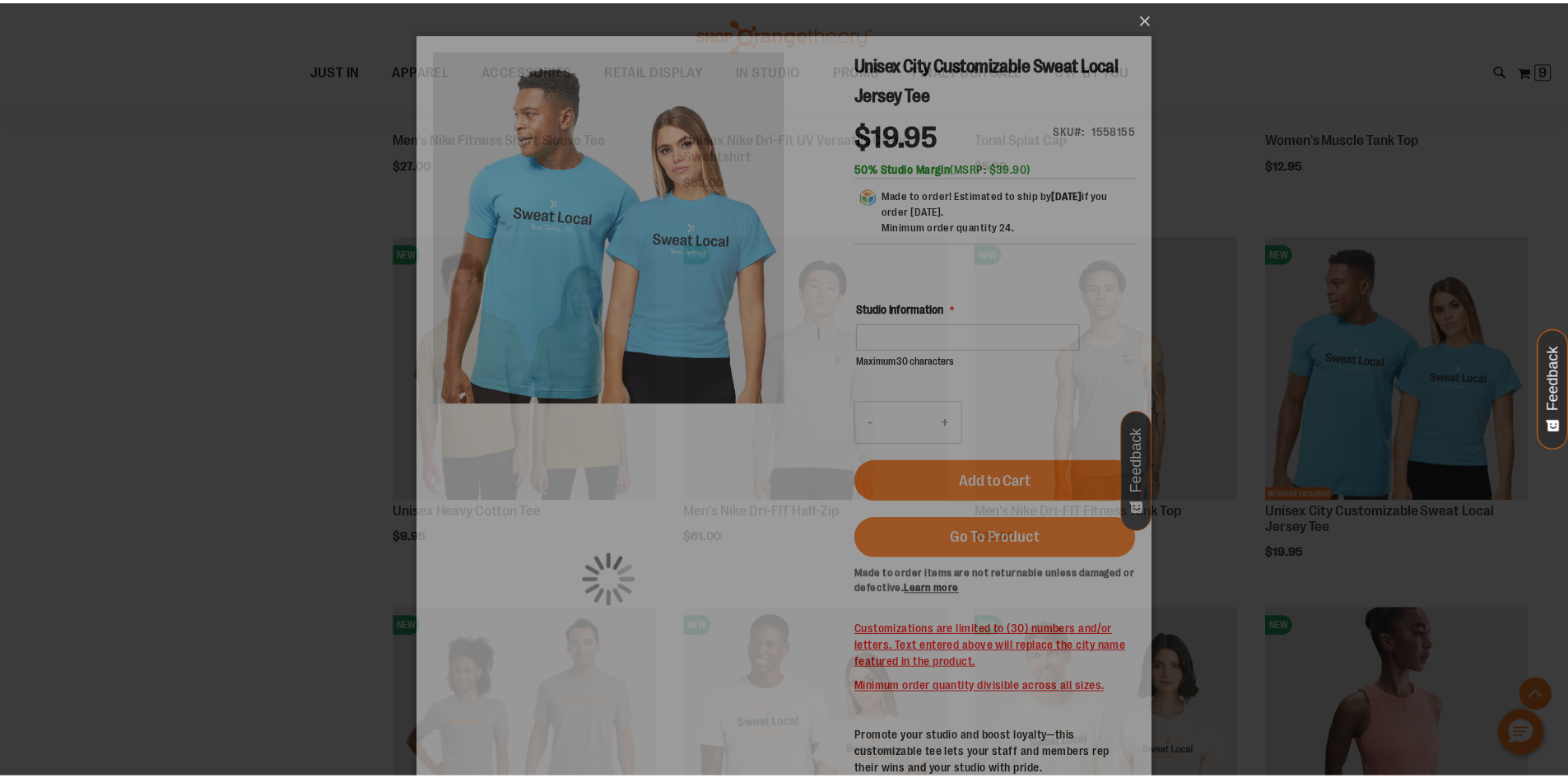
scroll to position [0, 0]
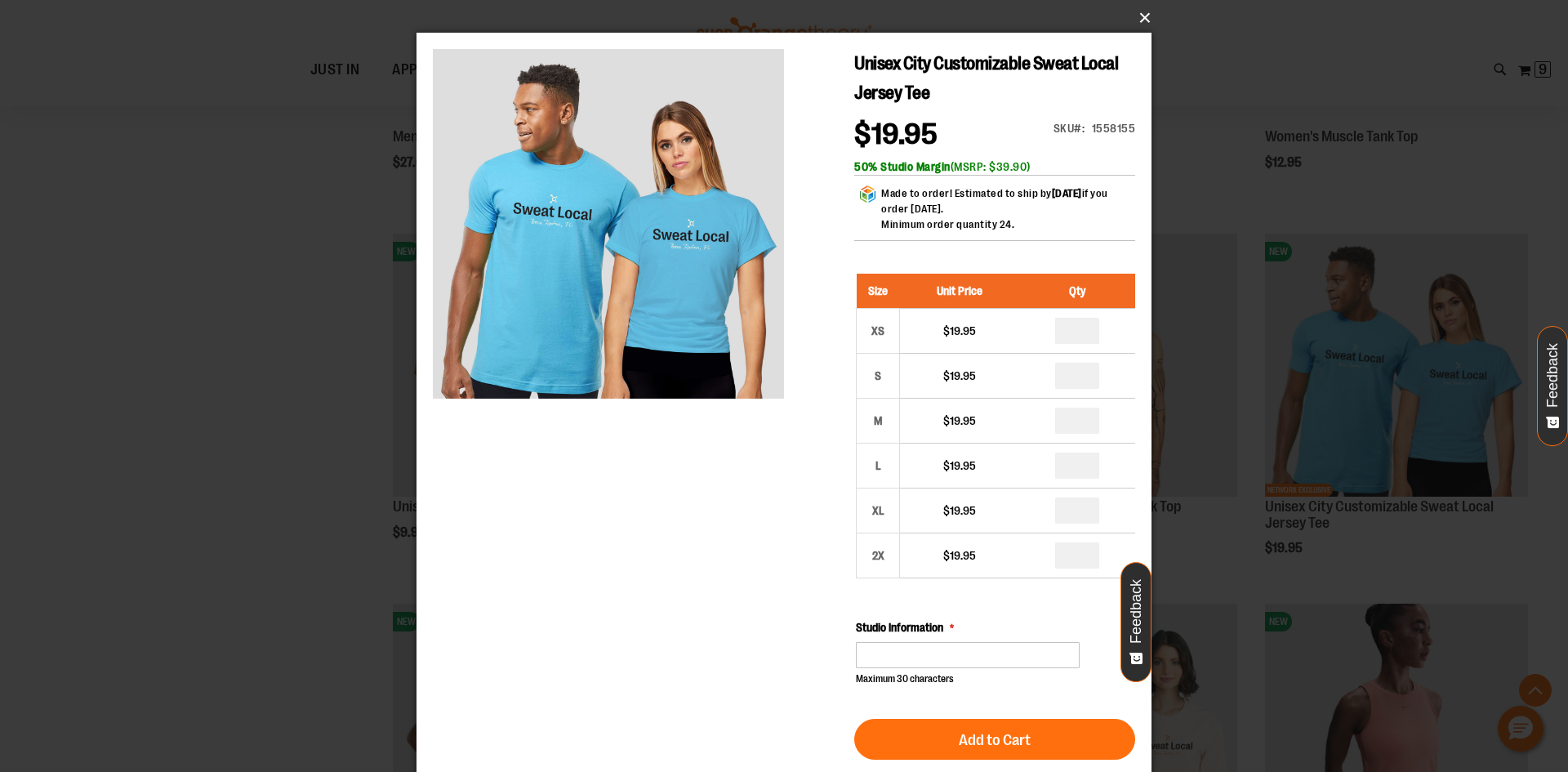
click at [1143, 18] on button "×" at bounding box center [789, 17] width 735 height 36
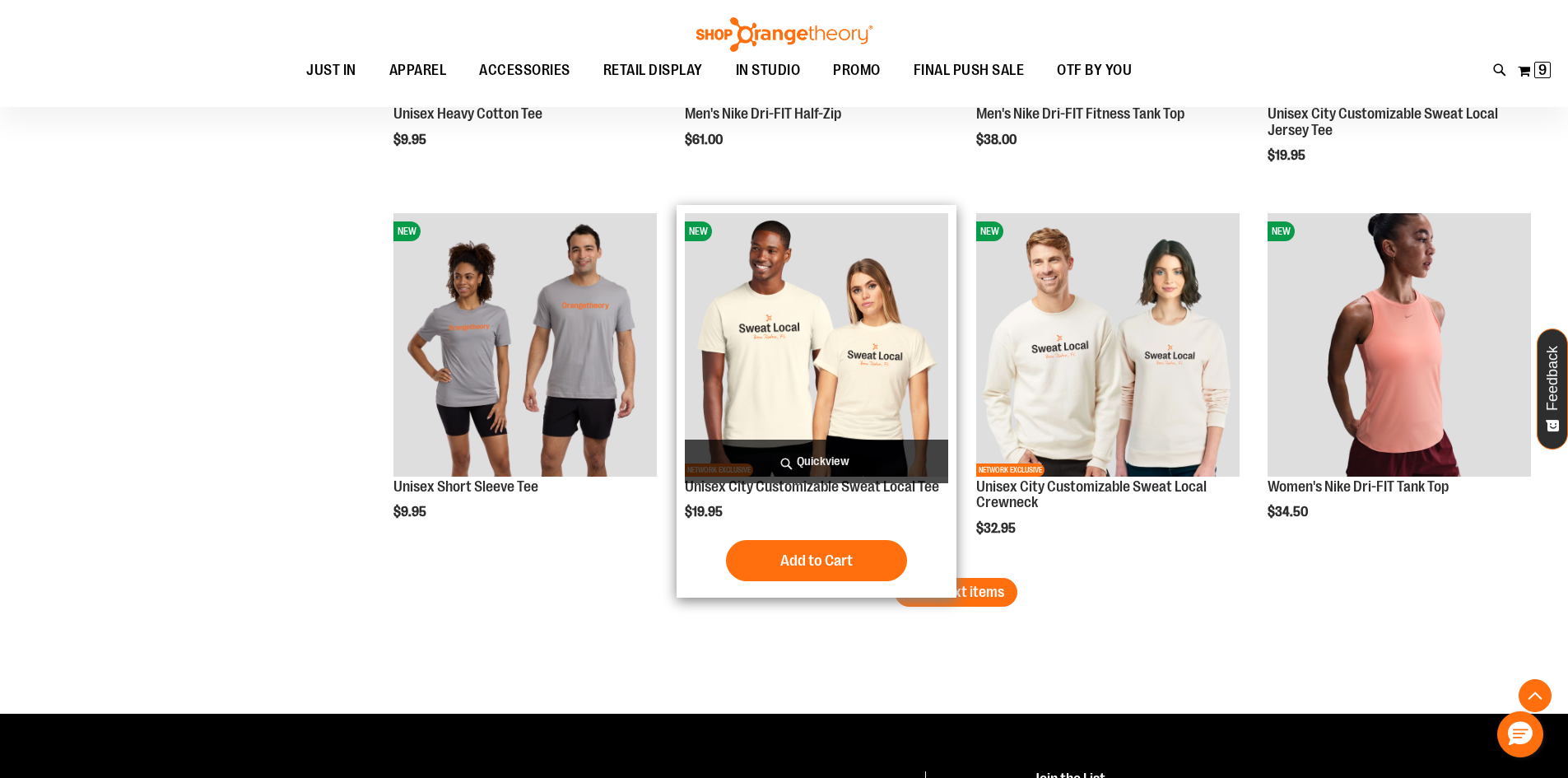
scroll to position [6561, 0]
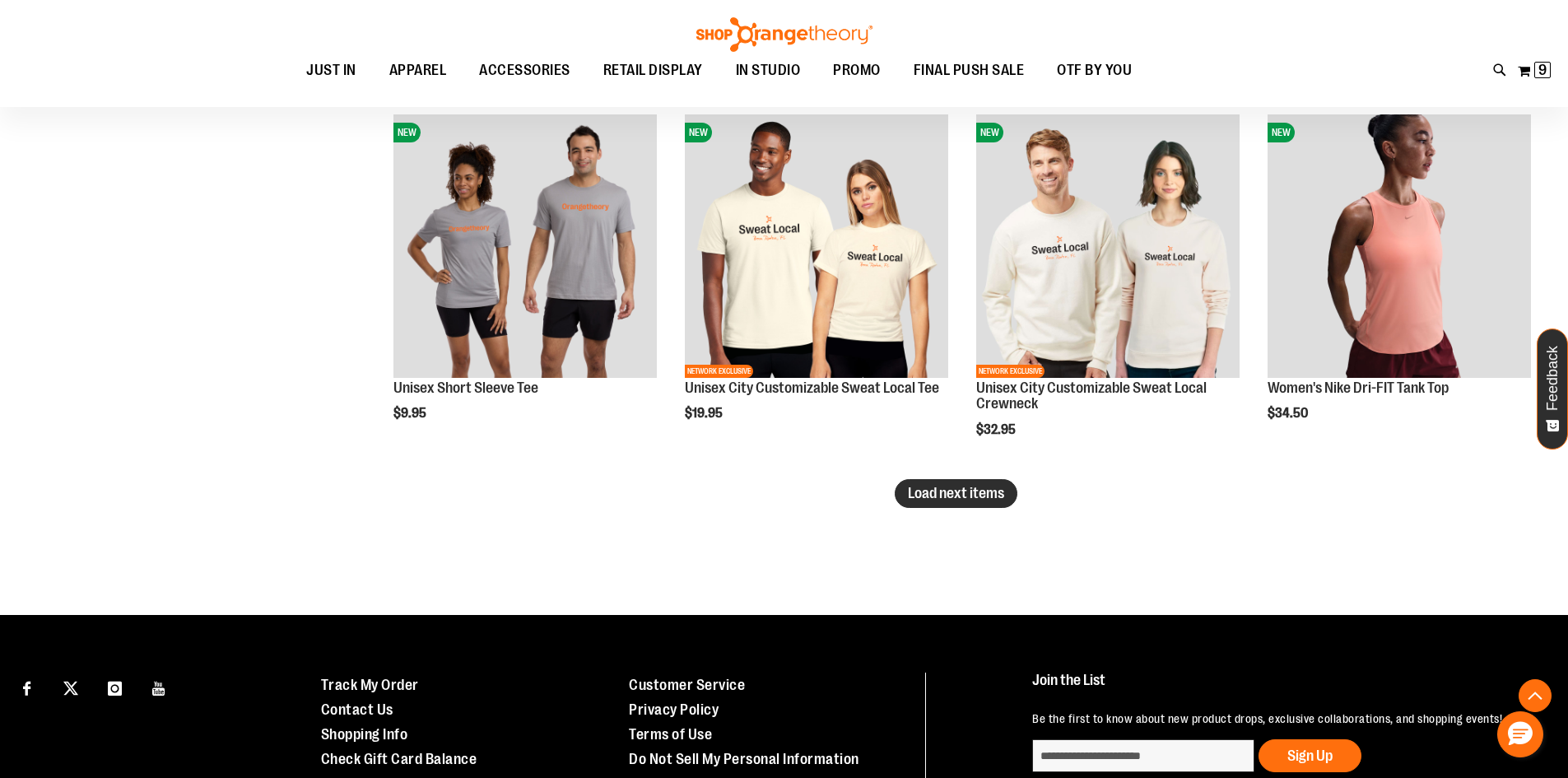
click at [966, 494] on span "Load next items" at bounding box center [955, 493] width 96 height 17
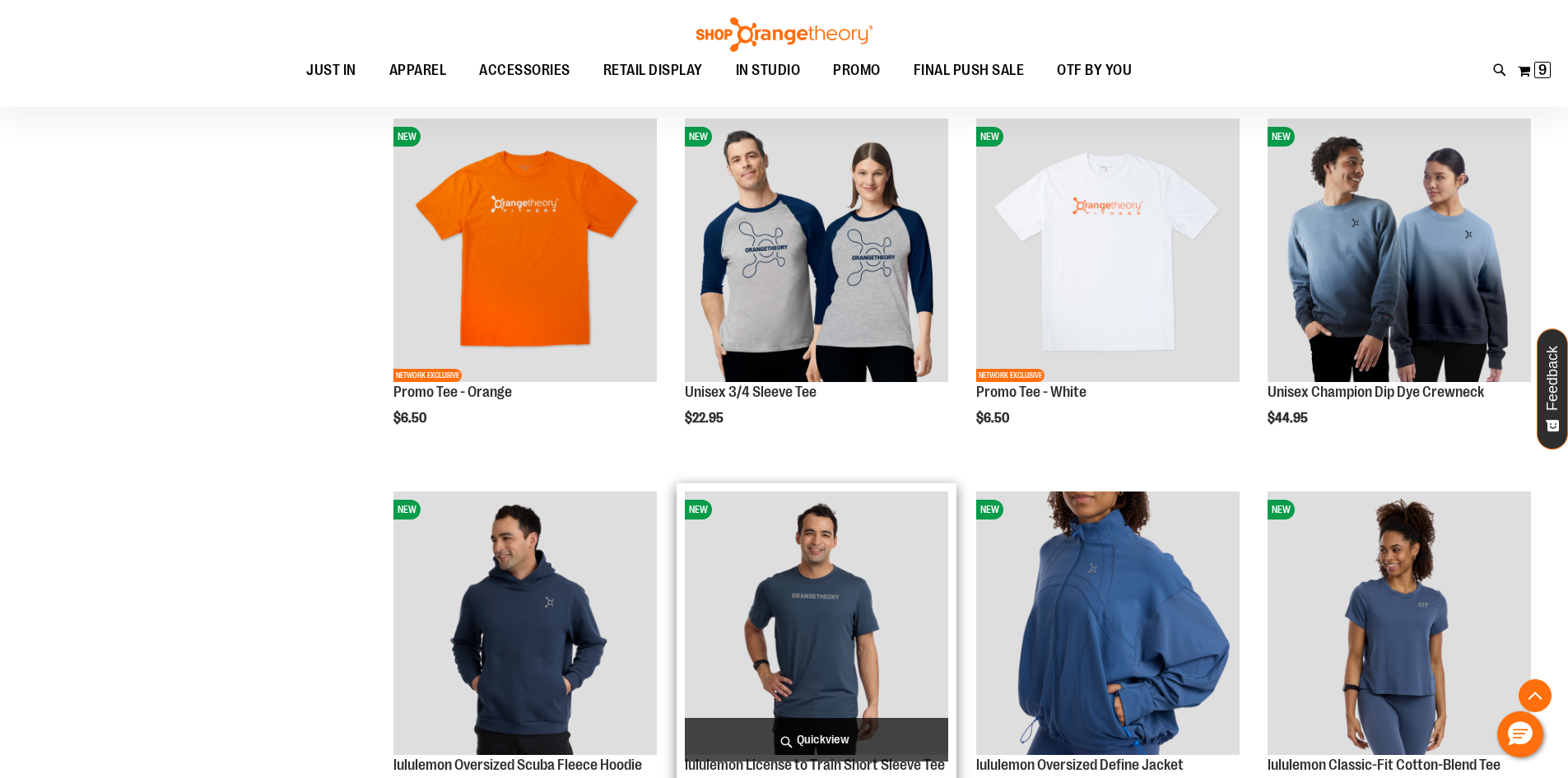
scroll to position [6973, 0]
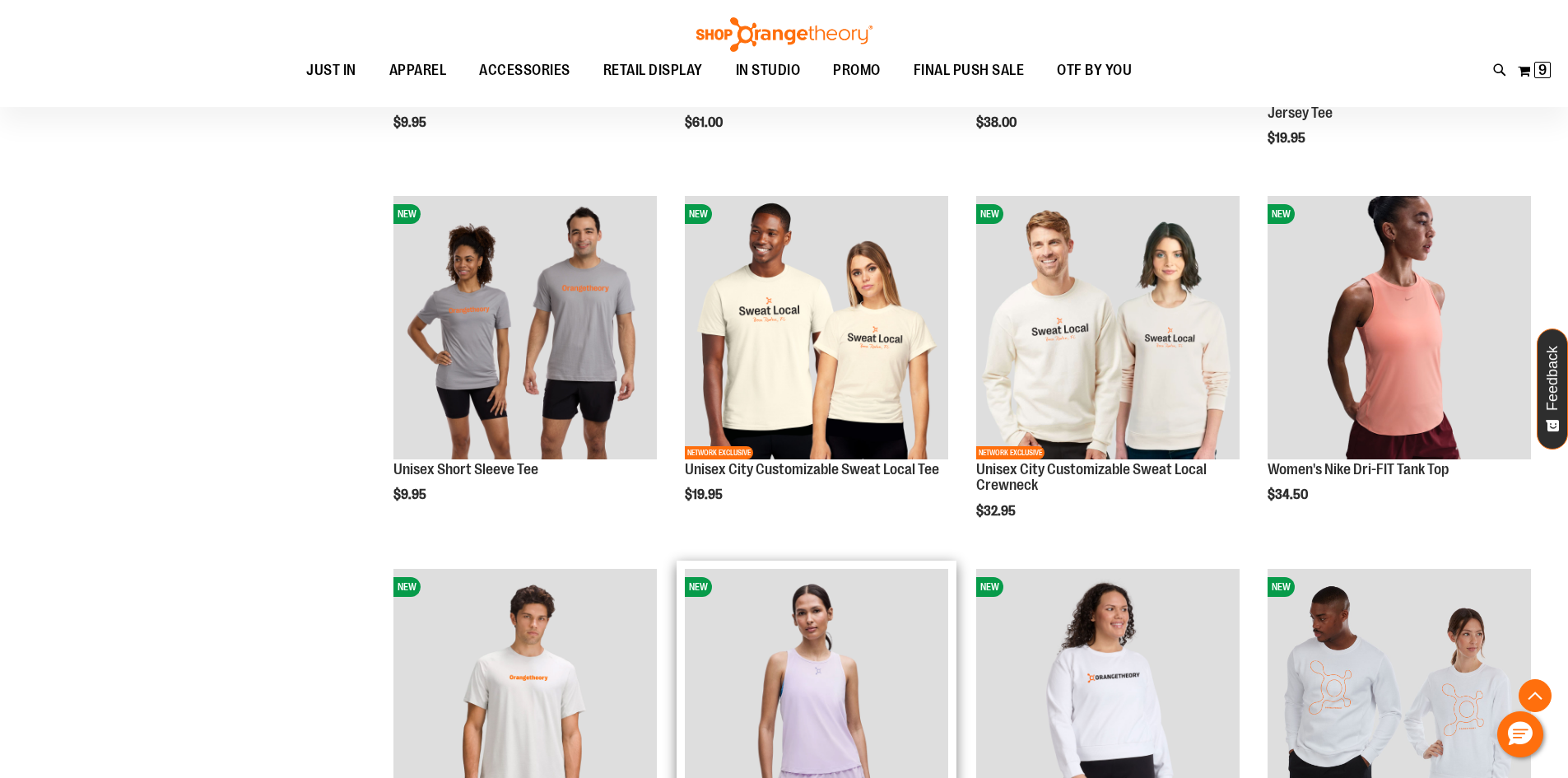
scroll to position [6479, 0]
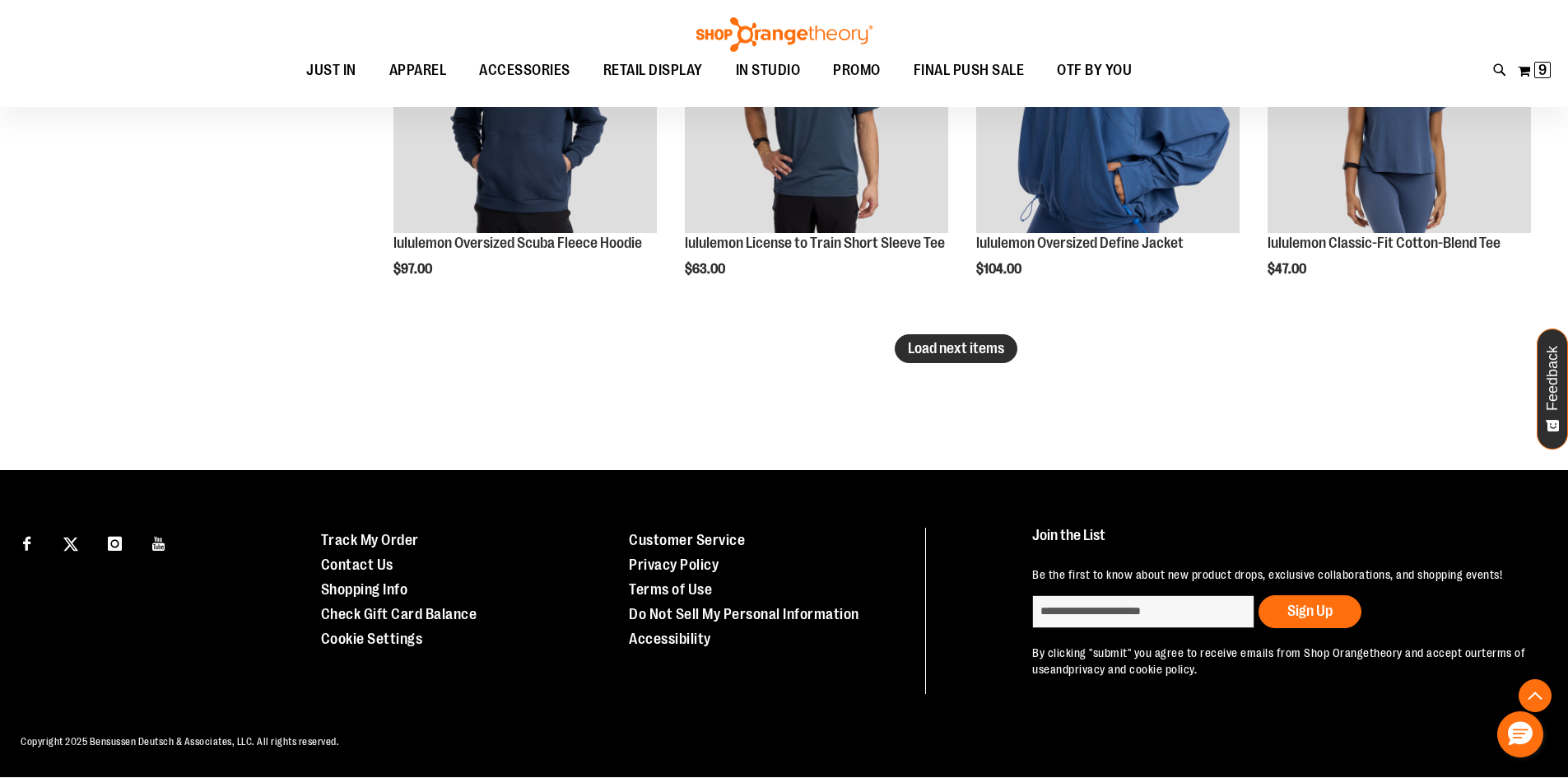
click at [924, 347] on span "Load next items" at bounding box center [955, 348] width 96 height 17
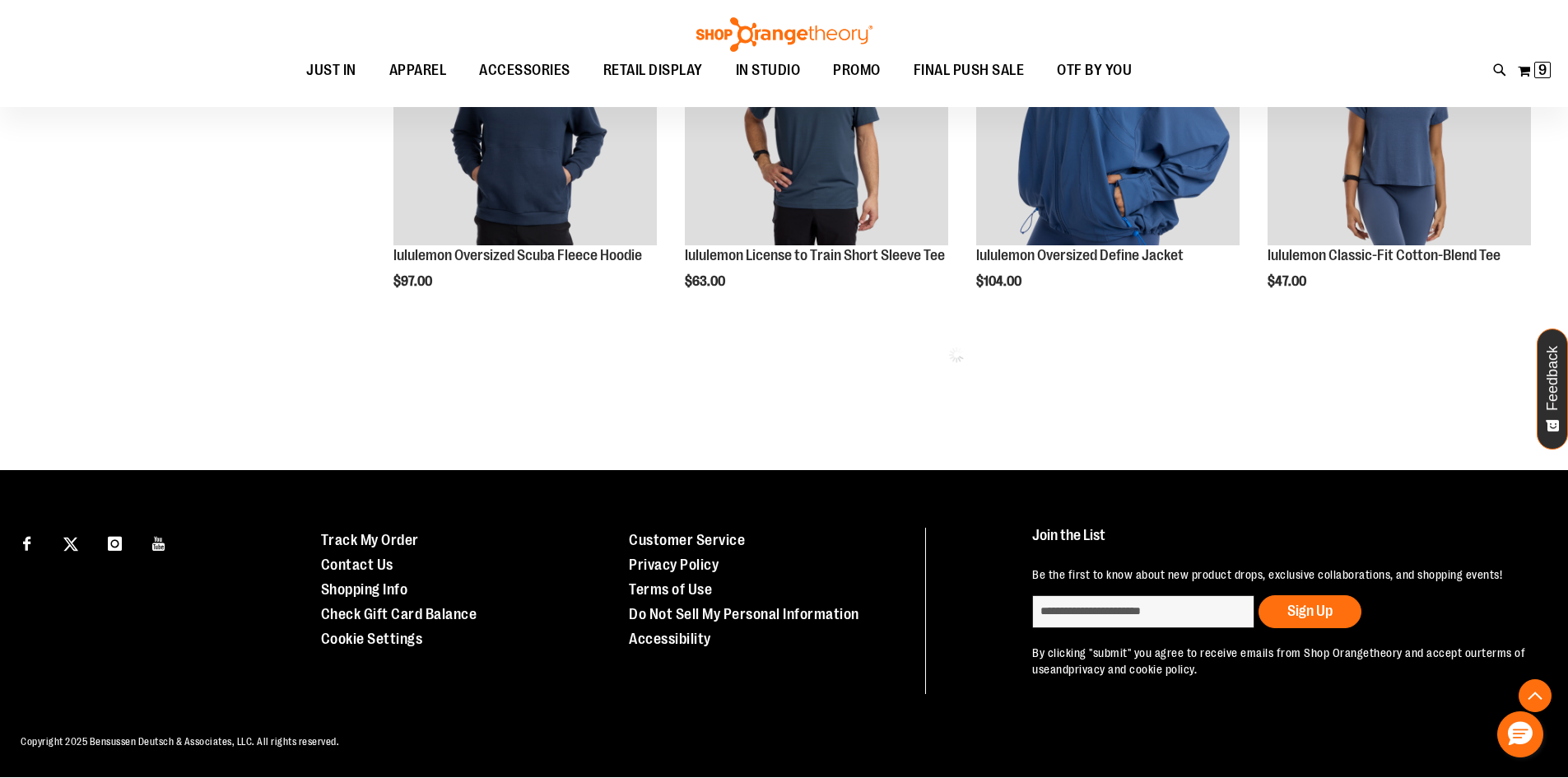
scroll to position [7812, 0]
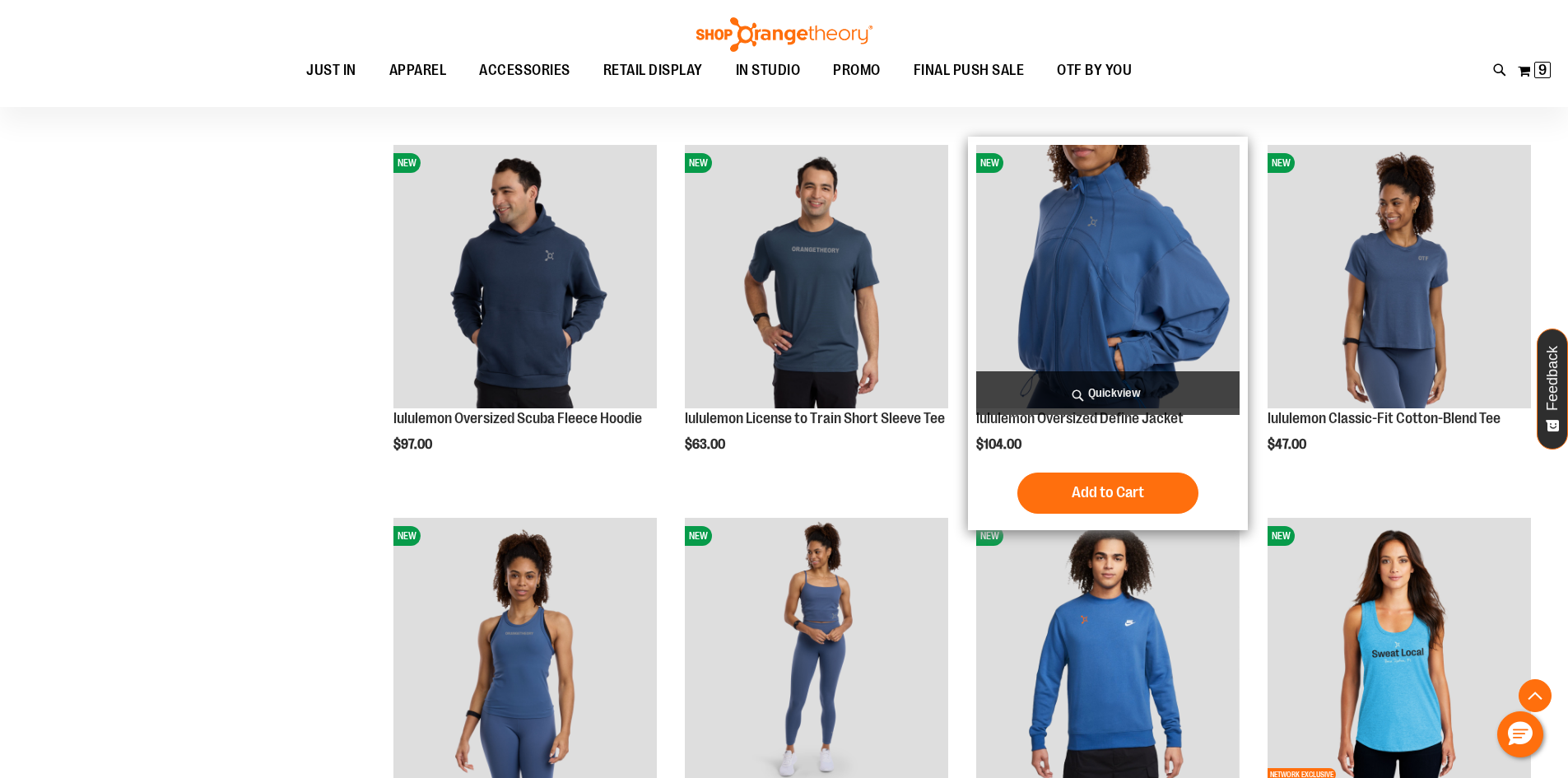
scroll to position [7812, 0]
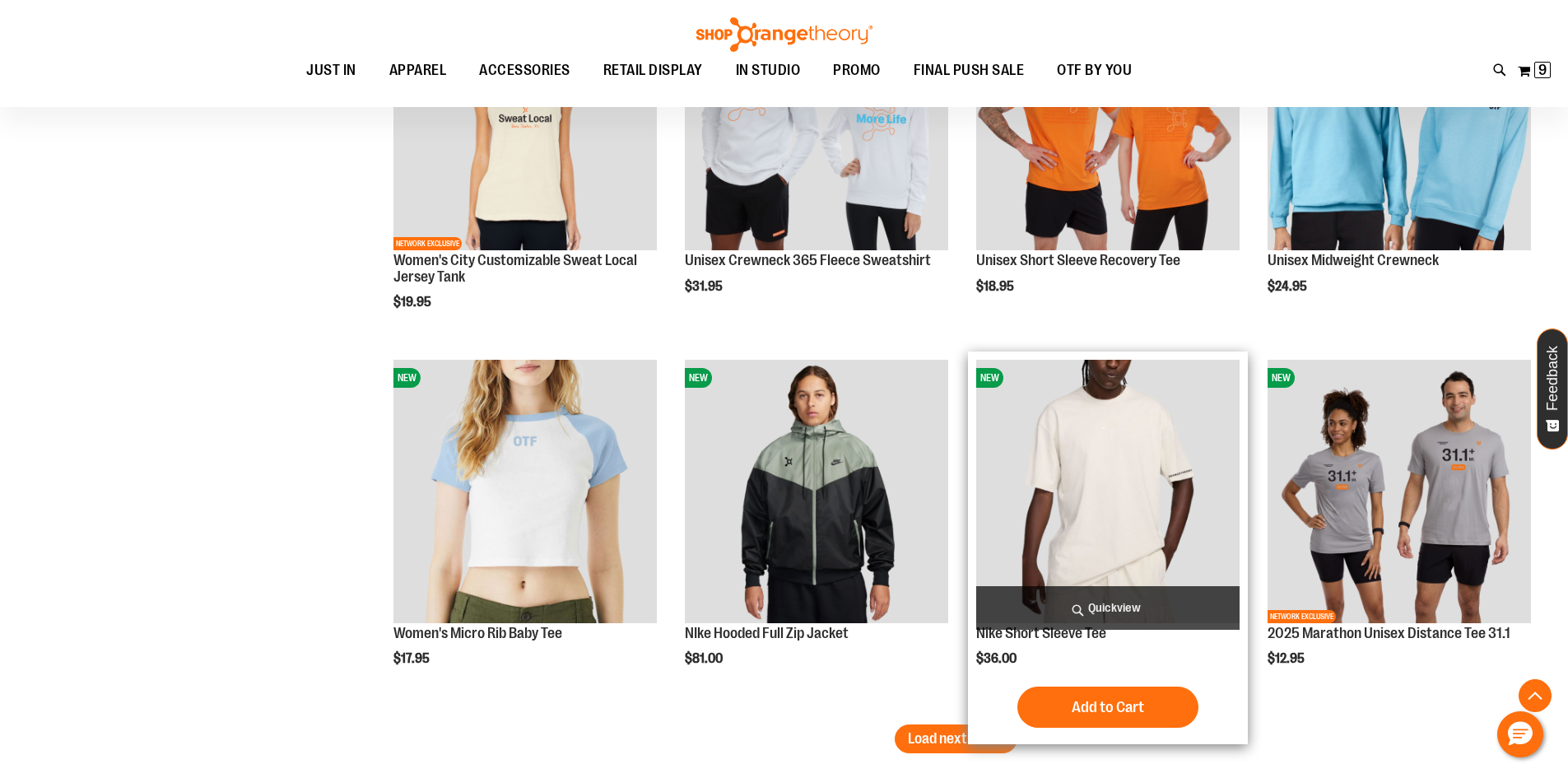
scroll to position [8636, 0]
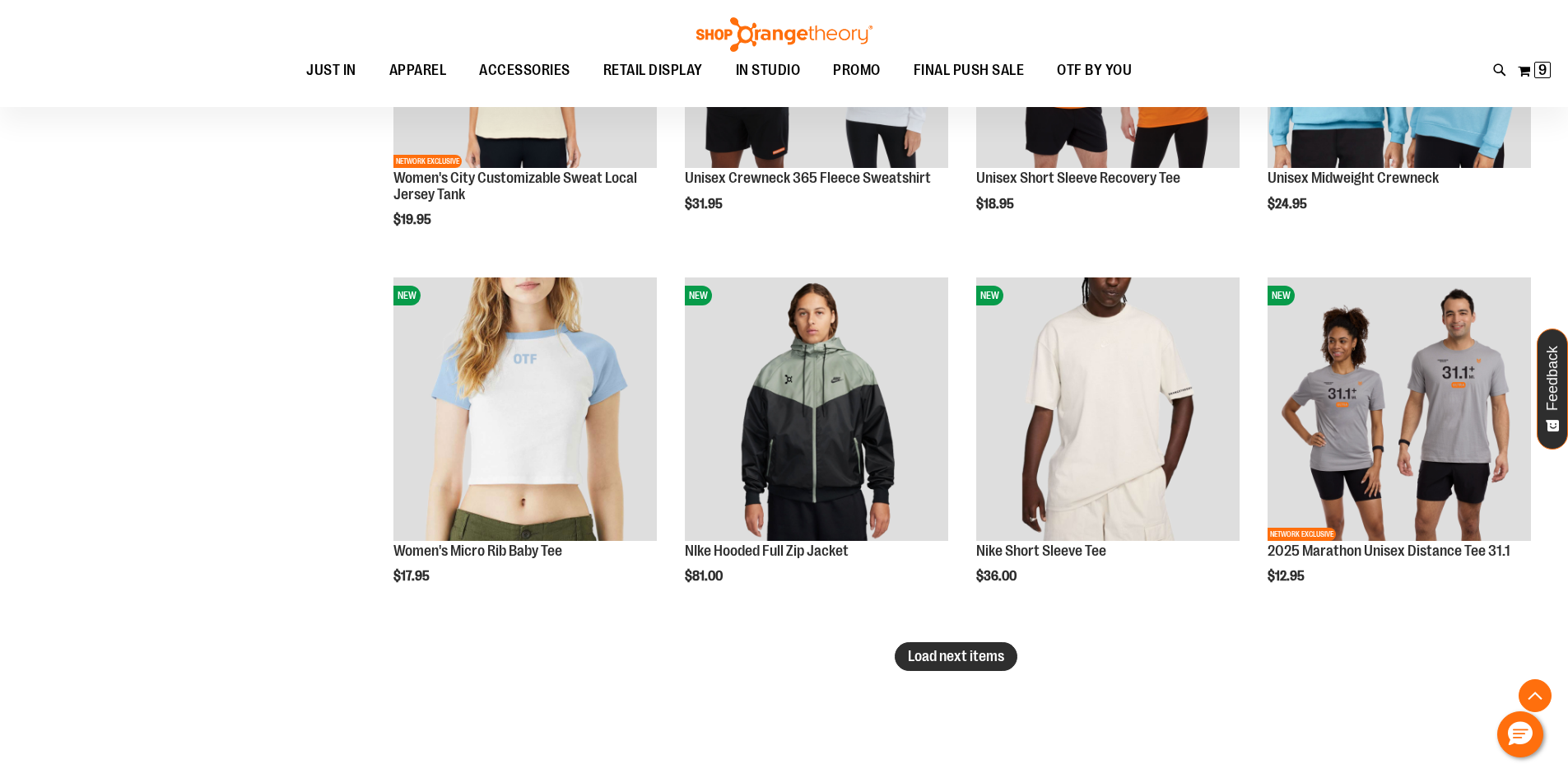
click at [990, 657] on span "Load next items" at bounding box center [955, 656] width 96 height 17
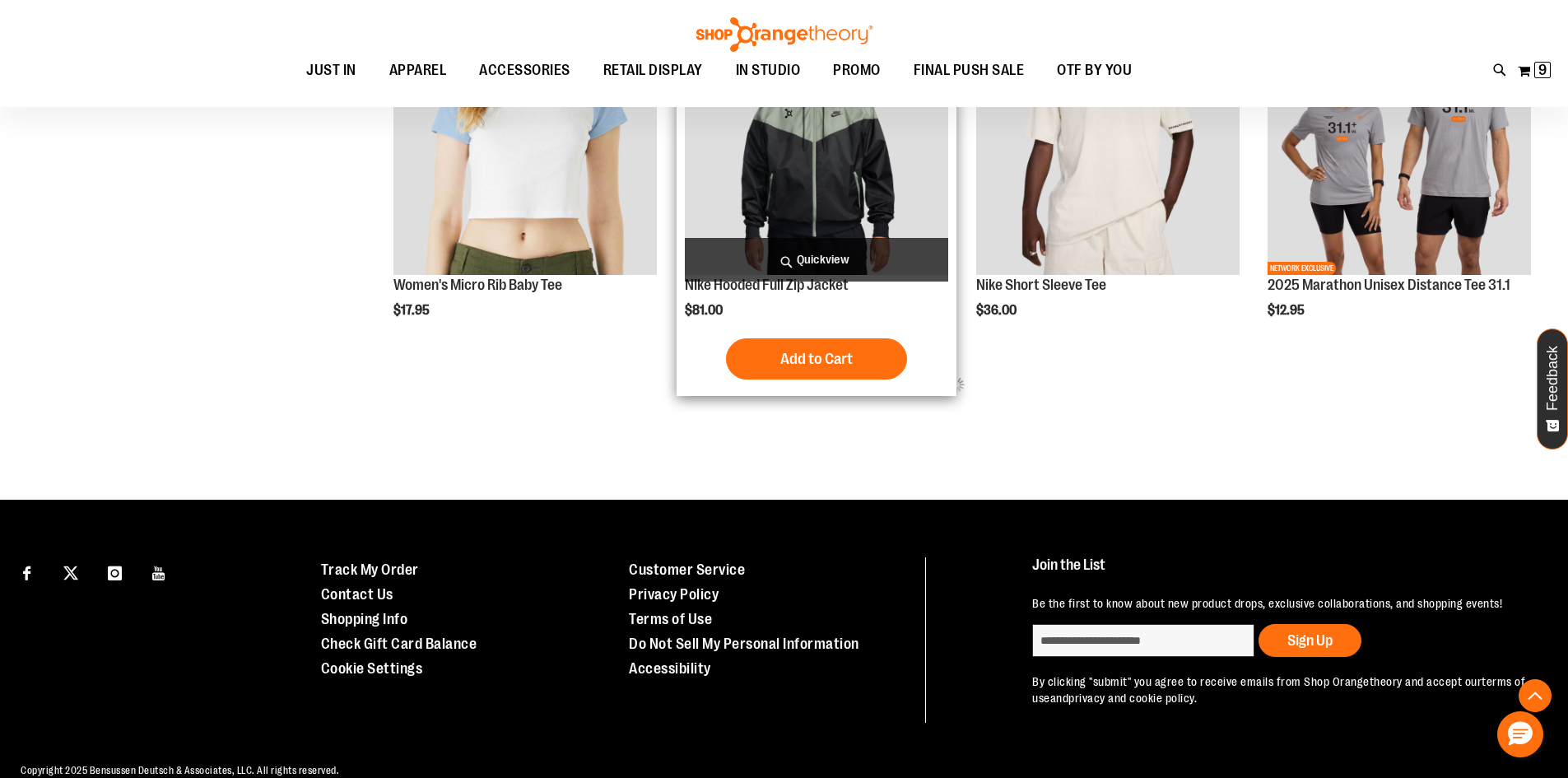
scroll to position [8848, 0]
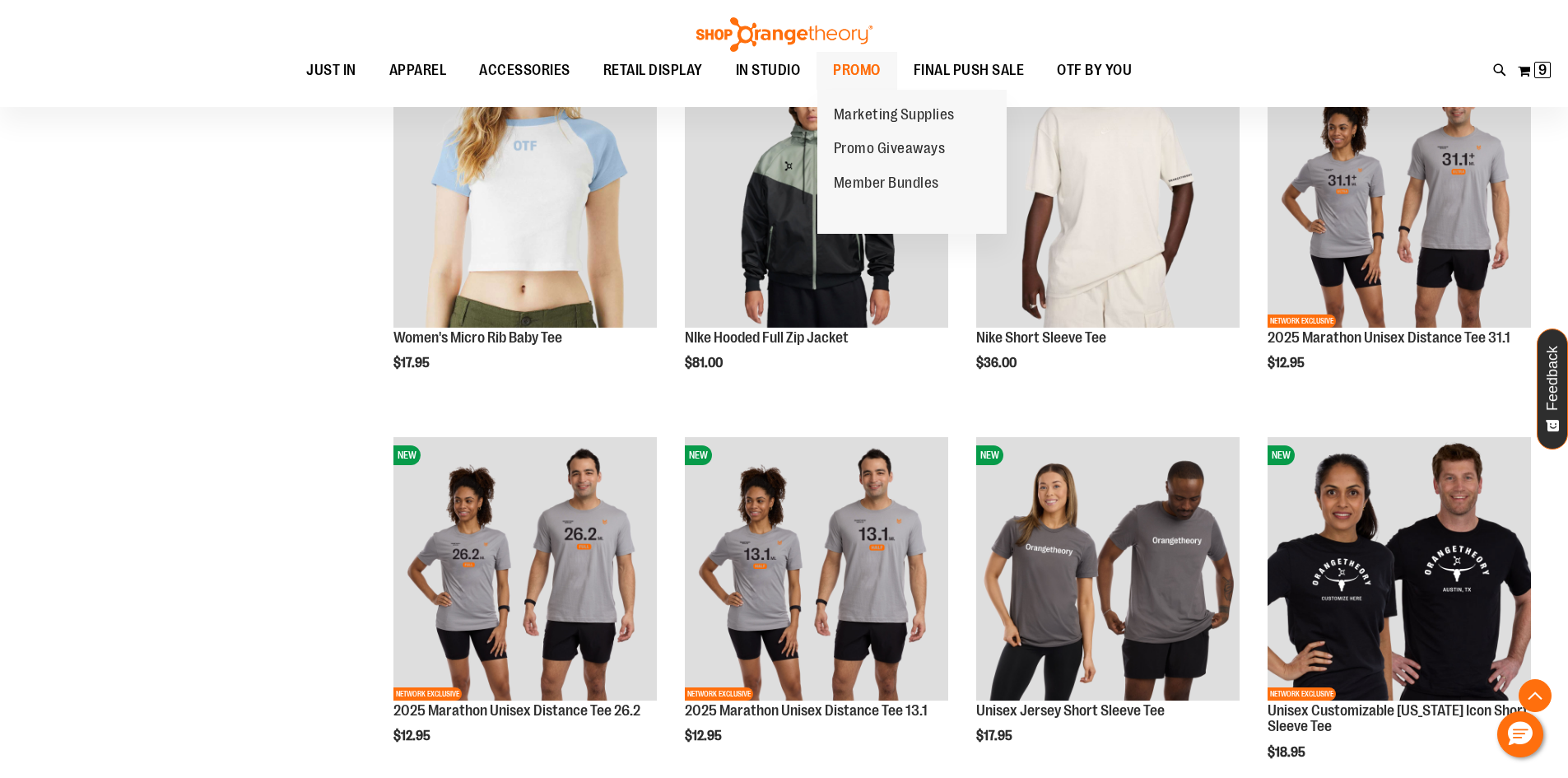
click at [857, 74] on span "PROMO" at bounding box center [856, 70] width 48 height 37
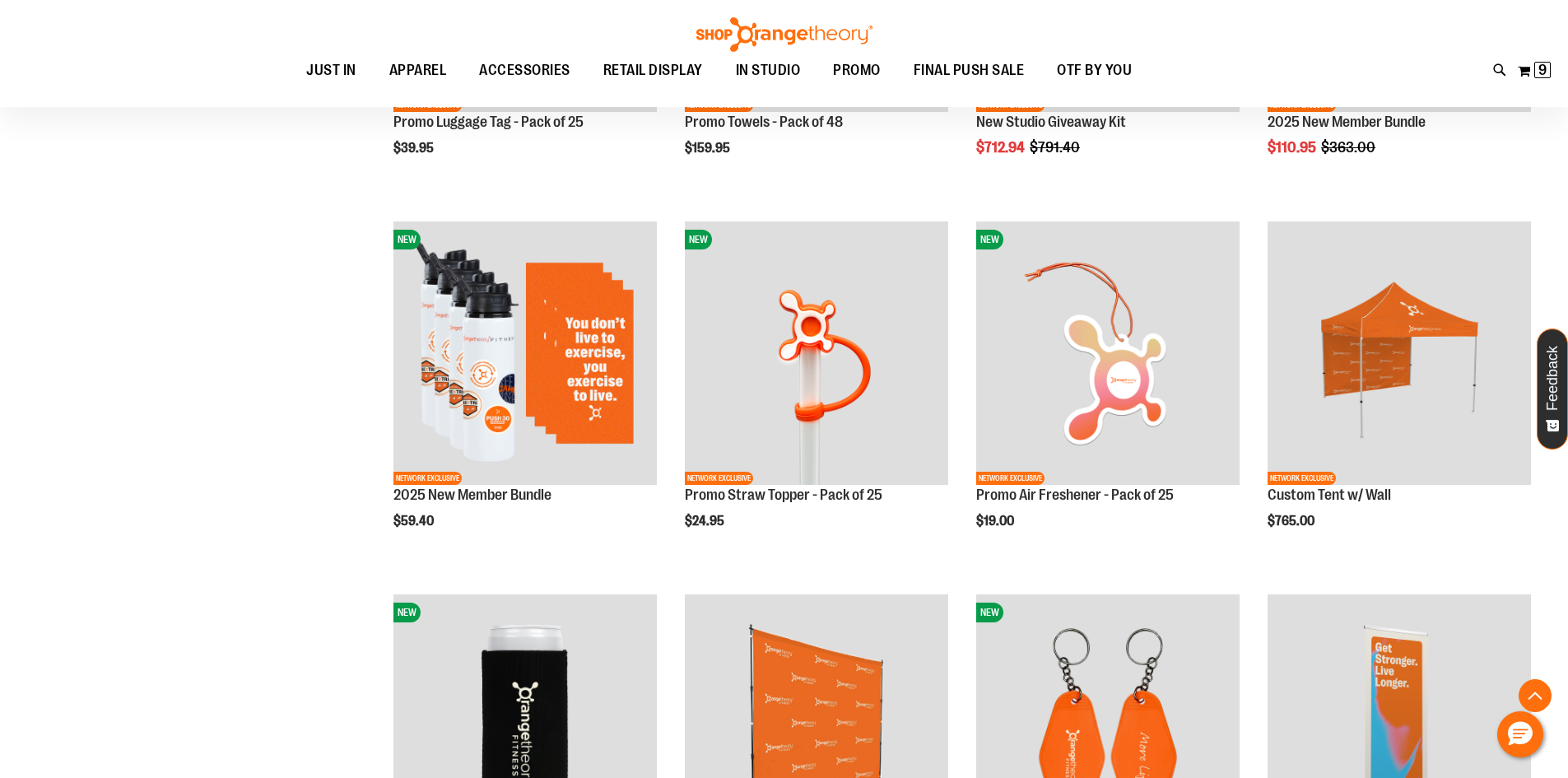
scroll to position [493, 0]
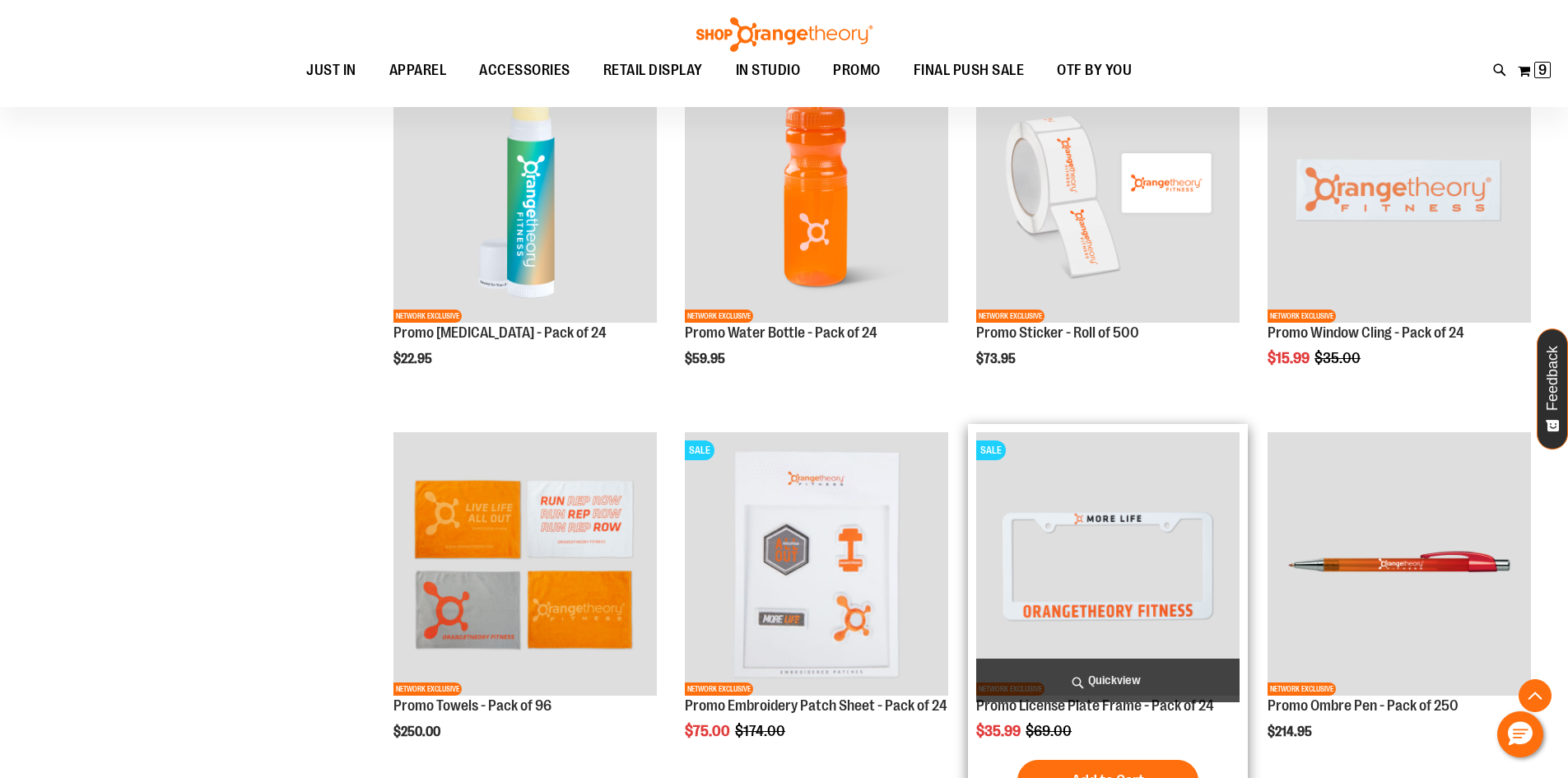
scroll to position [1729, 0]
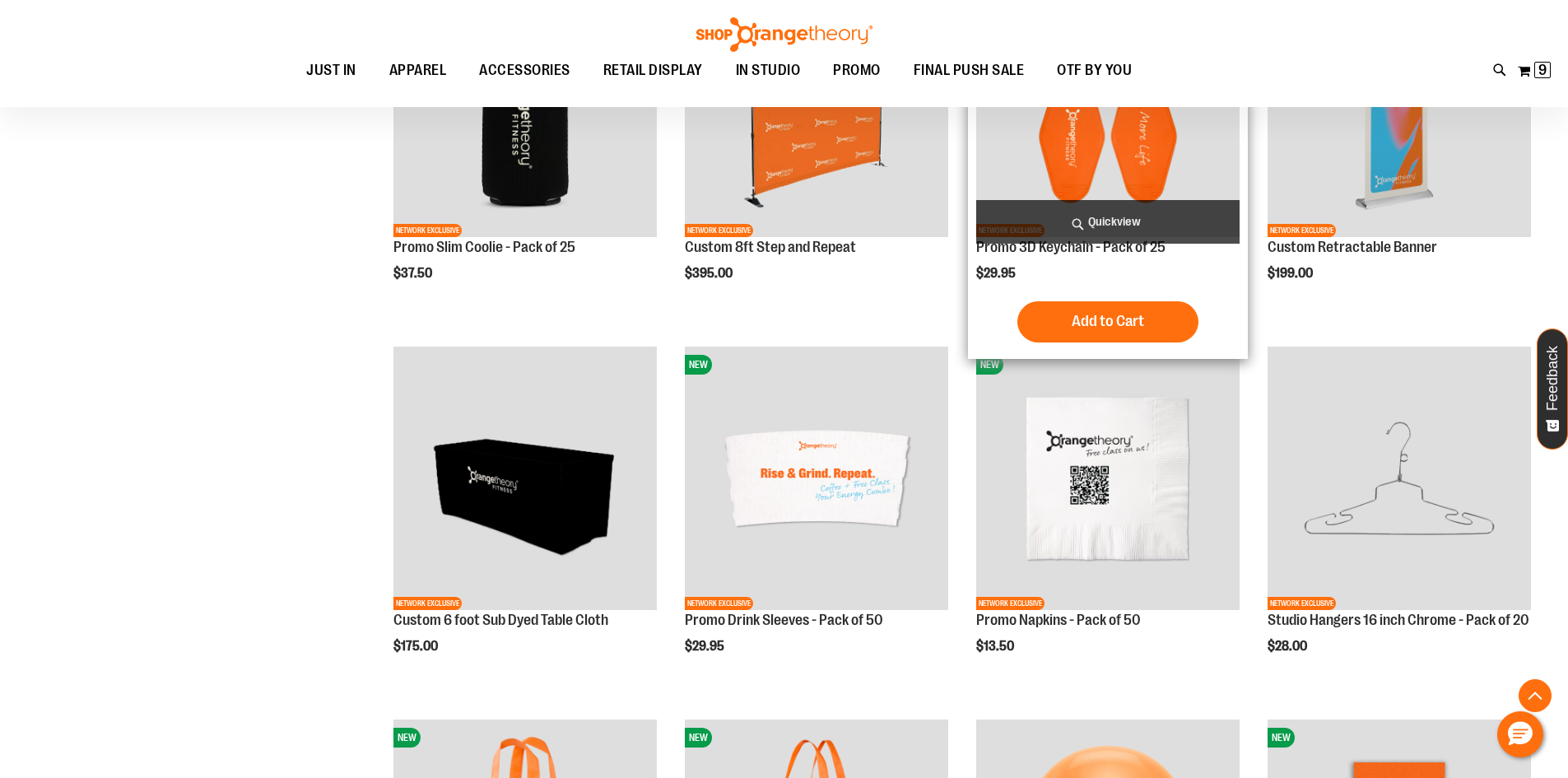
scroll to position [905, 0]
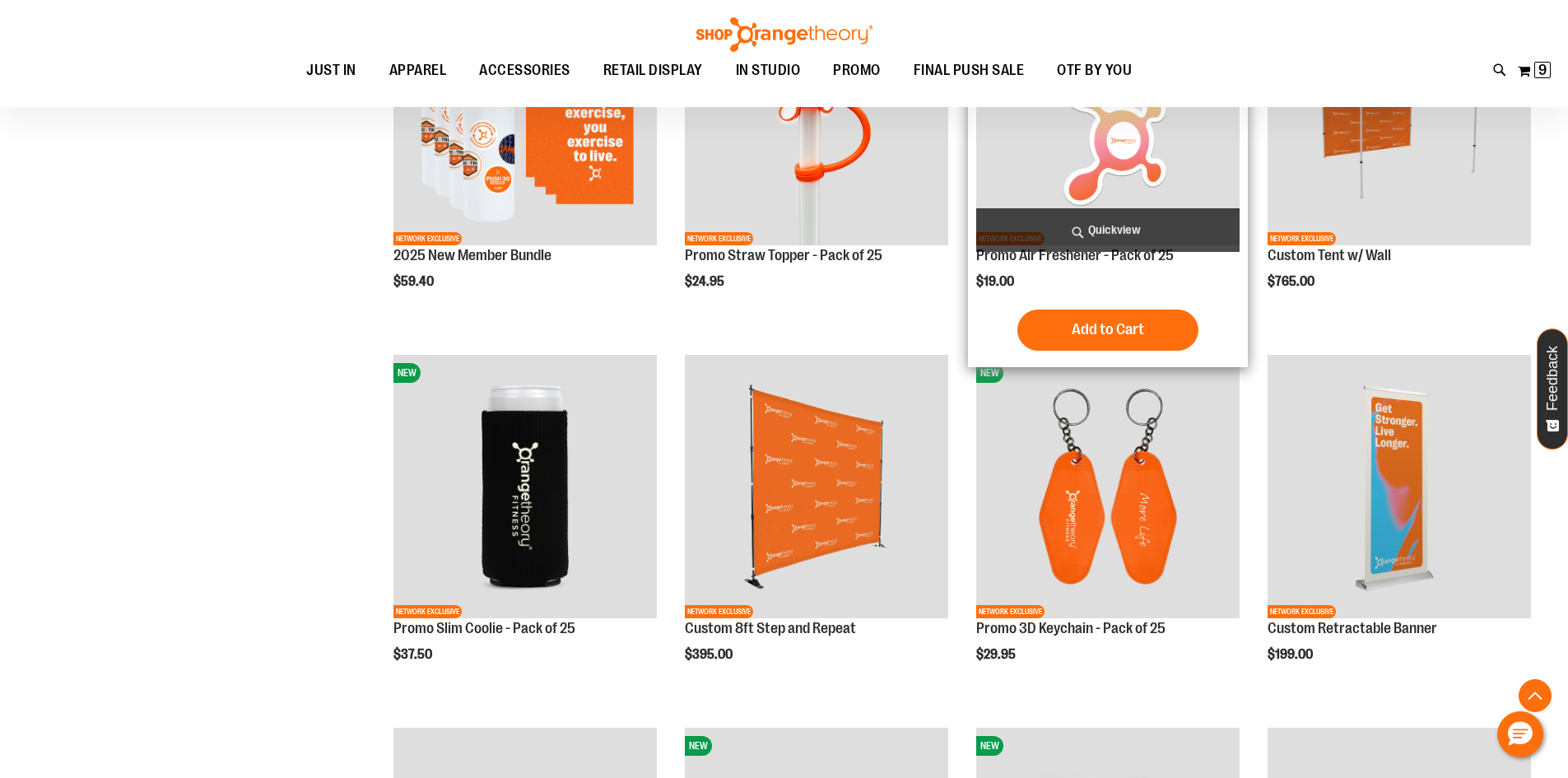
scroll to position [493, 0]
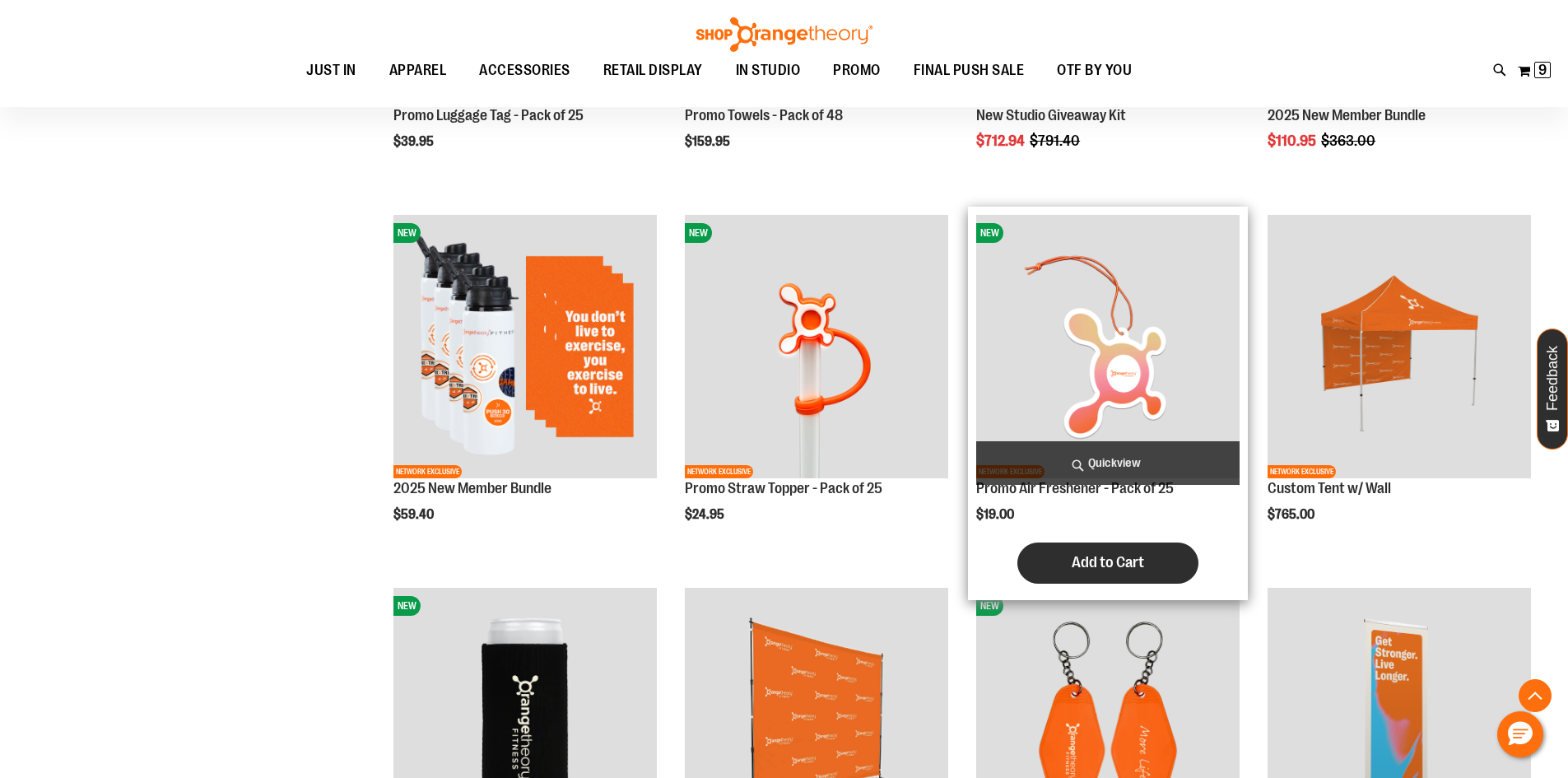
click at [1086, 565] on span "Add to Cart" at bounding box center [1107, 563] width 73 height 18
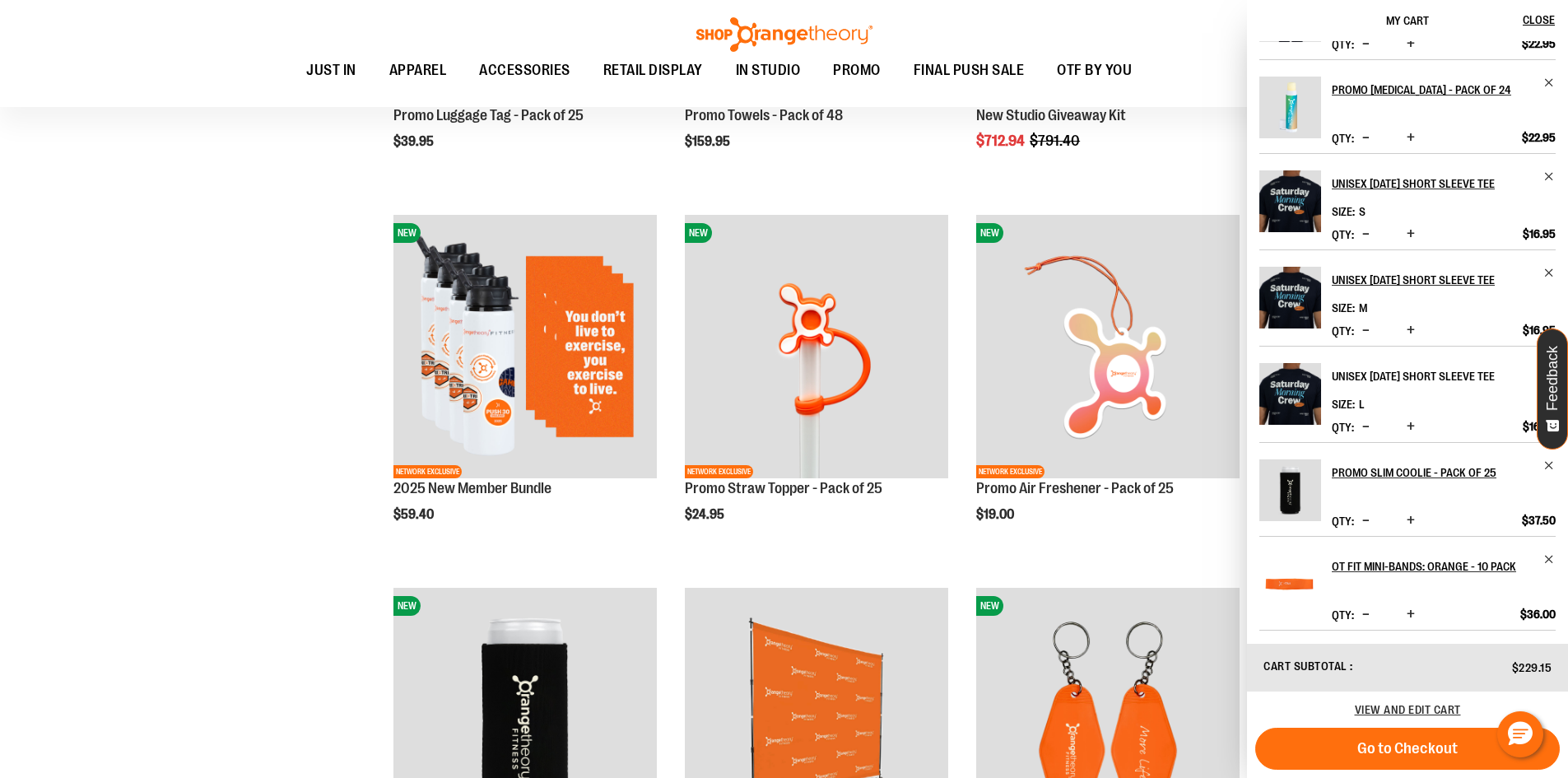
scroll to position [168, 0]
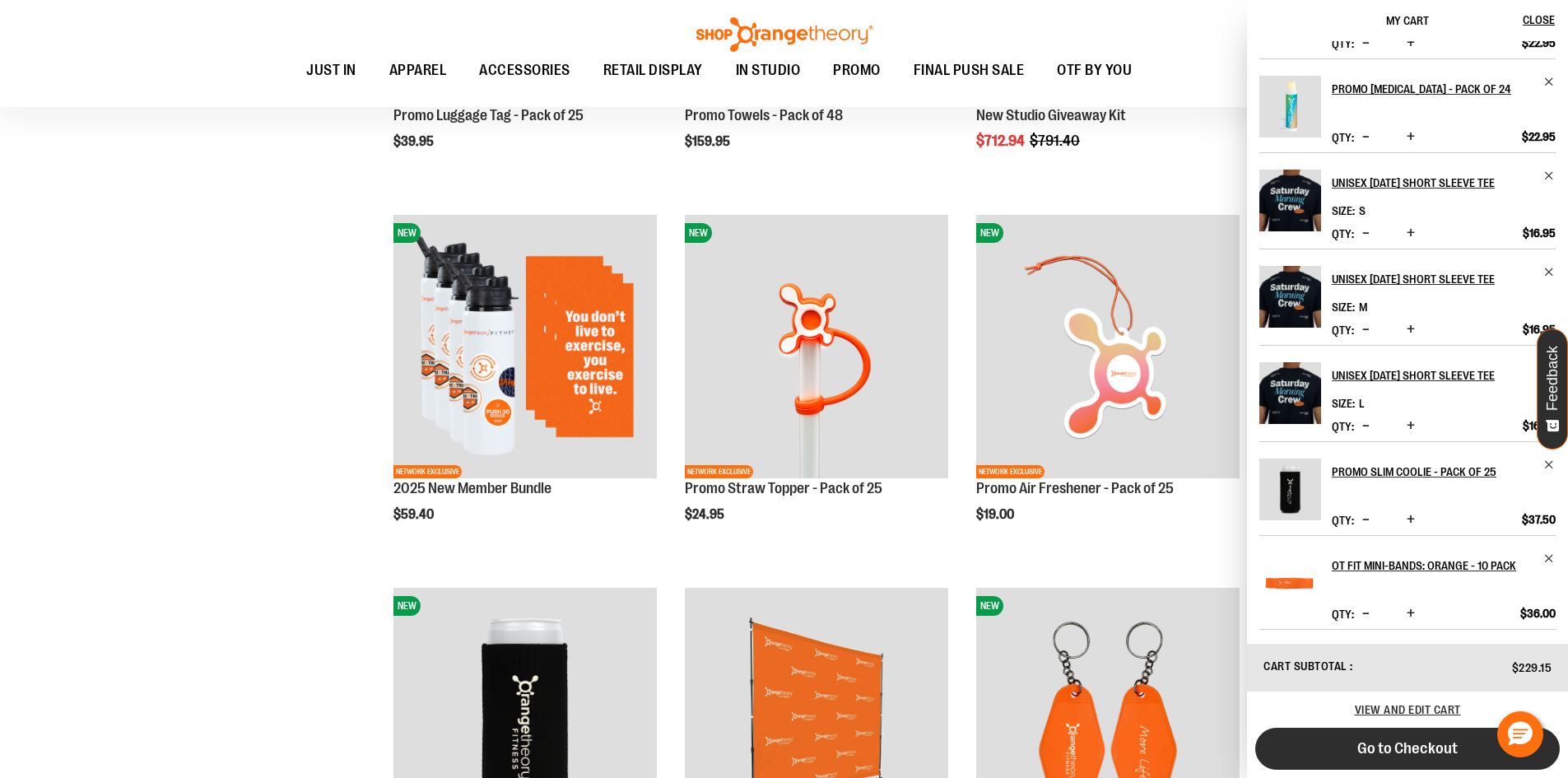
click at [1383, 748] on span "Go to Checkout" at bounding box center [1408, 749] width 100 height 18
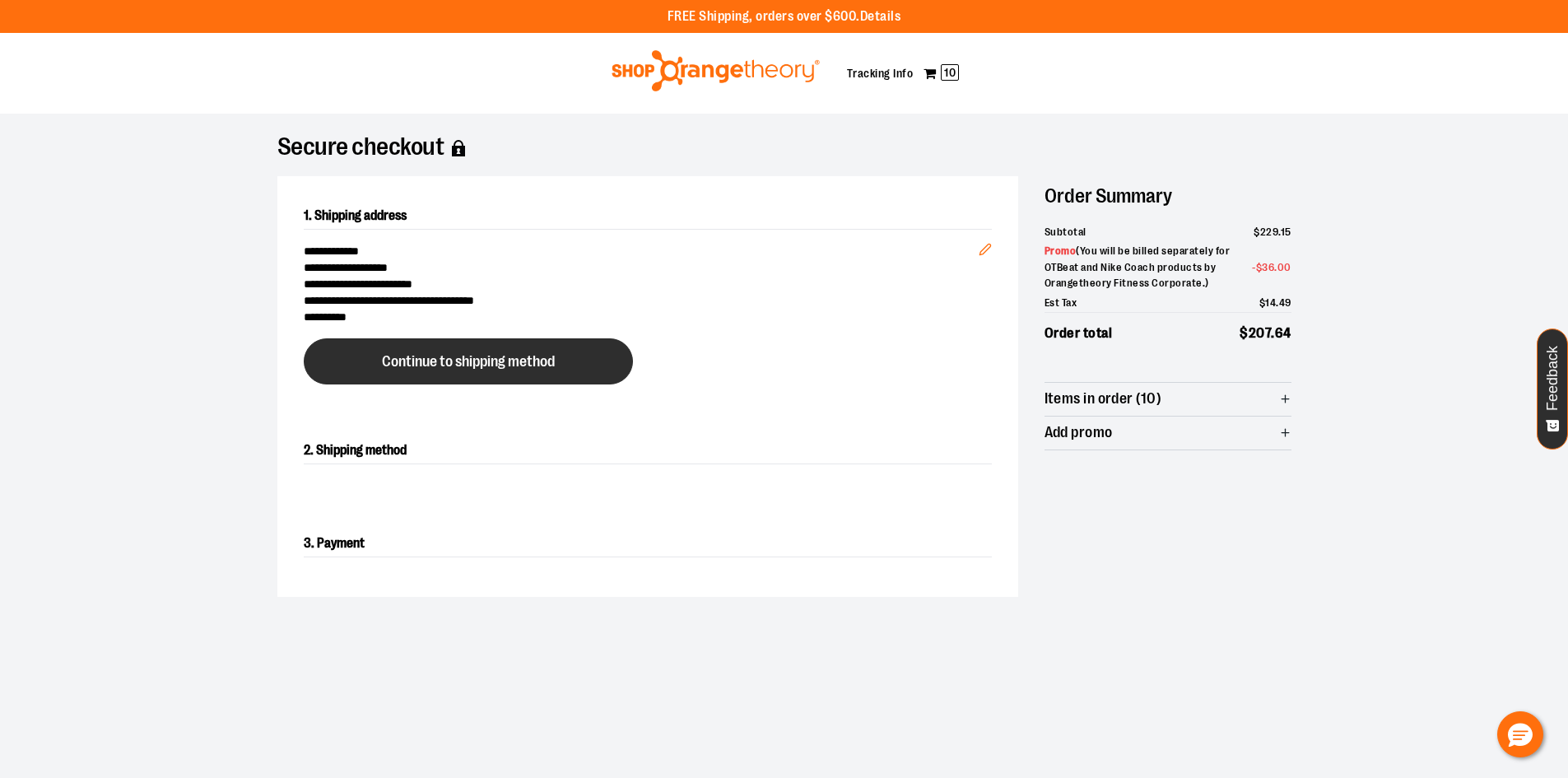
click at [620, 352] on button "Continue to shipping method" at bounding box center [468, 361] width 330 height 46
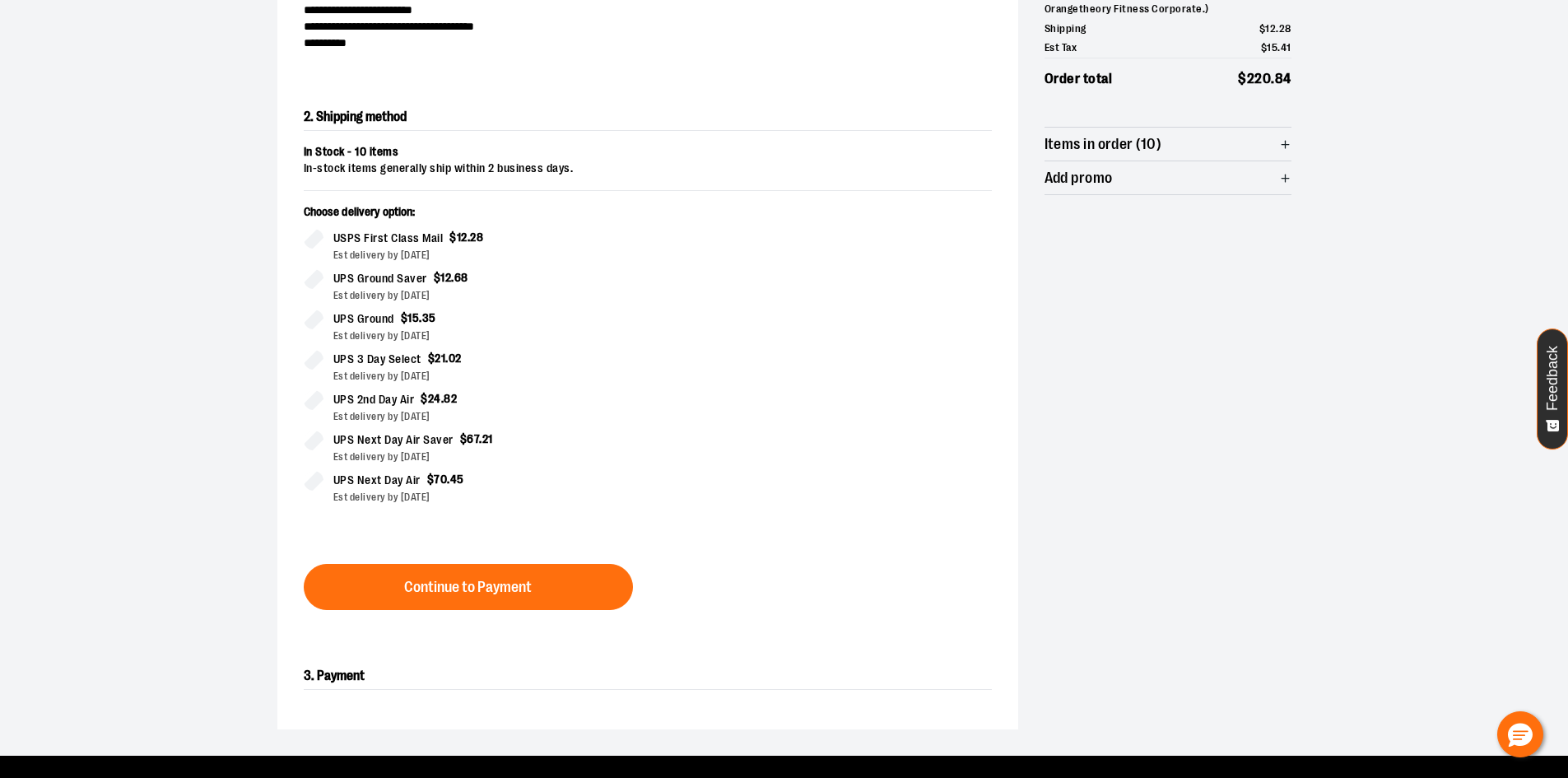
scroll to position [280, 0]
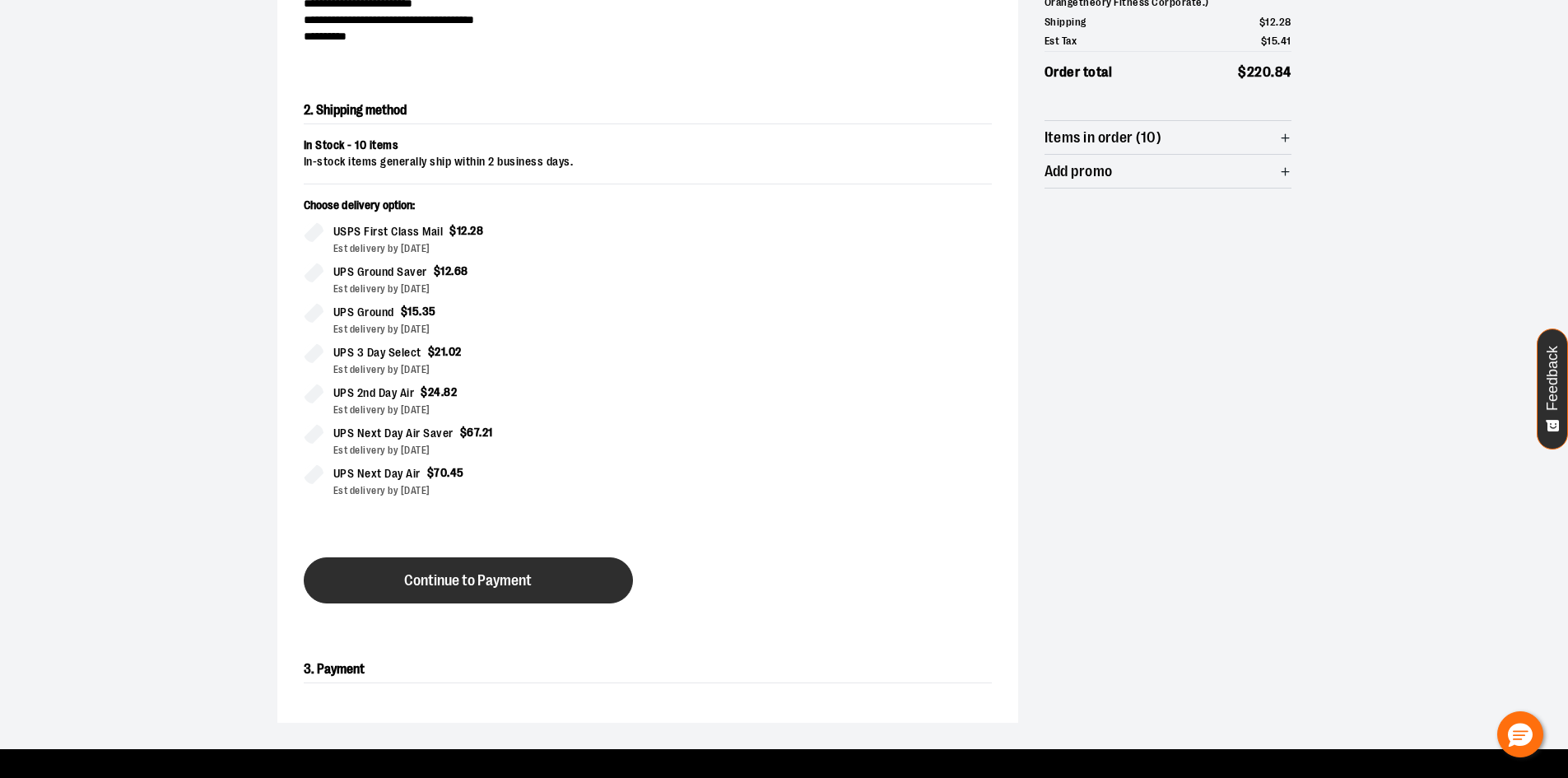
click at [497, 577] on span "Continue to Payment" at bounding box center [467, 581] width 128 height 16
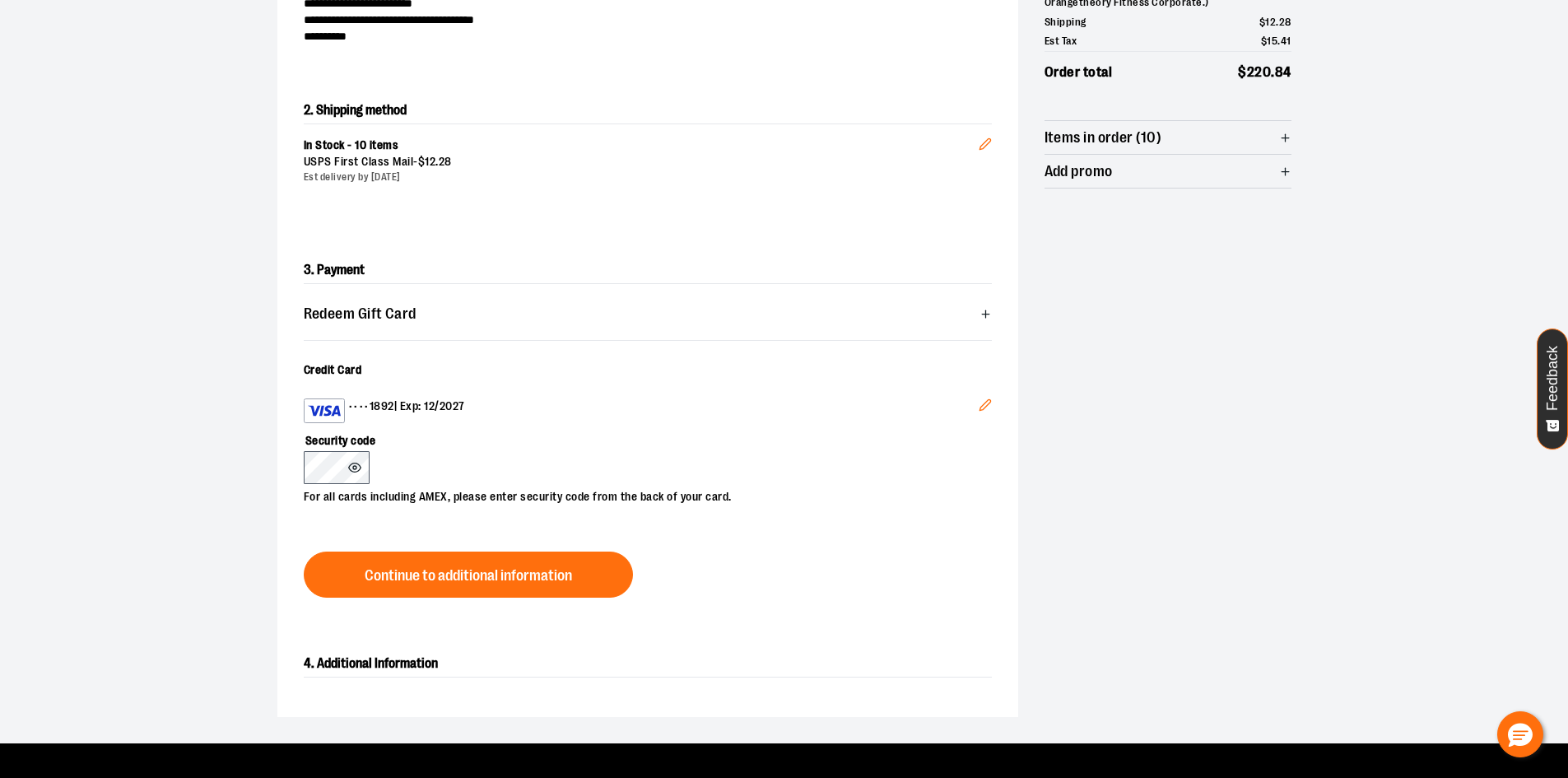
click at [355, 471] on icon at bounding box center [354, 467] width 13 height 9
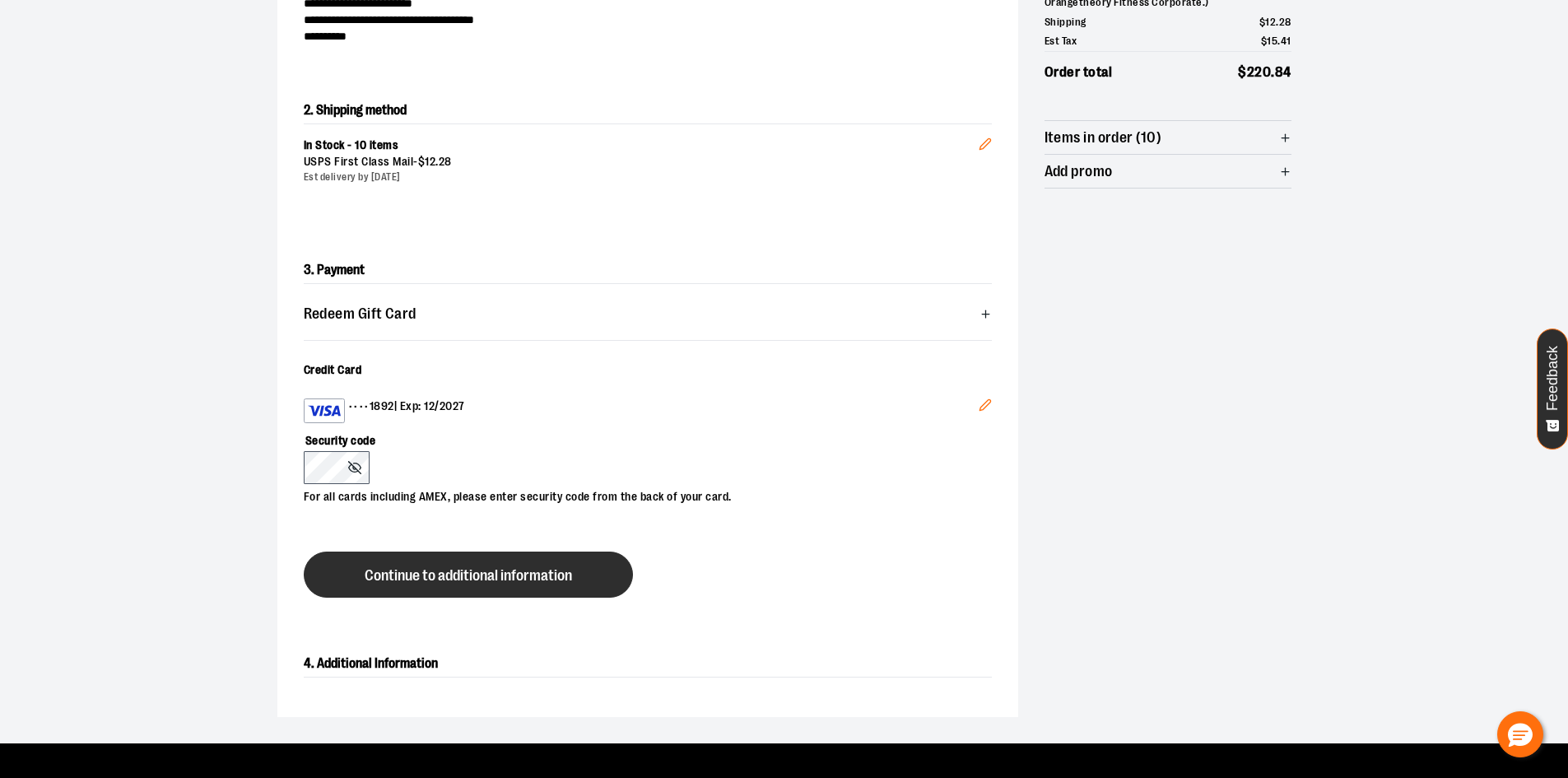
click at [497, 562] on button "Continue to additional information" at bounding box center [468, 574] width 330 height 46
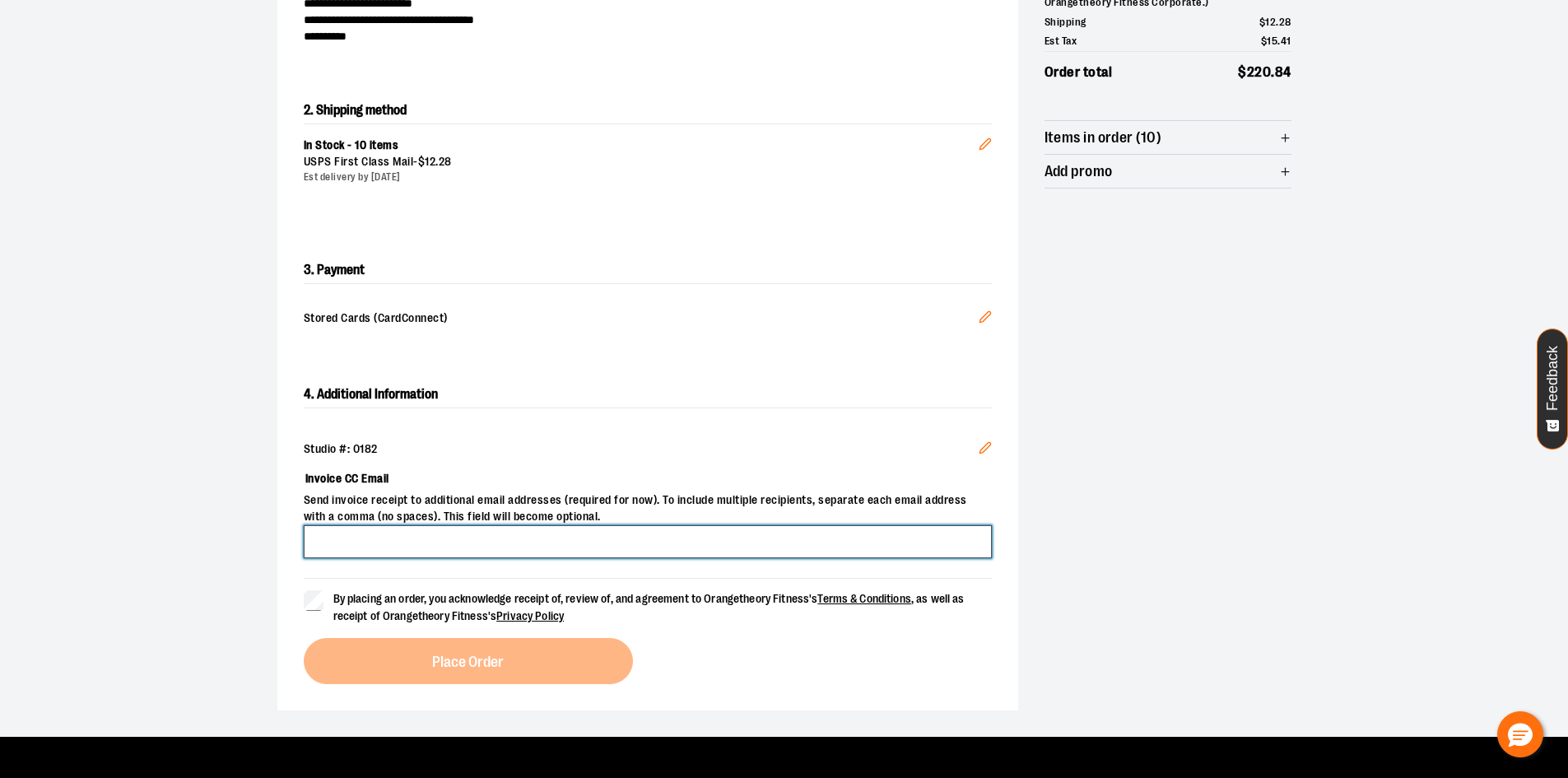
click at [496, 548] on input "Invoice CC Email" at bounding box center [648, 541] width 688 height 33
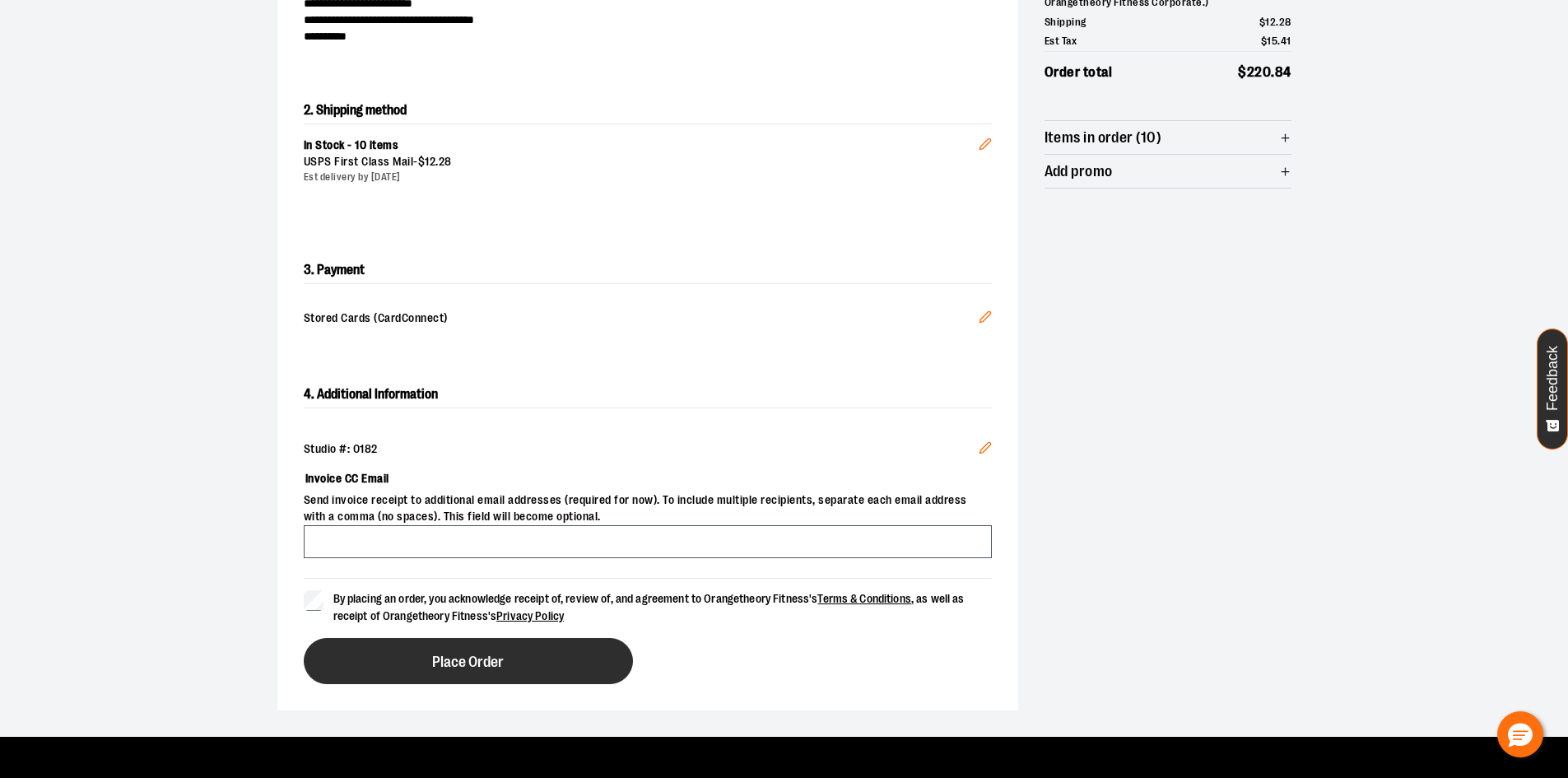
click at [468, 656] on span "Place Order" at bounding box center [468, 662] width 72 height 16
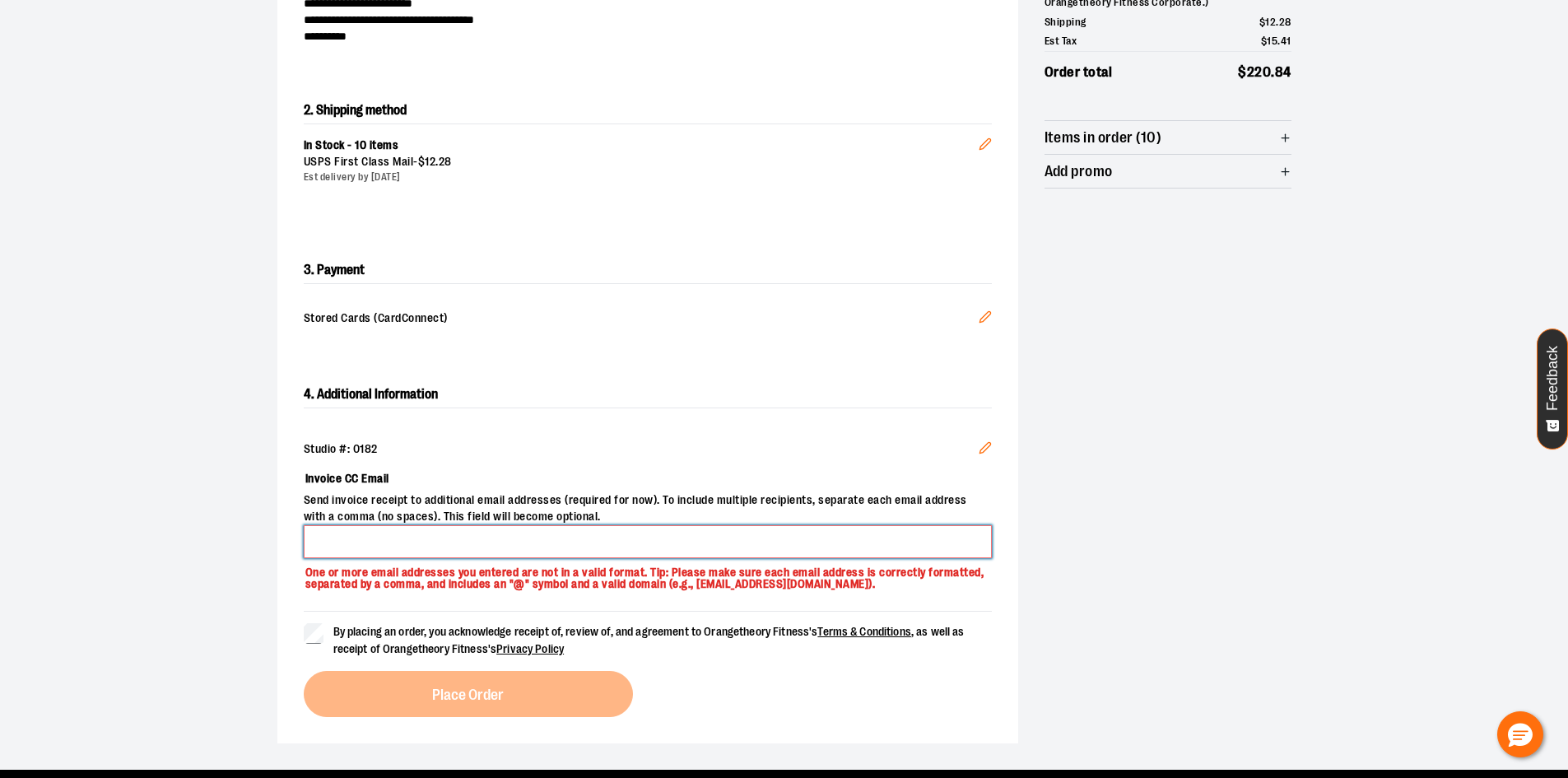
click at [476, 533] on input "Invoice CC Email" at bounding box center [648, 541] width 688 height 33
type input "**********"
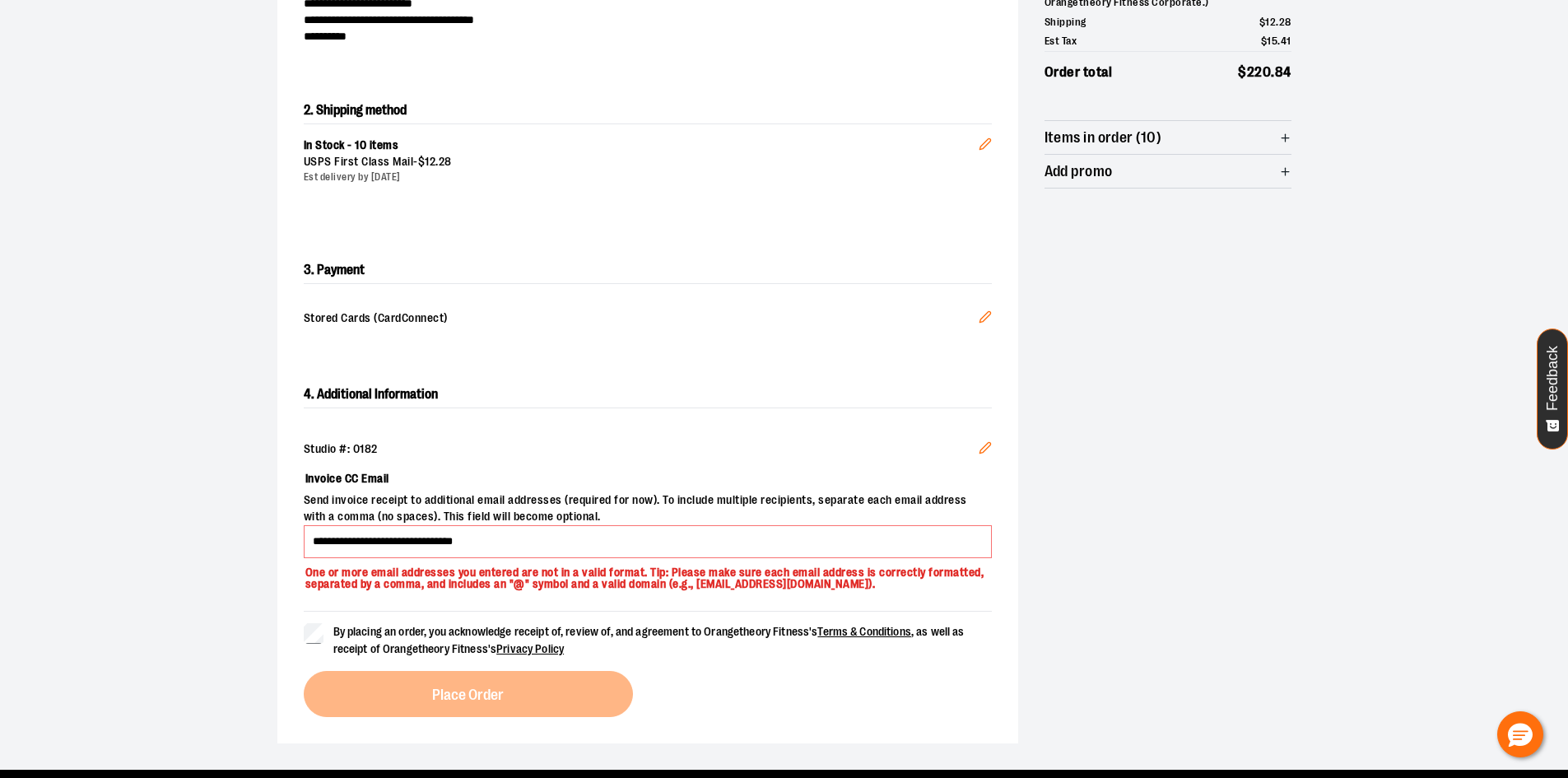
click at [325, 636] on label "By placing an order, you acknowledge receipt of, review of, and agreement to Or…" at bounding box center [648, 640] width 688 height 34
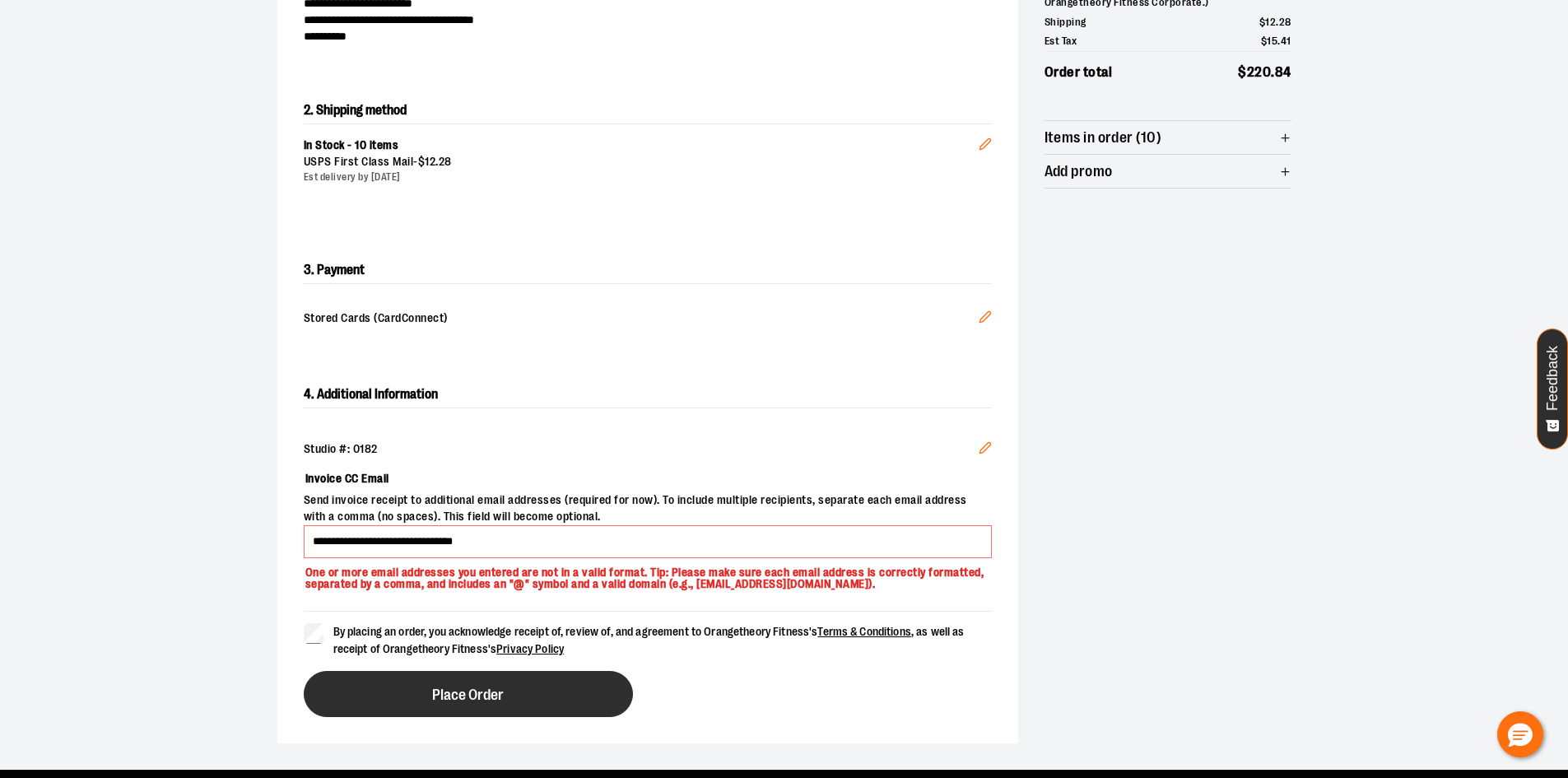
click at [336, 683] on button "Place Order" at bounding box center [468, 694] width 330 height 46
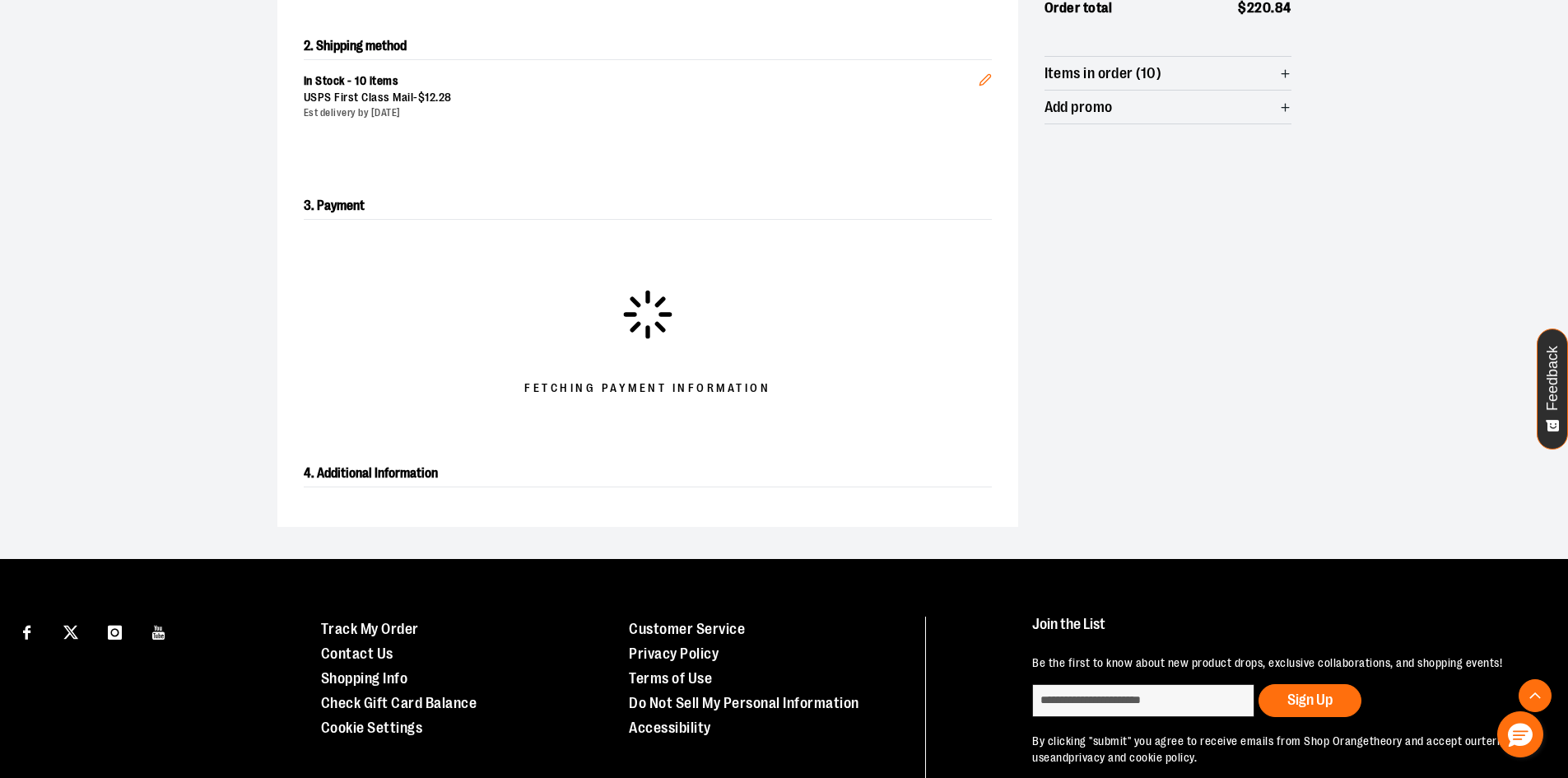
scroll to position [363, 0]
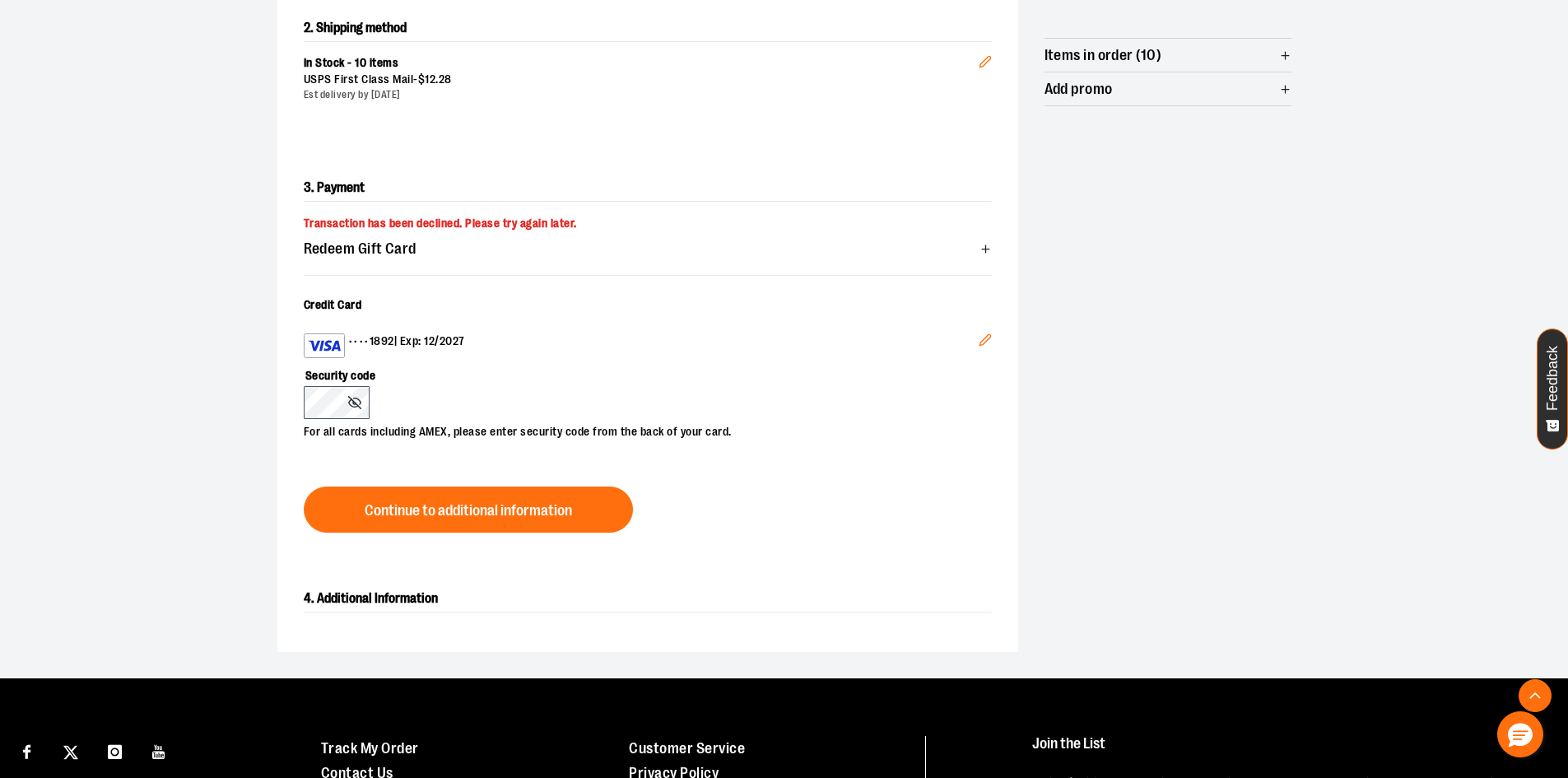
click at [349, 408] on icon at bounding box center [355, 403] width 13 height 13
click at [358, 400] on icon at bounding box center [355, 403] width 13 height 13
